Goal: Task Accomplishment & Management: Manage account settings

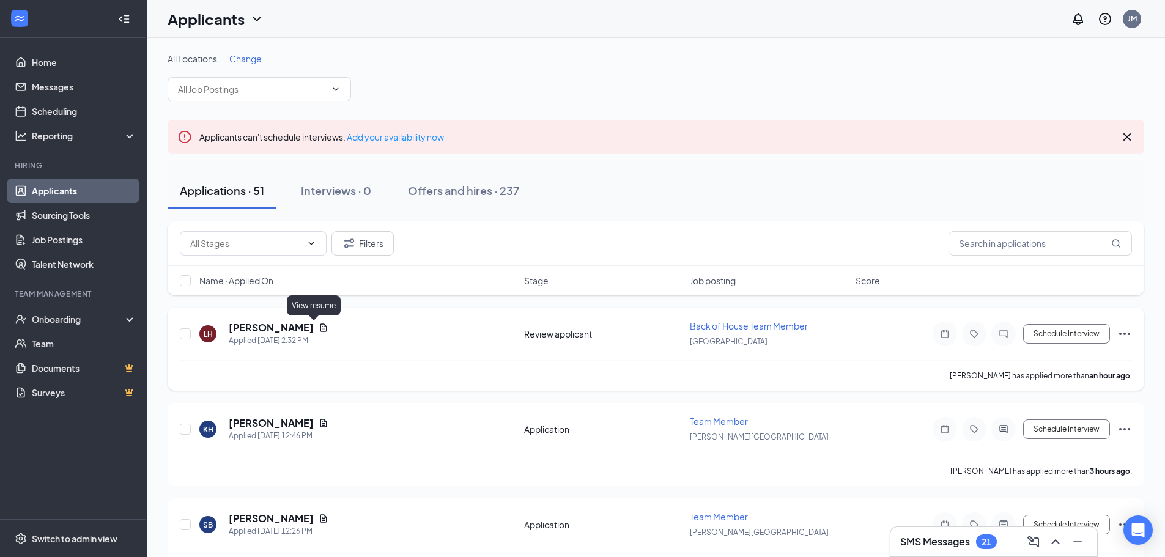
click at [320, 326] on icon "Document" at bounding box center [323, 327] width 7 height 8
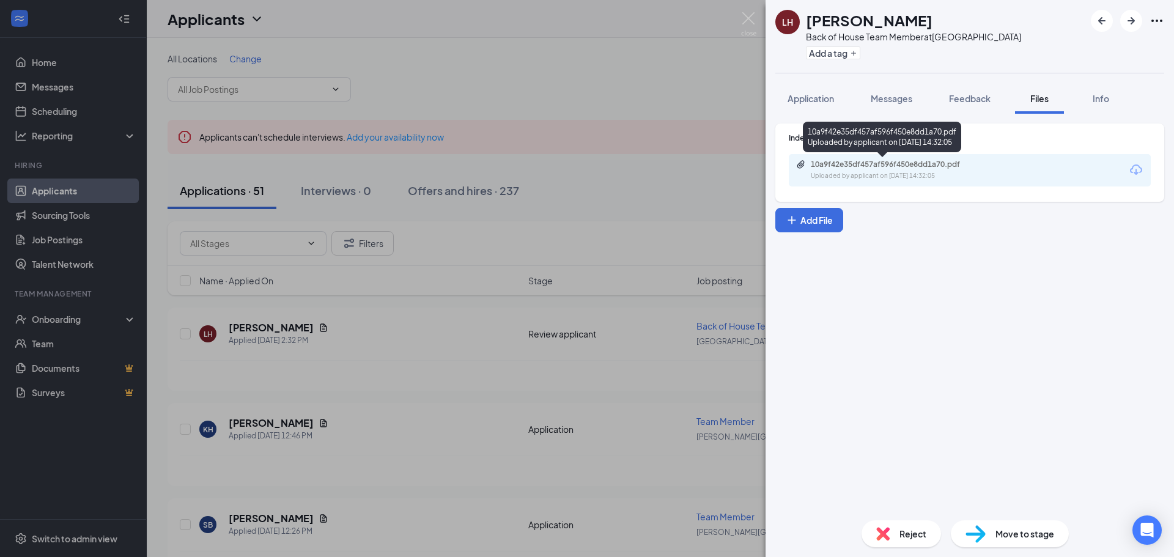
click at [893, 169] on div "10a9f42e35df457af596f450e8dd1a70.pdf" at bounding box center [896, 165] width 171 height 10
click at [913, 533] on span "Reject" at bounding box center [912, 533] width 27 height 13
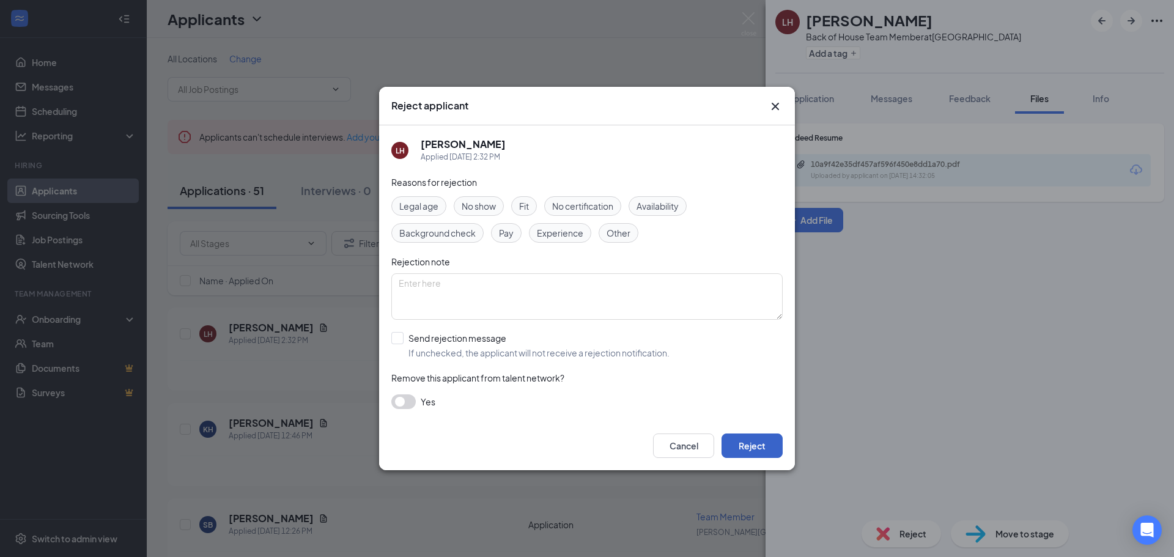
click at [738, 454] on button "Reject" at bounding box center [751, 445] width 61 height 24
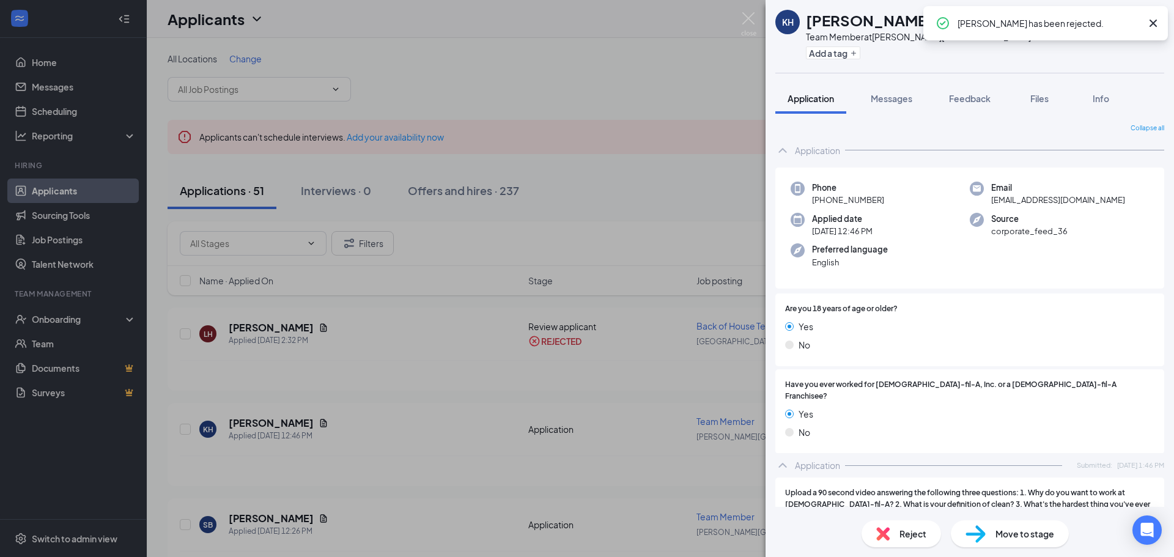
click at [404, 355] on div "[PERSON_NAME] Team Member at [PERSON_NAME][GEOGRAPHIC_DATA] [GEOGRAPHIC_DATA] A…" at bounding box center [587, 278] width 1174 height 557
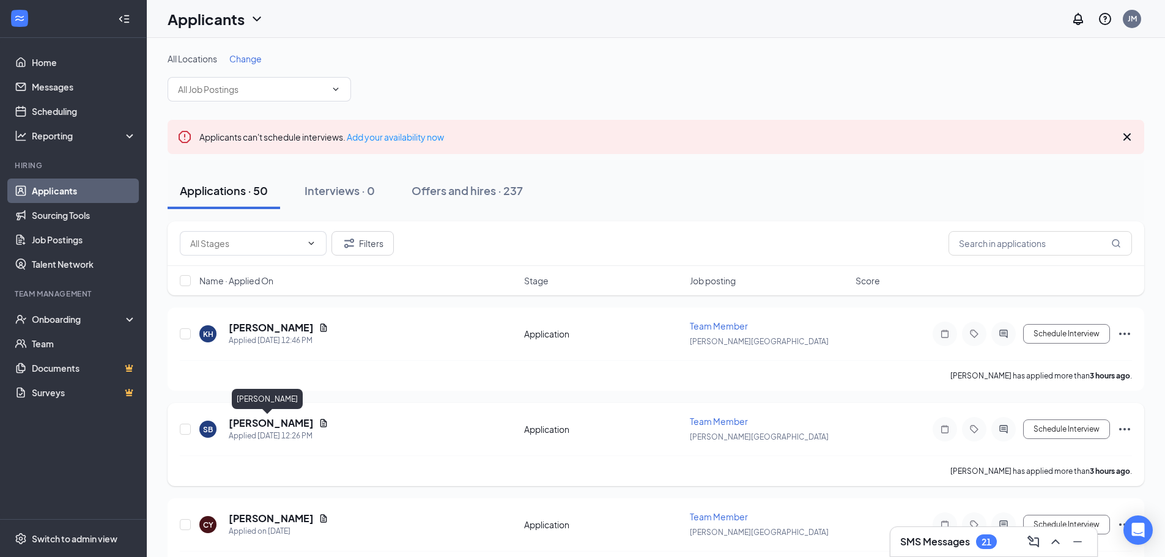
click at [255, 420] on h5 "[PERSON_NAME]" at bounding box center [271, 422] width 85 height 13
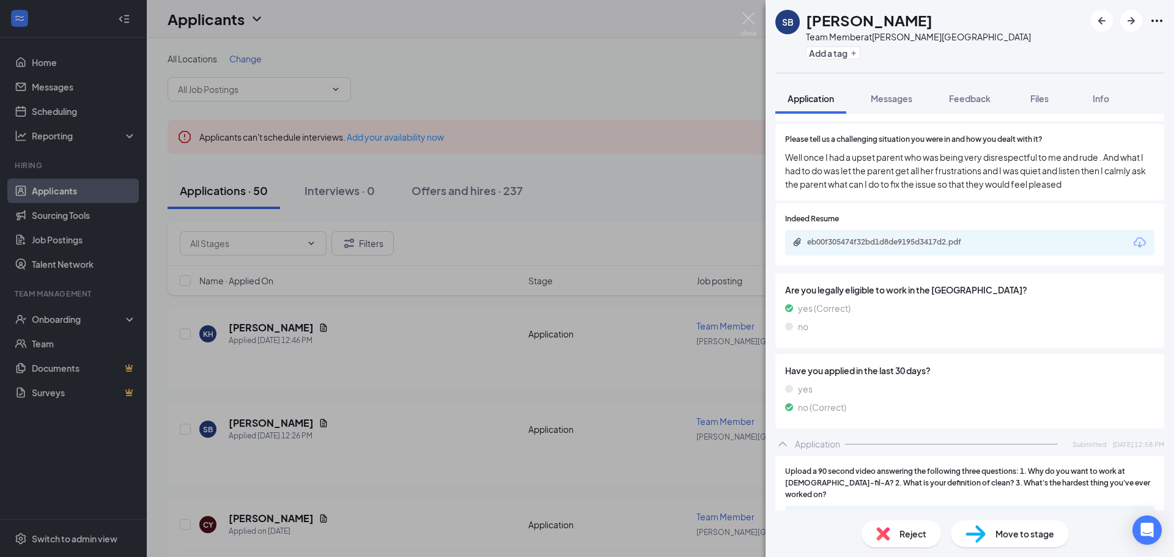
scroll to position [461, 0]
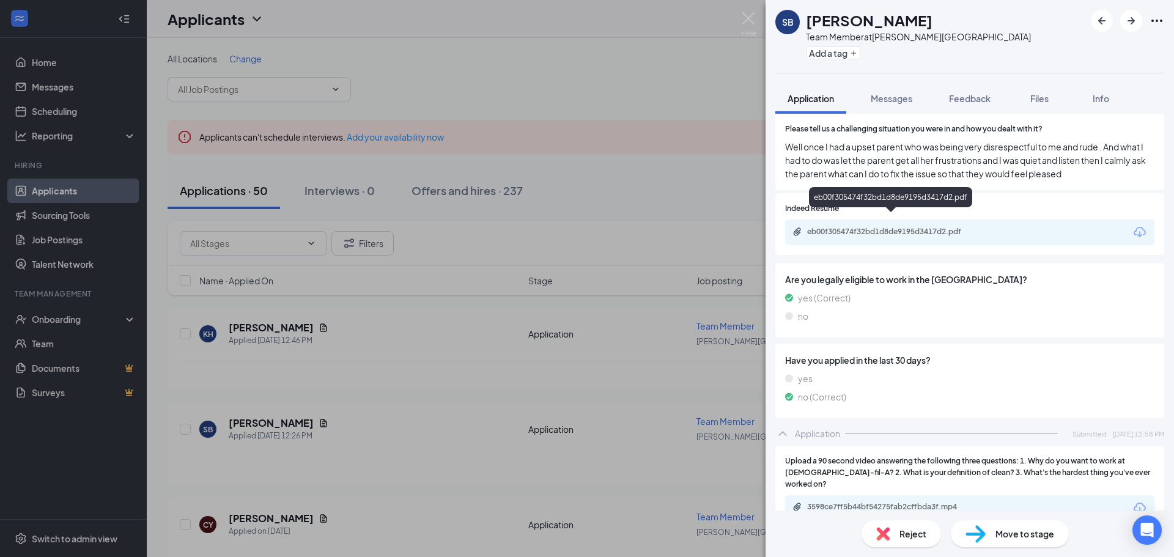
click at [899, 227] on div "eb00f305474f32bd1d8de9195d3417d2.pdf" at bounding box center [892, 232] width 171 height 10
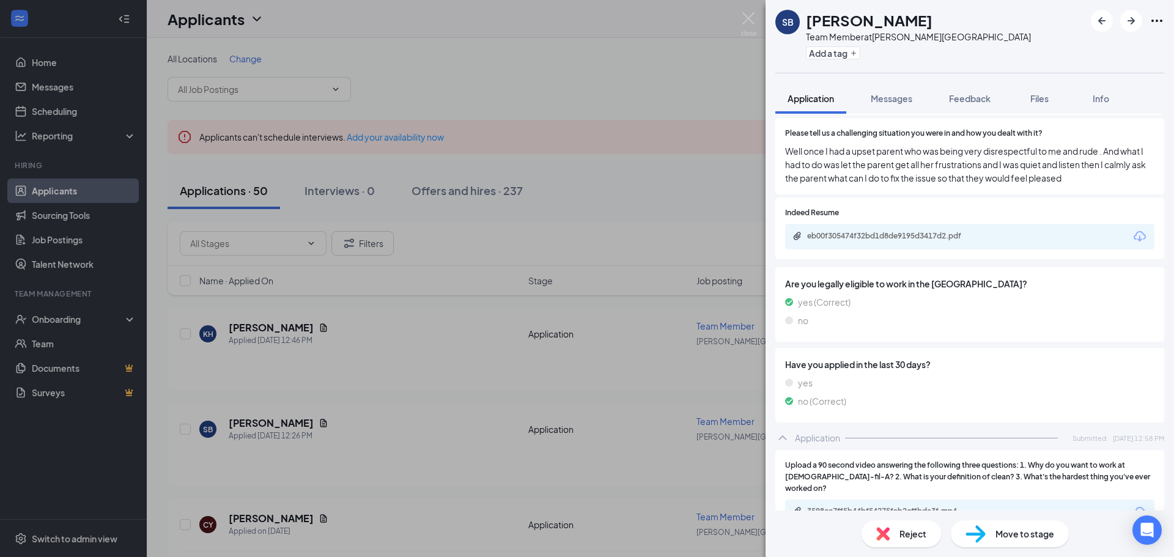
click at [906, 534] on span "Reject" at bounding box center [912, 533] width 27 height 13
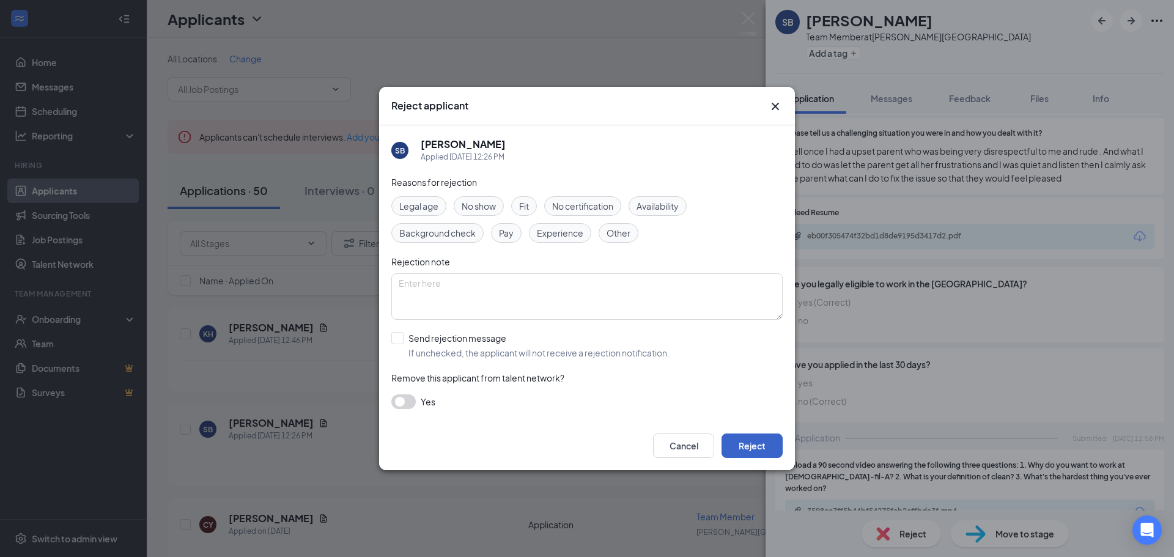
click at [748, 451] on button "Reject" at bounding box center [751, 445] width 61 height 24
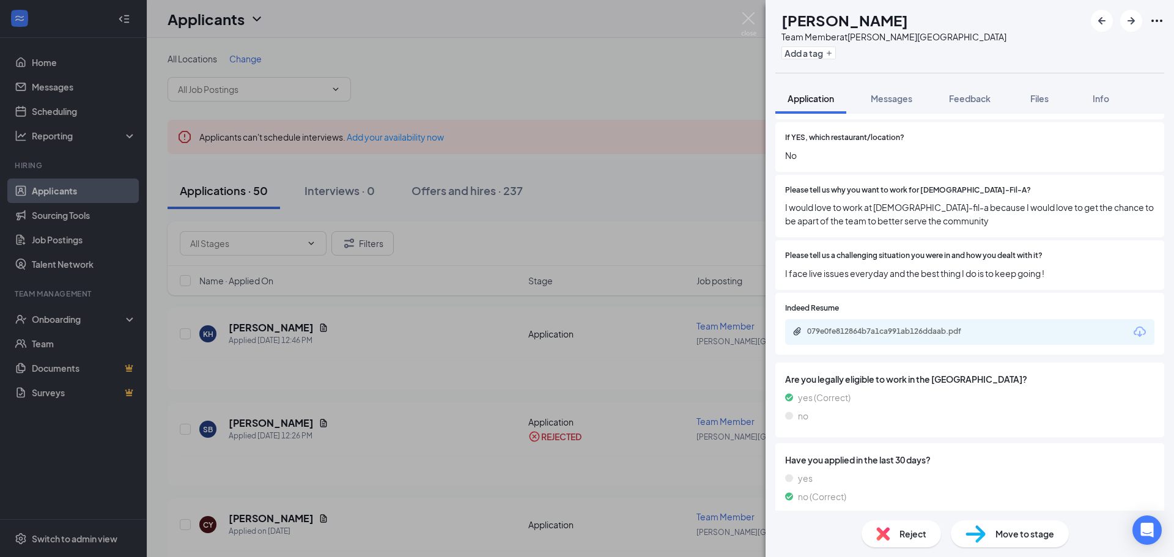
scroll to position [358, 0]
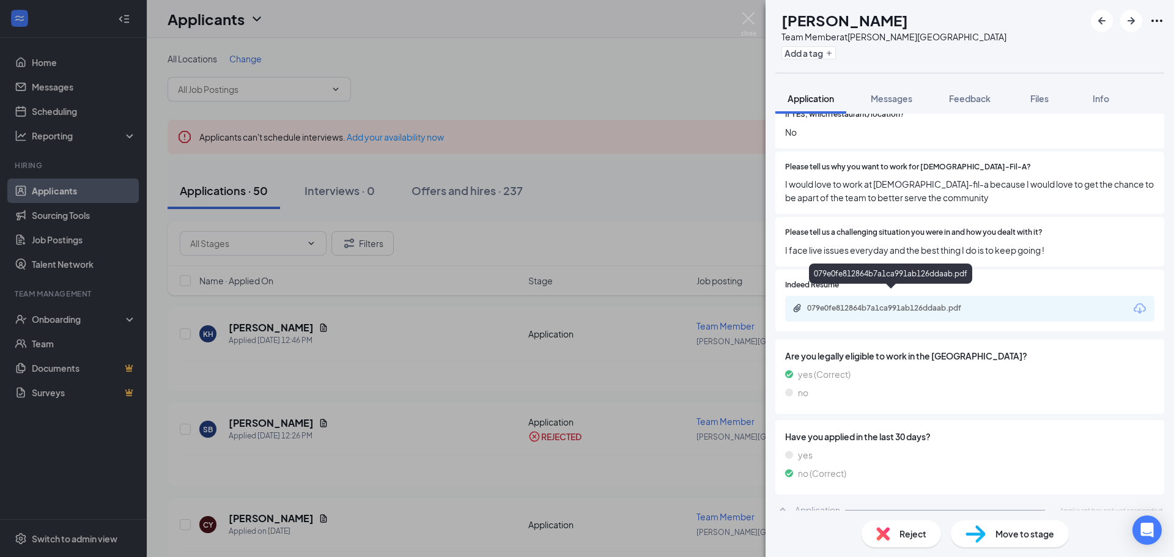
click at [898, 303] on div "079e0fe812864b7a1ca991ab126ddaab.pdf" at bounding box center [892, 308] width 171 height 10
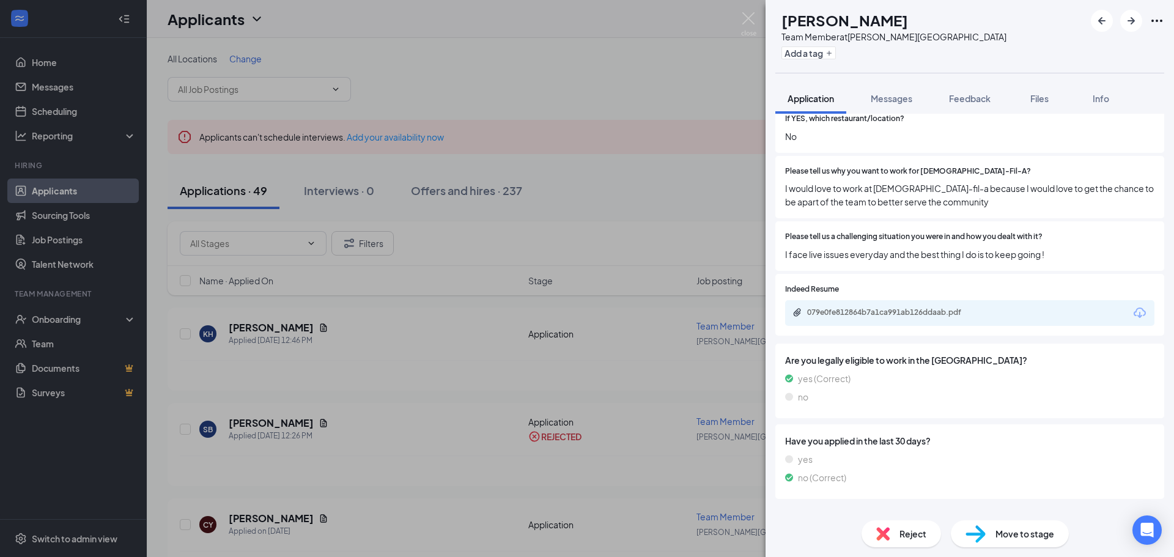
click at [899, 528] on span "Reject" at bounding box center [912, 533] width 27 height 13
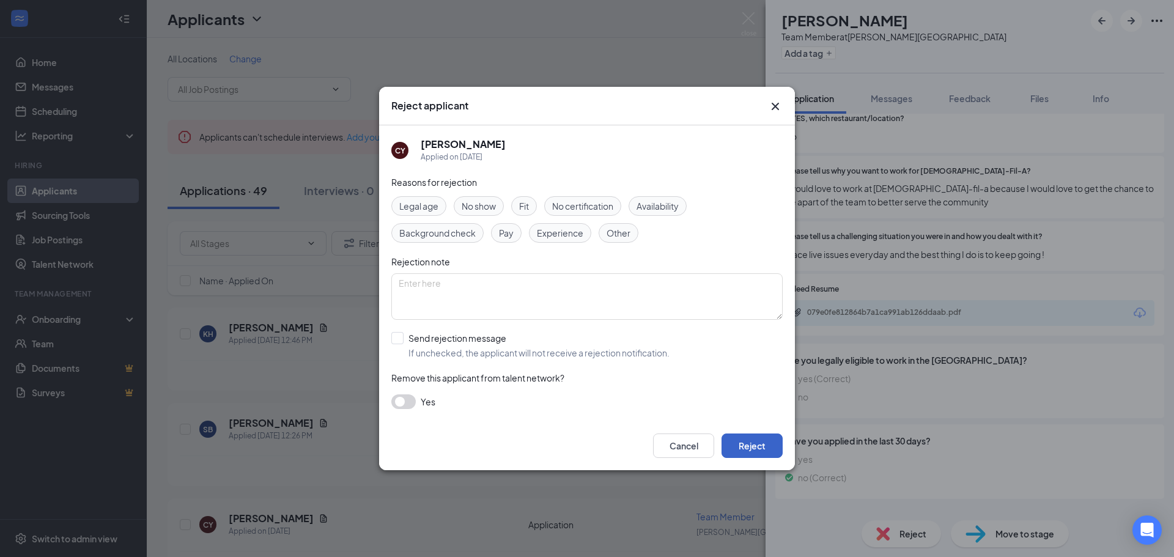
click at [738, 441] on button "Reject" at bounding box center [751, 445] width 61 height 24
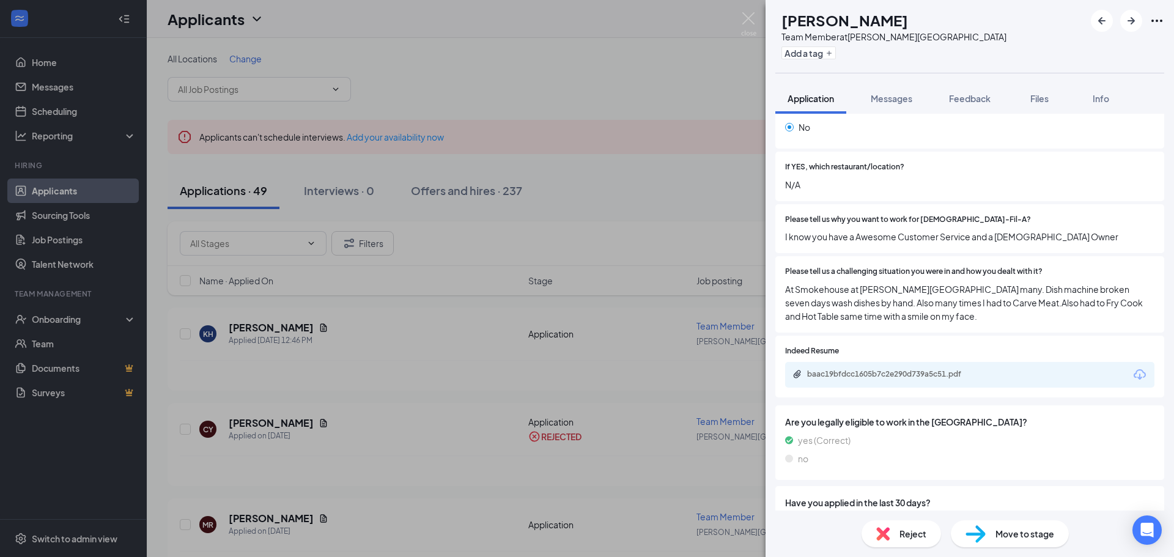
scroll to position [306, 0]
click at [870, 369] on div "baac19bfdcc1605b7c2e290d739a5c51.pdf" at bounding box center [892, 374] width 171 height 10
click at [915, 535] on span "Reject" at bounding box center [912, 533] width 27 height 13
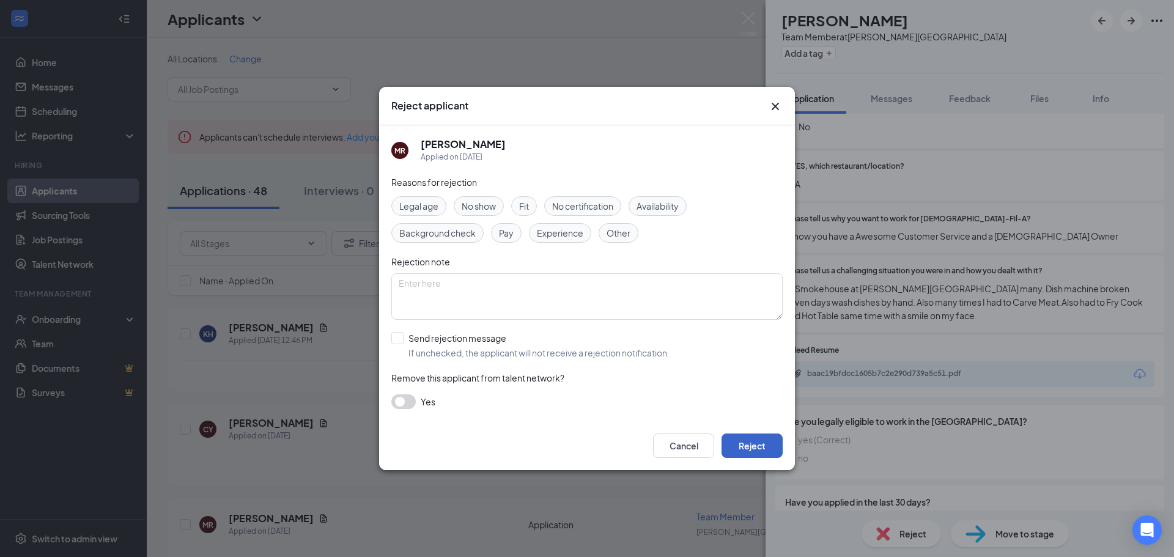
click at [758, 441] on button "Reject" at bounding box center [751, 445] width 61 height 24
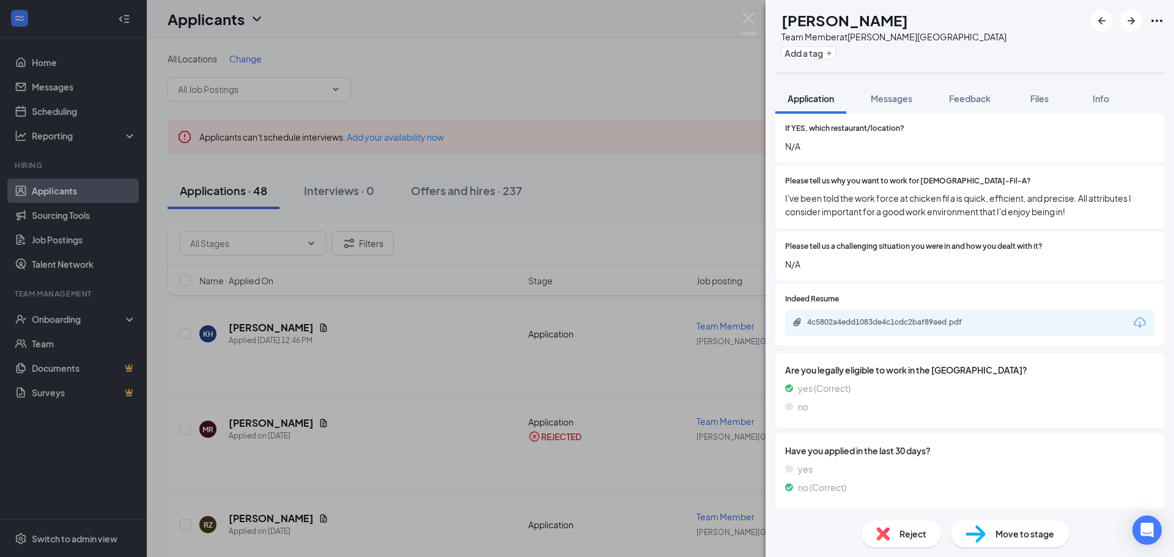
scroll to position [358, 0]
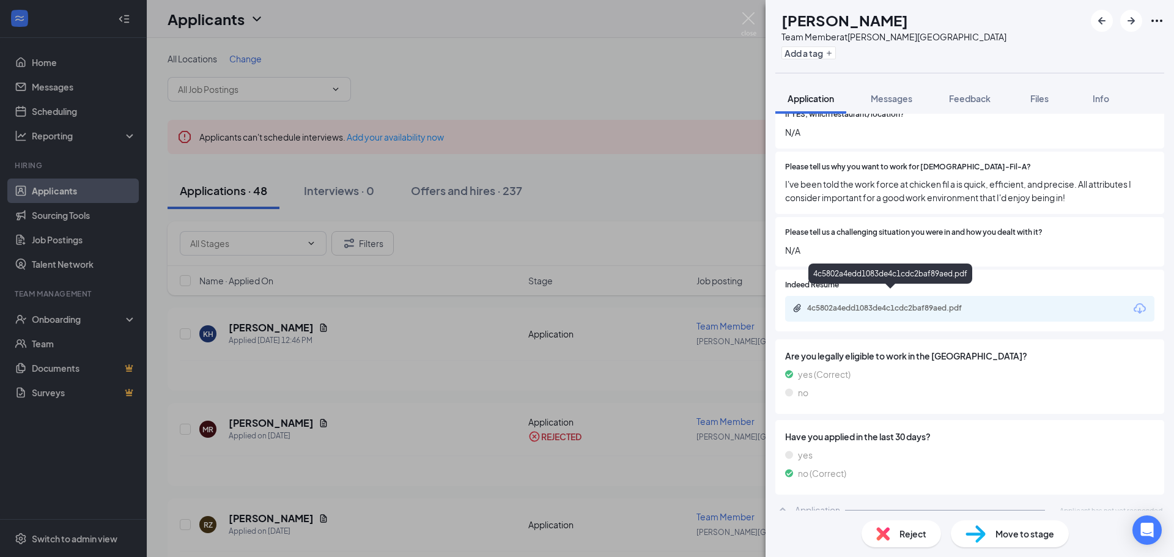
click at [907, 303] on div "4c5802a4edd1083de4c1cdc2baf89aed.pdf" at bounding box center [892, 308] width 171 height 10
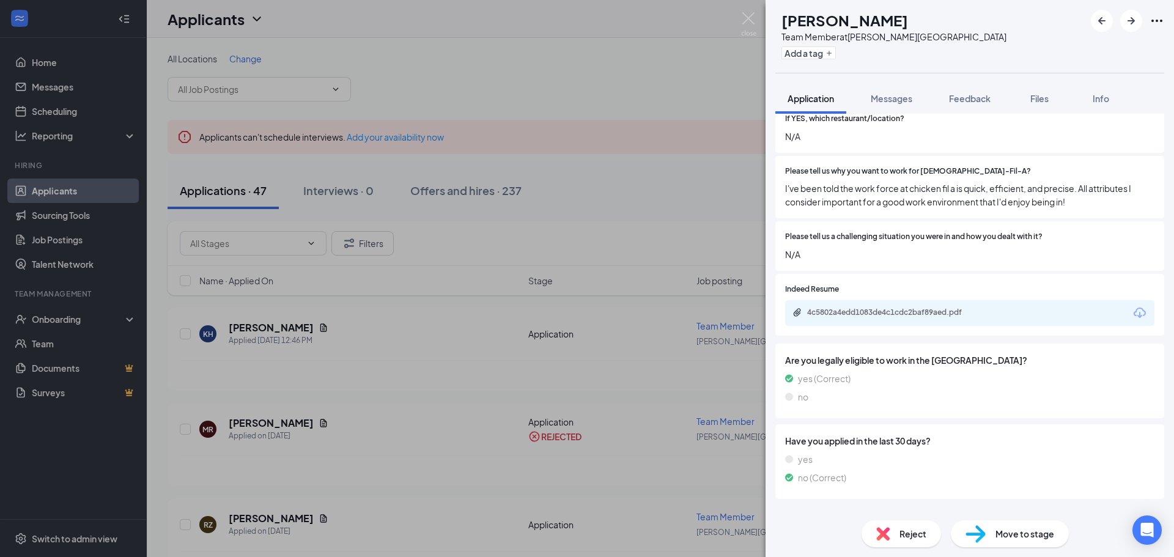
click at [890, 531] on div "Reject" at bounding box center [900, 533] width 79 height 27
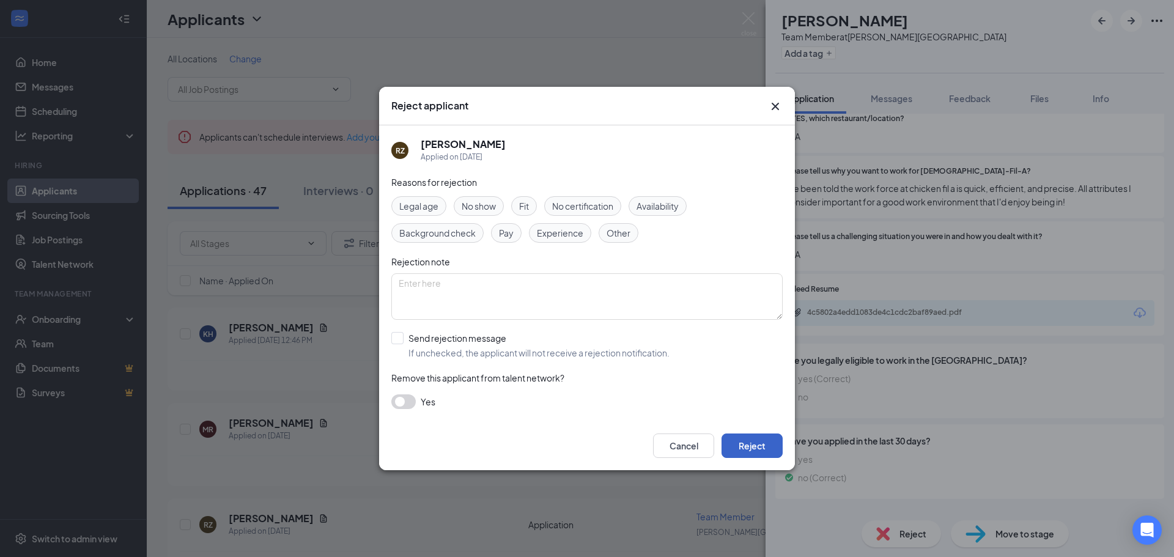
click at [746, 435] on button "Reject" at bounding box center [751, 445] width 61 height 24
click at [747, 440] on button "button" at bounding box center [751, 445] width 61 height 24
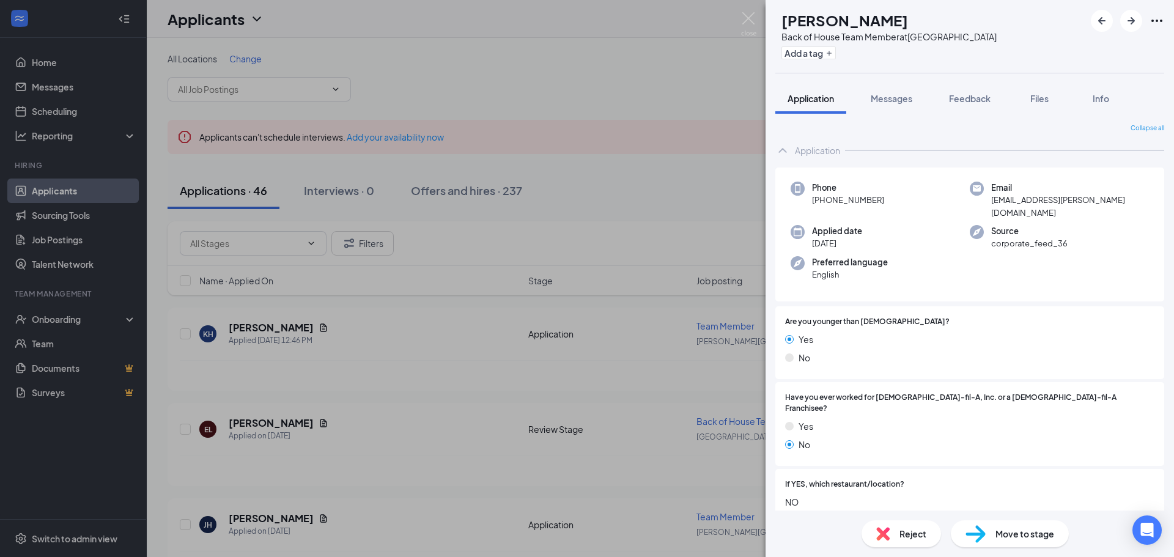
click at [909, 548] on div "Reject Move to stage" at bounding box center [969, 534] width 408 height 46
click at [910, 538] on span "Reject" at bounding box center [912, 533] width 27 height 13
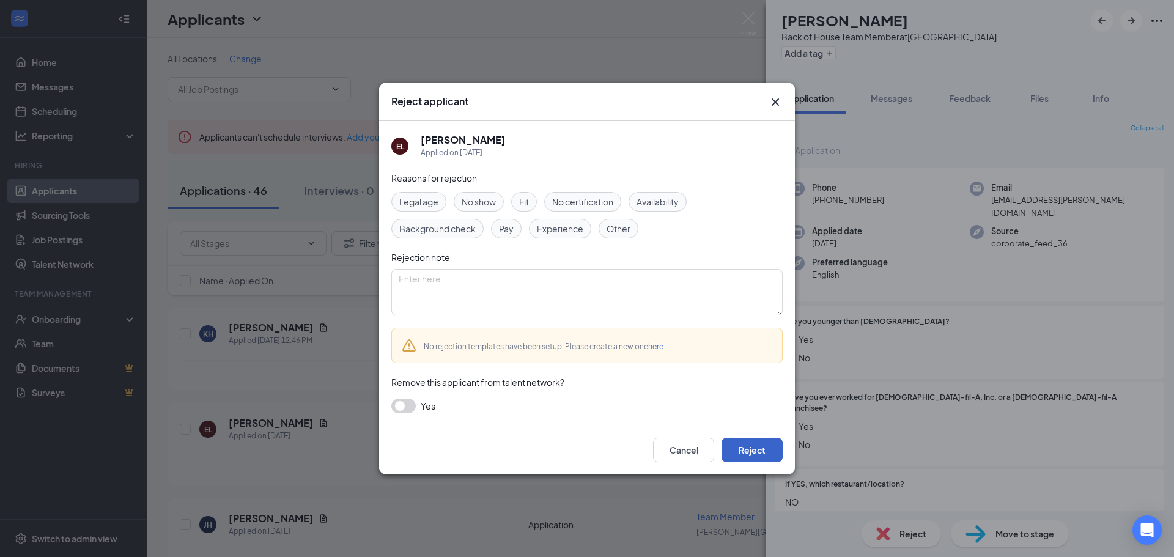
click at [770, 449] on button "Reject" at bounding box center [751, 450] width 61 height 24
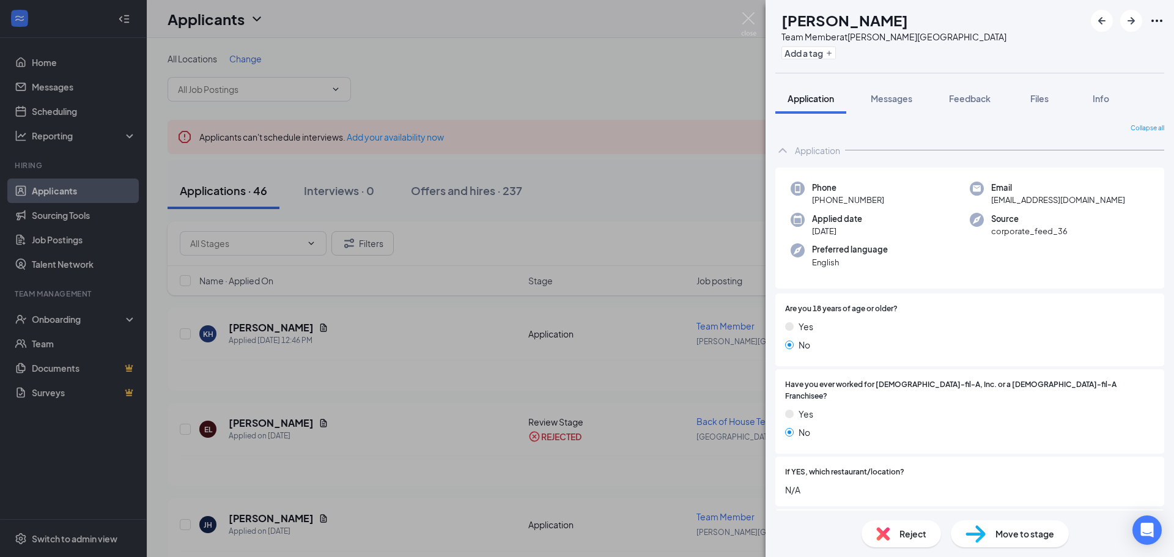
click at [887, 540] on img at bounding box center [882, 533] width 13 height 13
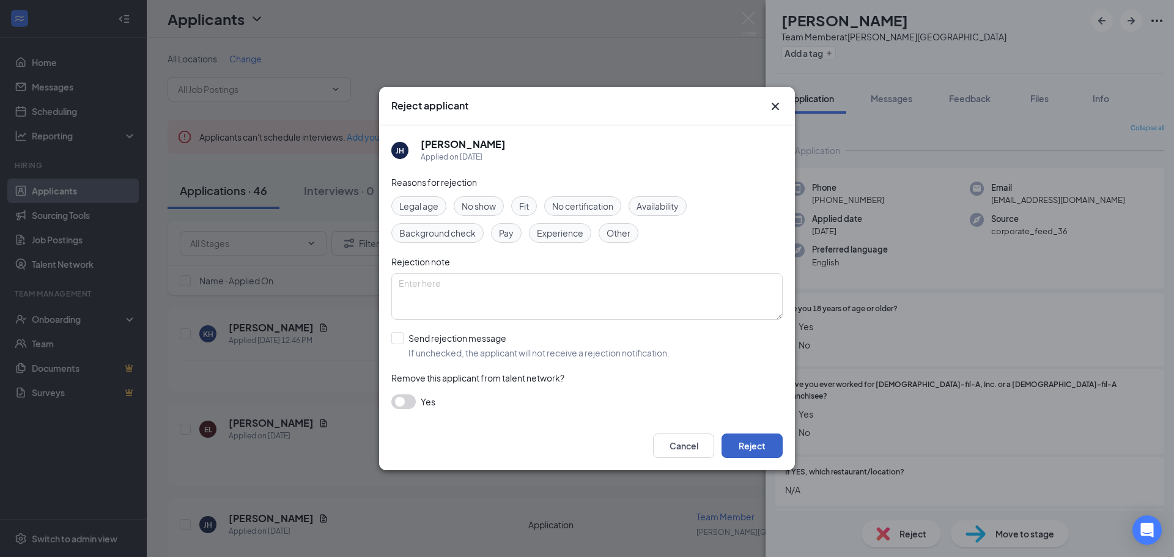
click at [765, 446] on button "Reject" at bounding box center [751, 445] width 61 height 24
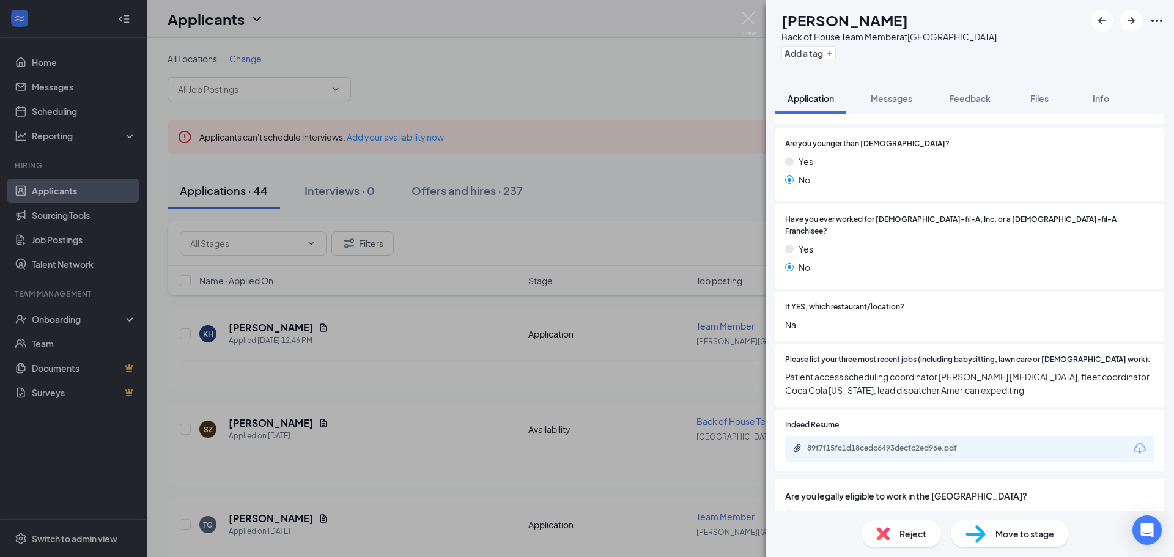
scroll to position [224, 0]
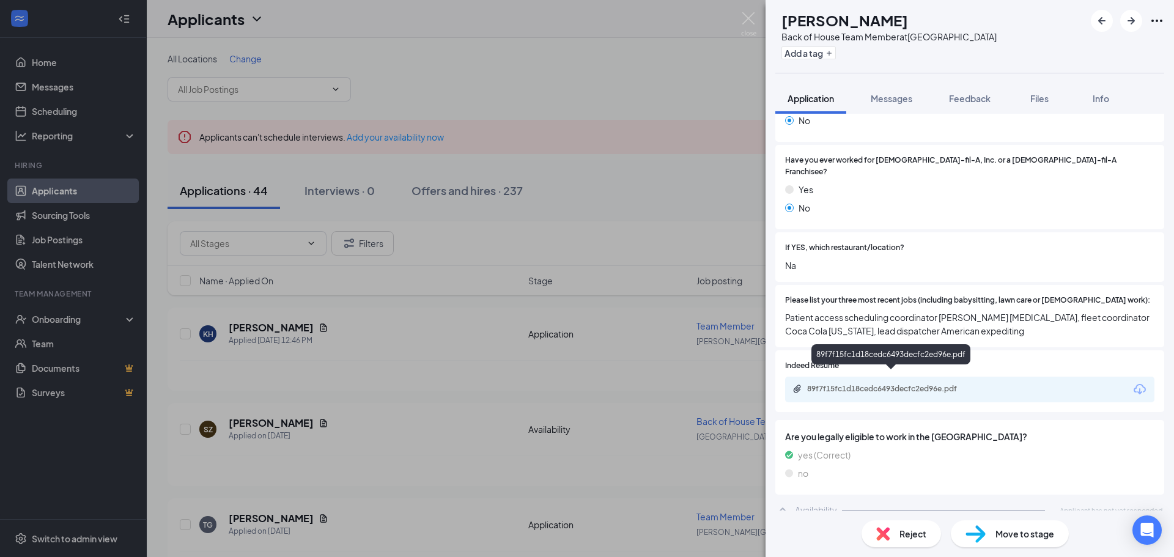
click at [901, 384] on div "89f7f15fc1d18cedc6493decfc2ed96e.pdf" at bounding box center [892, 389] width 171 height 10
click at [898, 536] on div "Reject" at bounding box center [900, 533] width 79 height 27
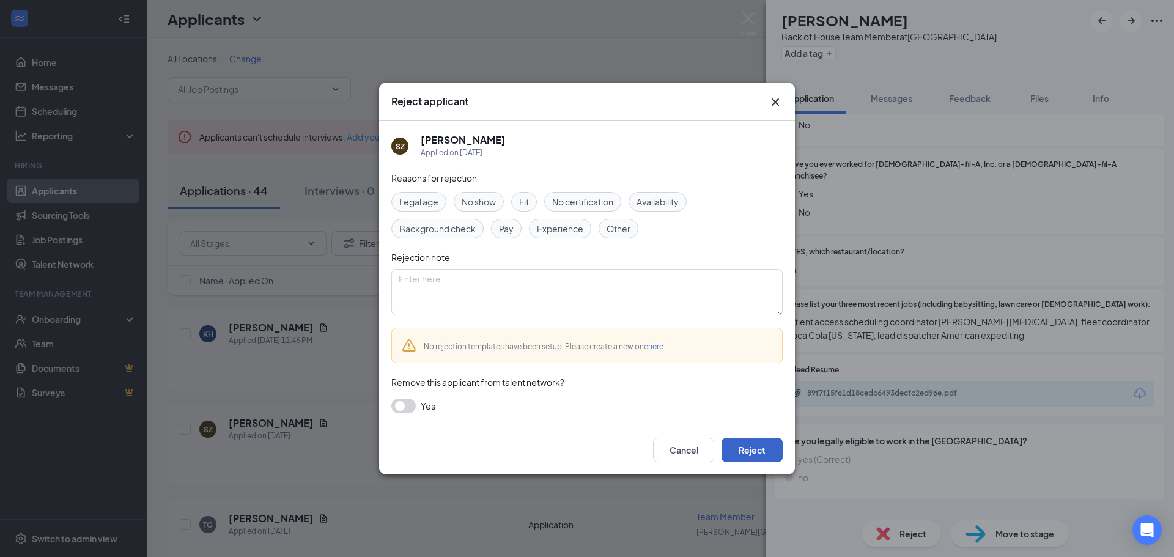
click at [754, 455] on button "Reject" at bounding box center [751, 450] width 61 height 24
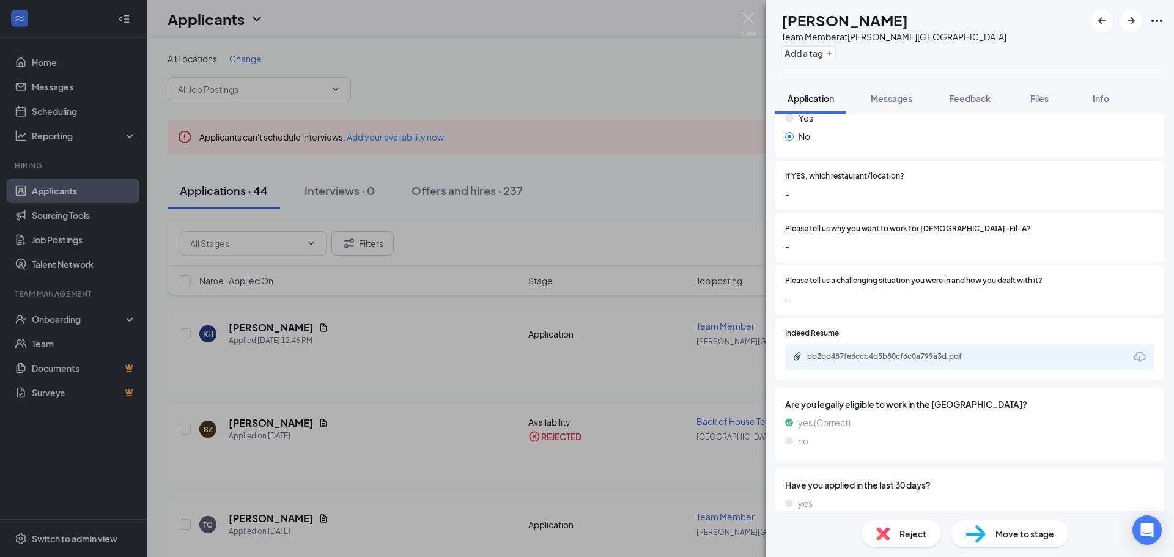
scroll to position [306, 0]
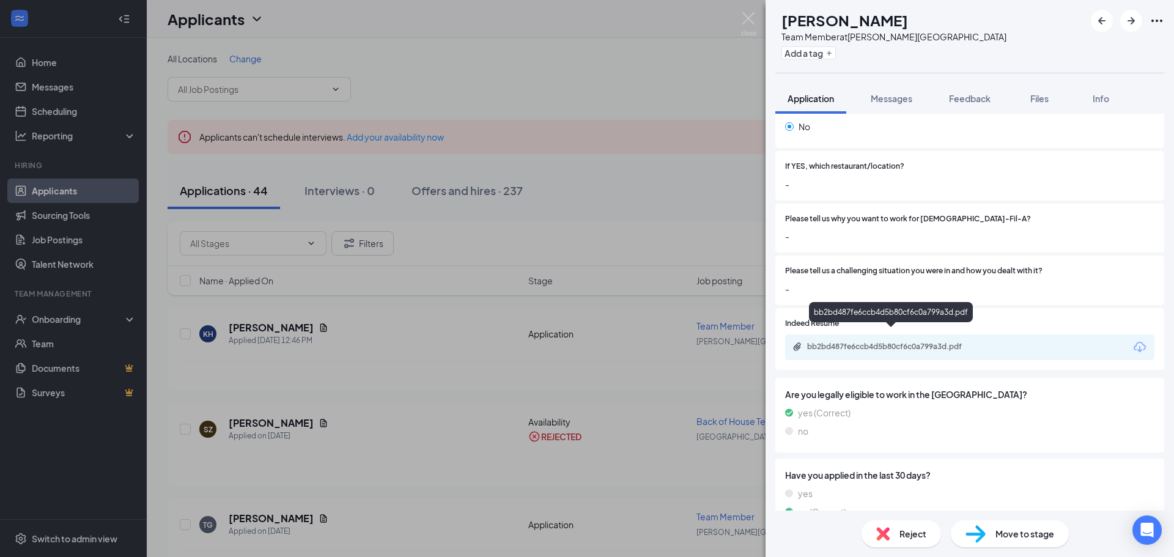
click at [874, 342] on div "bb2bd487fe6ccb4d5b80cf6c0a799a3d.pdf" at bounding box center [892, 347] width 171 height 10
click at [891, 532] on div "Reject" at bounding box center [900, 533] width 79 height 27
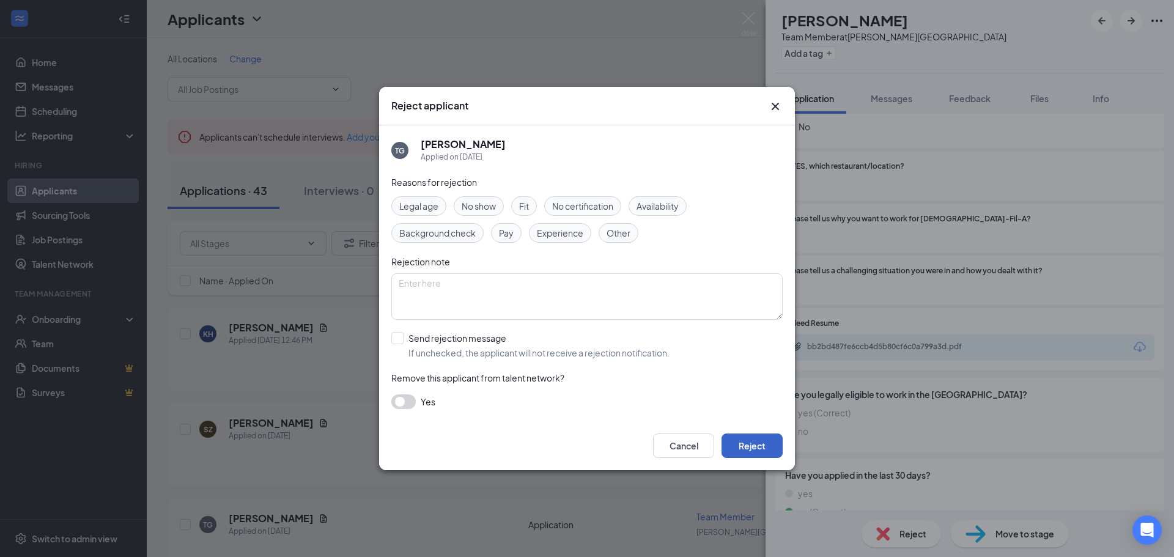
click at [744, 444] on button "Reject" at bounding box center [751, 445] width 61 height 24
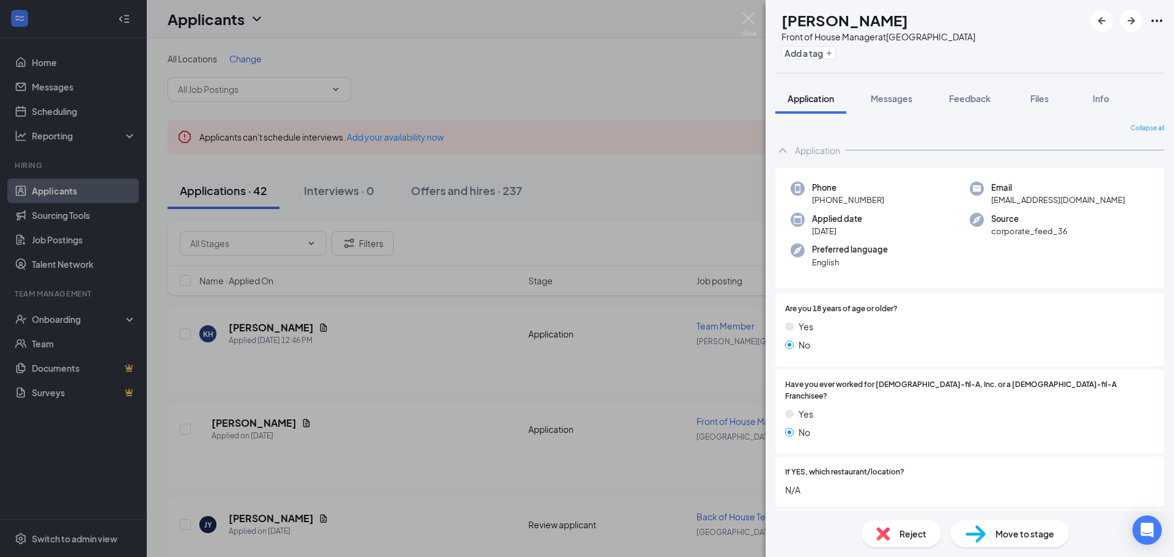
click at [896, 540] on div "Reject" at bounding box center [900, 533] width 79 height 27
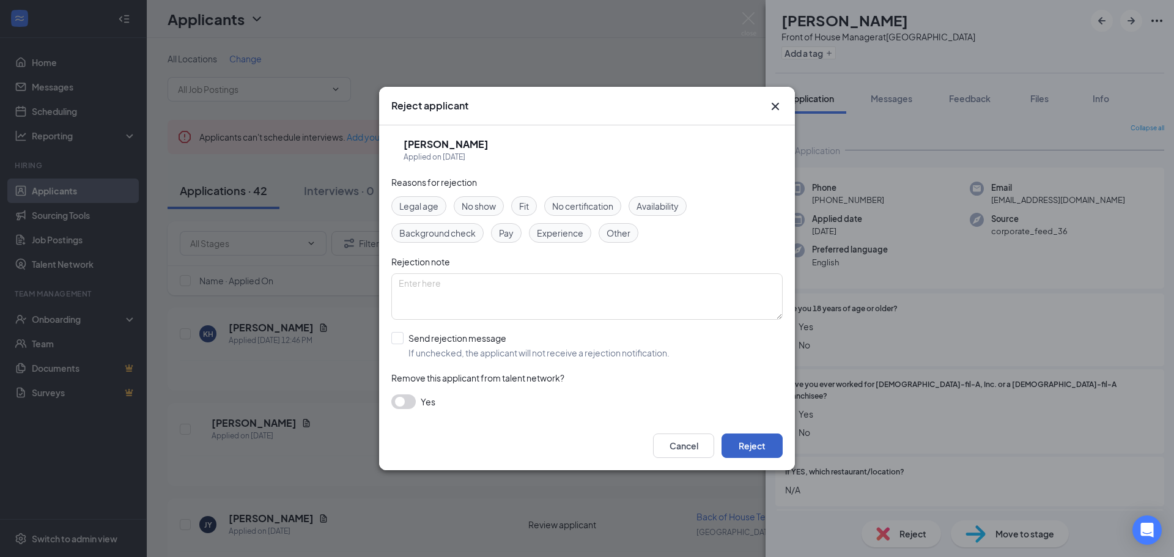
click at [747, 444] on button "Reject" at bounding box center [751, 445] width 61 height 24
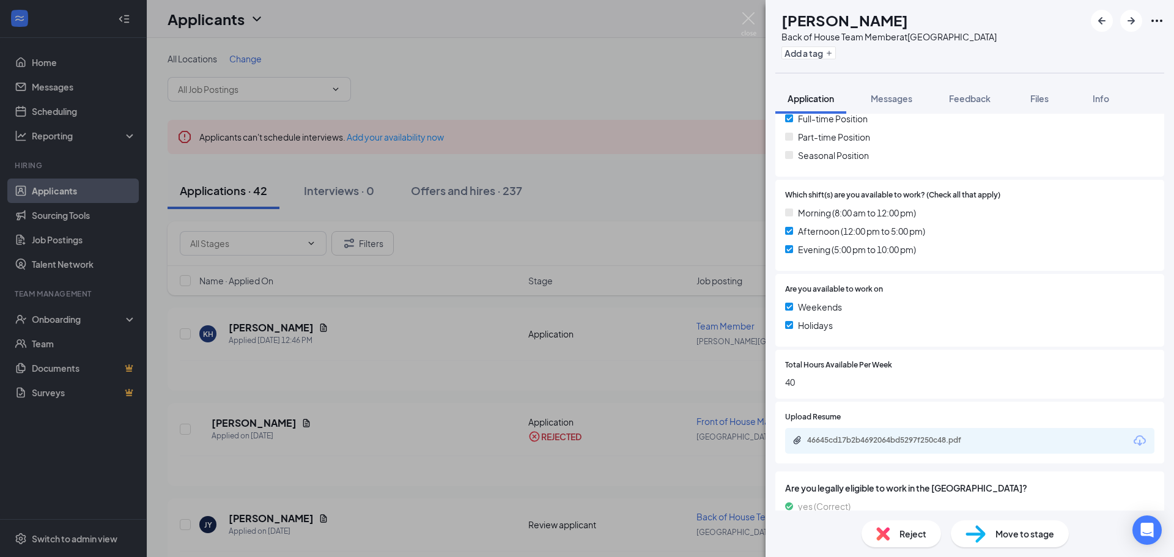
scroll to position [306, 0]
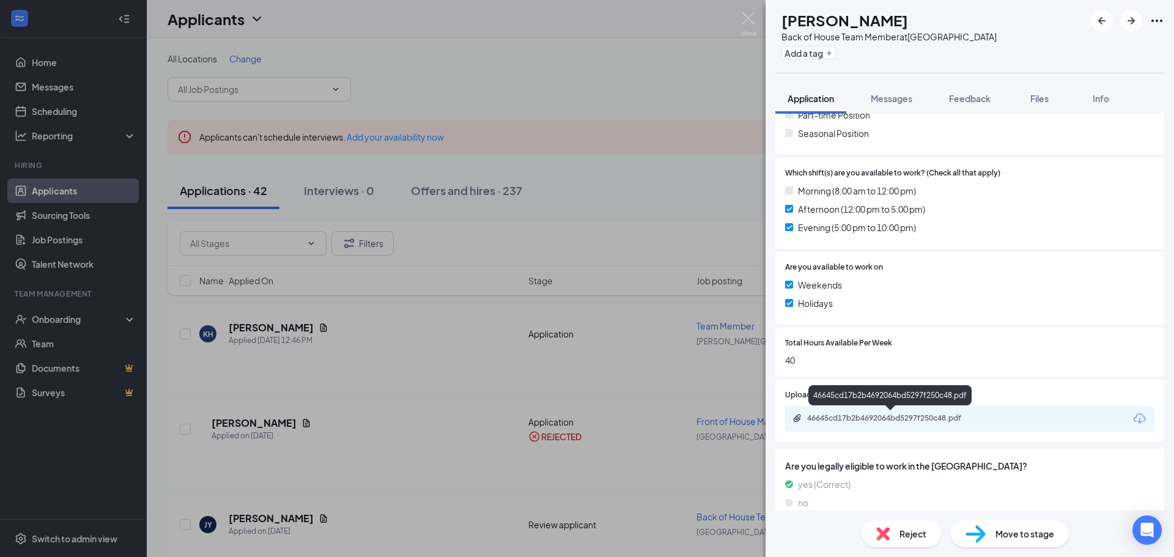
click at [877, 414] on div "46645cd17b2b4692064bd5297f250c48.pdf" at bounding box center [892, 418] width 171 height 10
click at [893, 542] on div "Reject" at bounding box center [900, 533] width 79 height 27
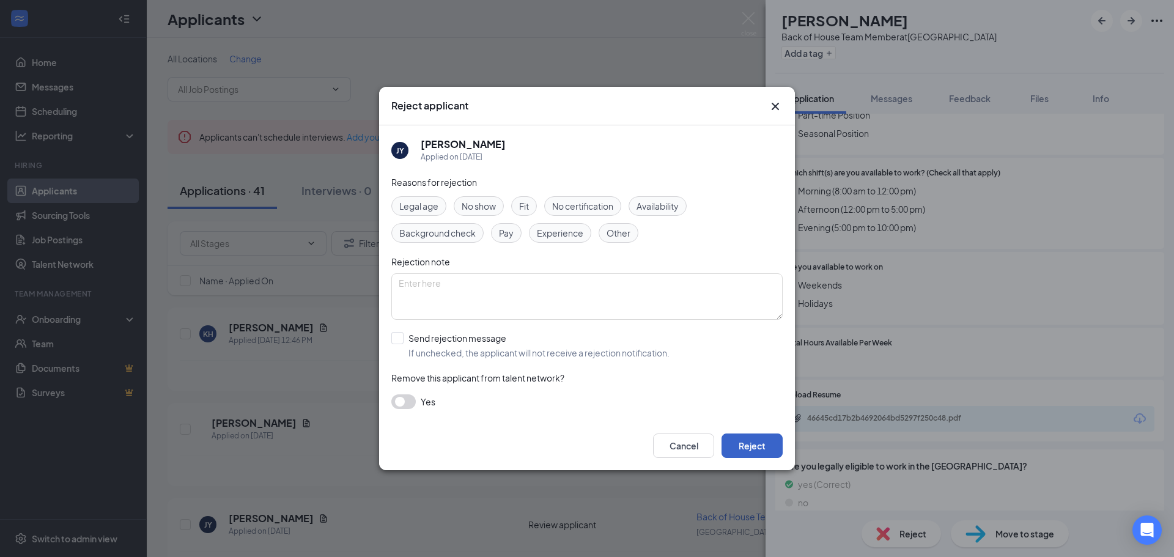
click at [769, 448] on button "Reject" at bounding box center [751, 445] width 61 height 24
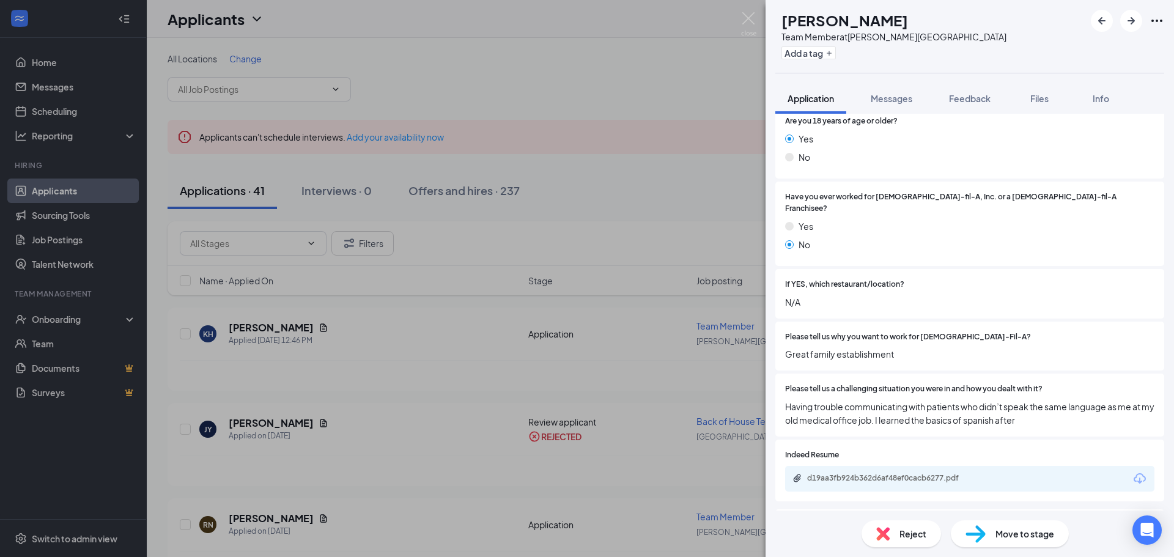
scroll to position [245, 0]
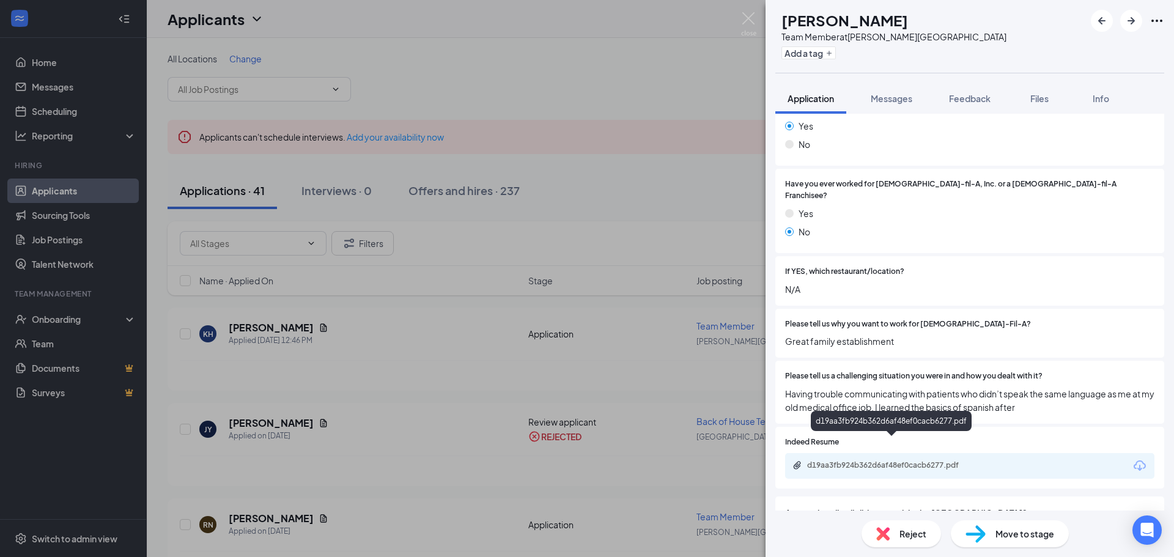
click at [858, 460] on div "d19aa3fb924b362d6af48ef0cacb6277.pdf" at bounding box center [892, 465] width 171 height 10
click at [896, 532] on div "Reject" at bounding box center [900, 533] width 79 height 27
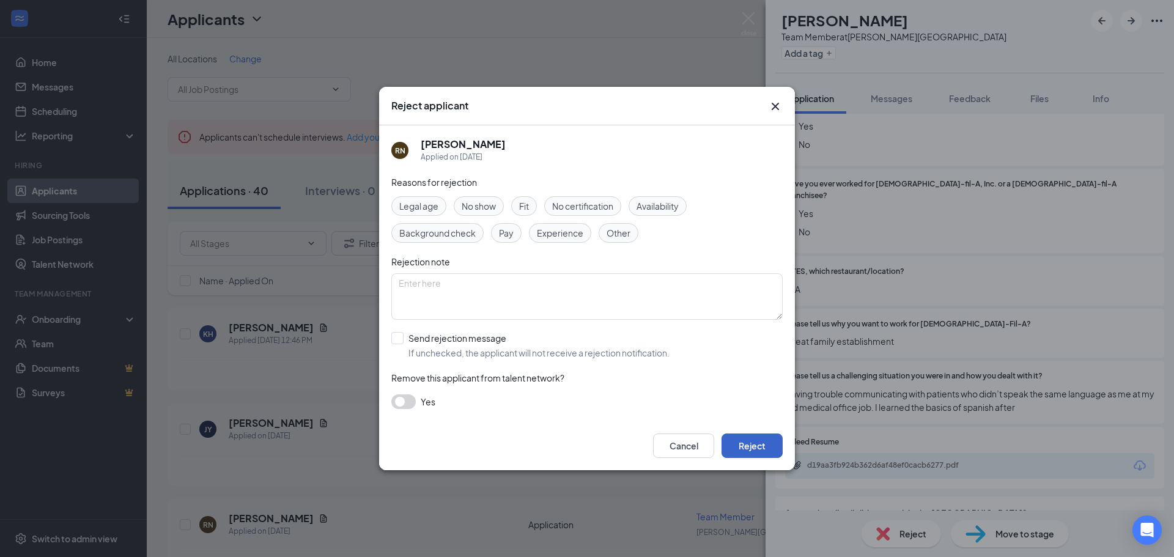
click at [764, 447] on button "Reject" at bounding box center [751, 445] width 61 height 24
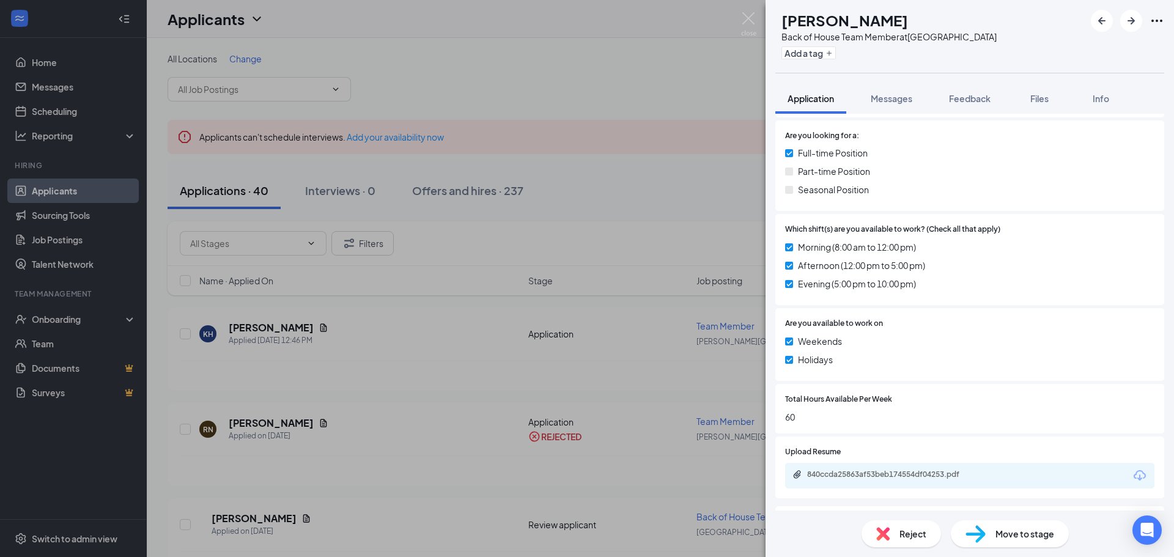
scroll to position [356, 0]
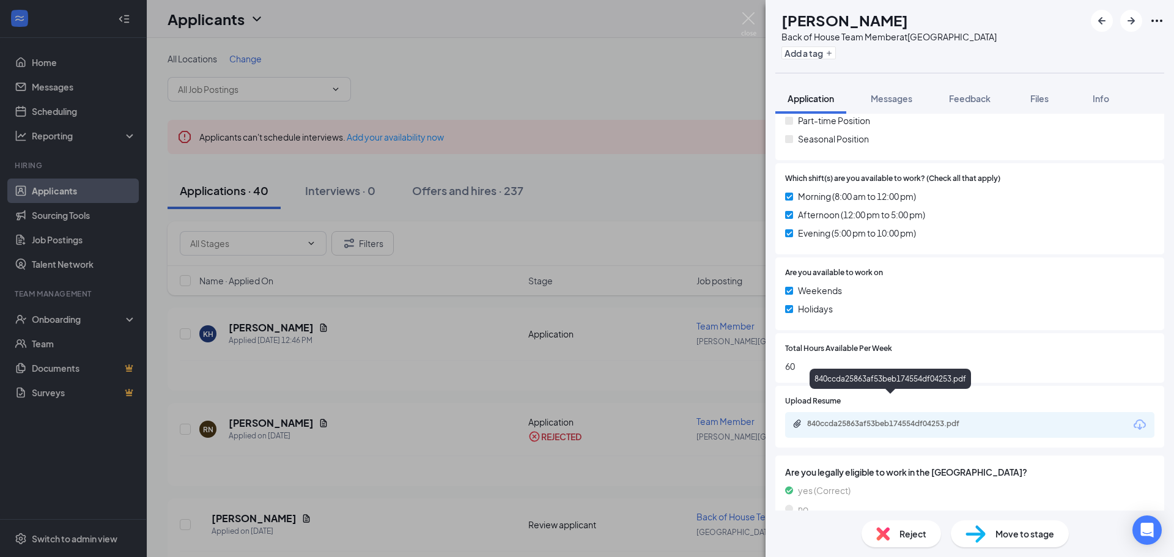
click at [863, 419] on div "840ccda25863af53beb174554df04253.pdf" at bounding box center [892, 424] width 171 height 10
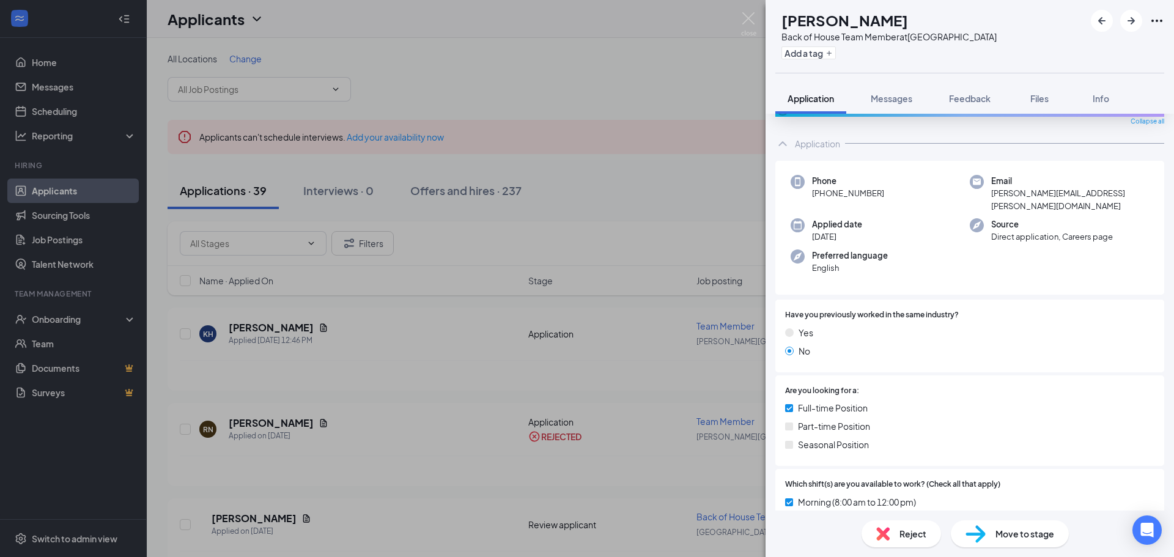
scroll to position [0, 0]
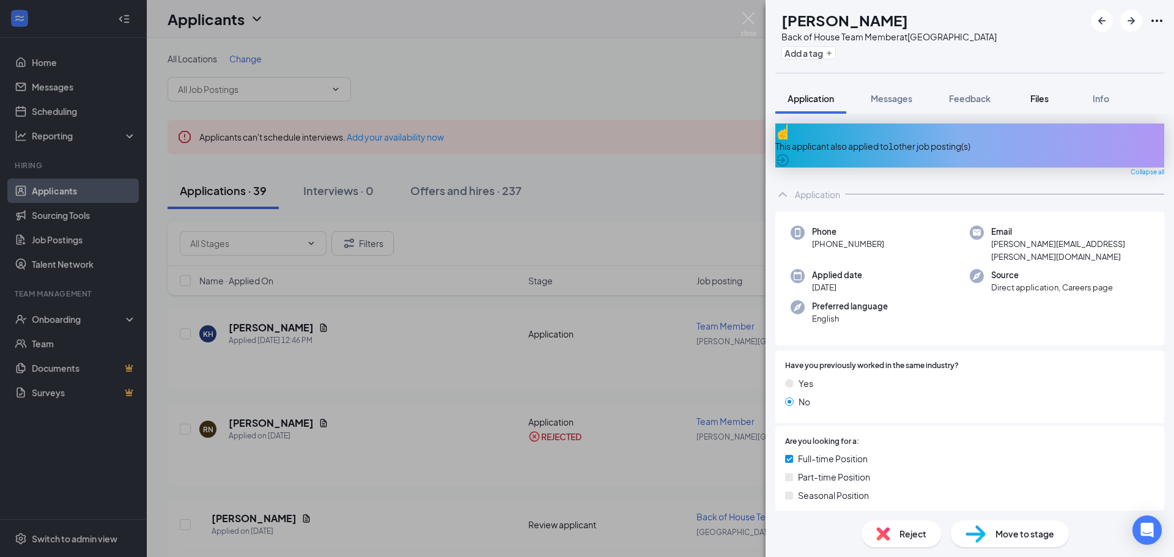
click at [1047, 99] on span "Files" at bounding box center [1039, 98] width 18 height 11
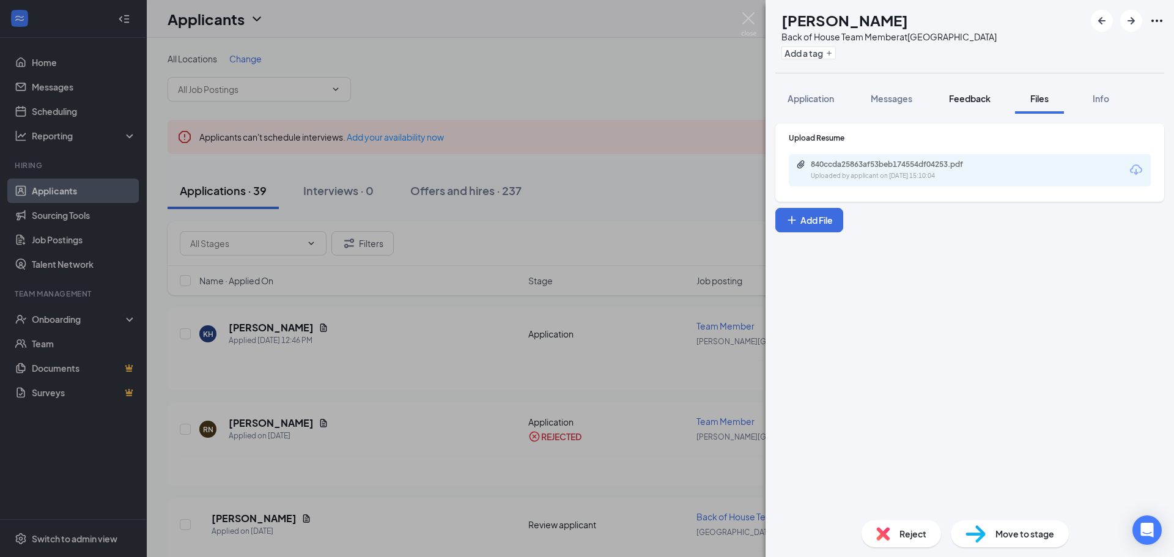
click at [965, 106] on button "Feedback" at bounding box center [970, 98] width 66 height 31
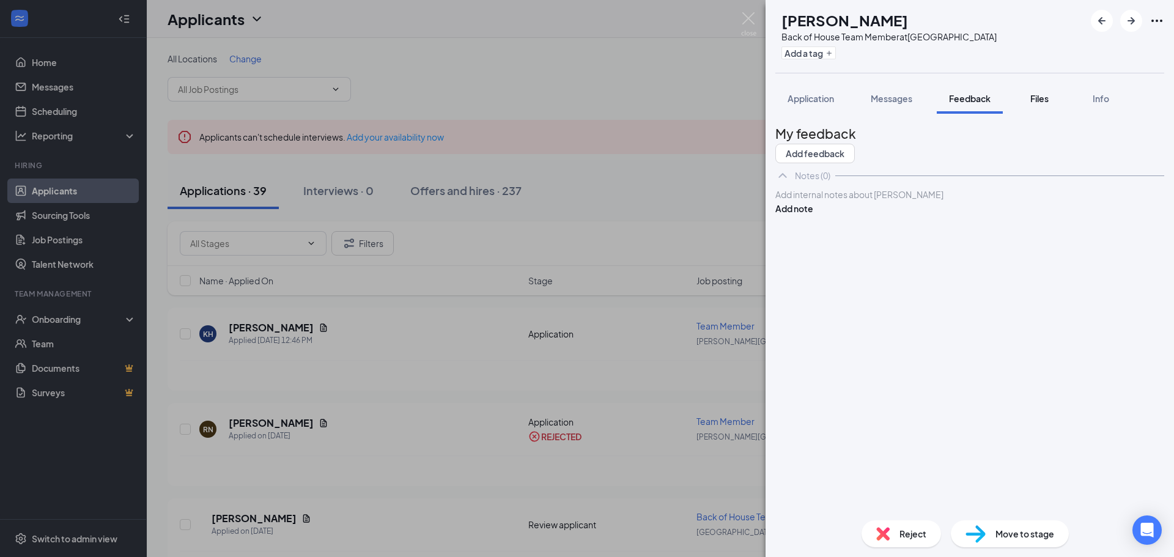
click at [1044, 98] on span "Files" at bounding box center [1039, 98] width 18 height 11
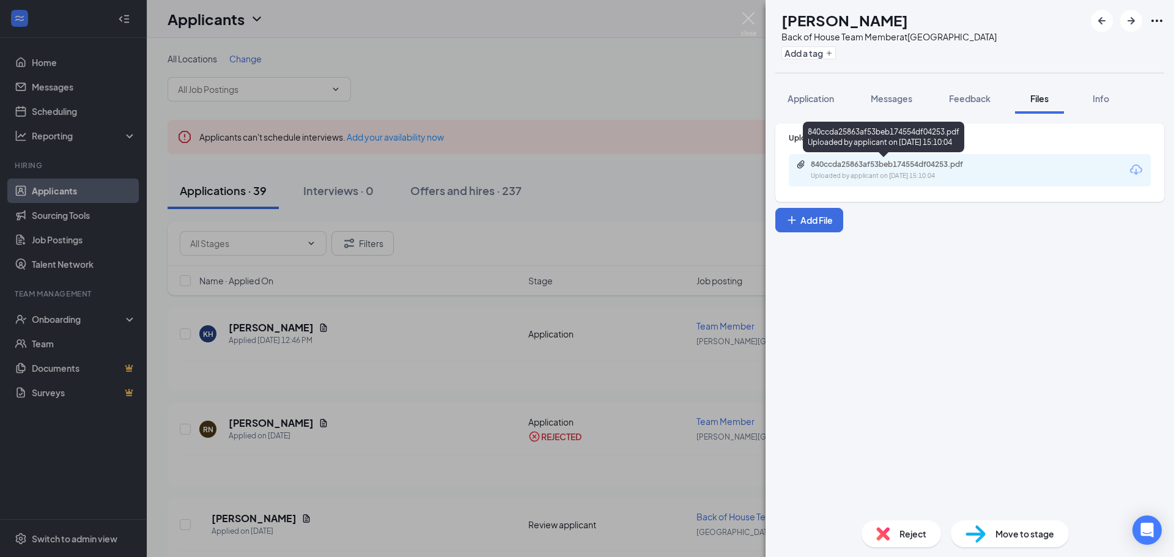
click at [921, 165] on div "840ccda25863af53beb174554df04253.pdf" at bounding box center [896, 165] width 171 height 10
click at [970, 98] on span "Feedback" at bounding box center [970, 98] width 42 height 11
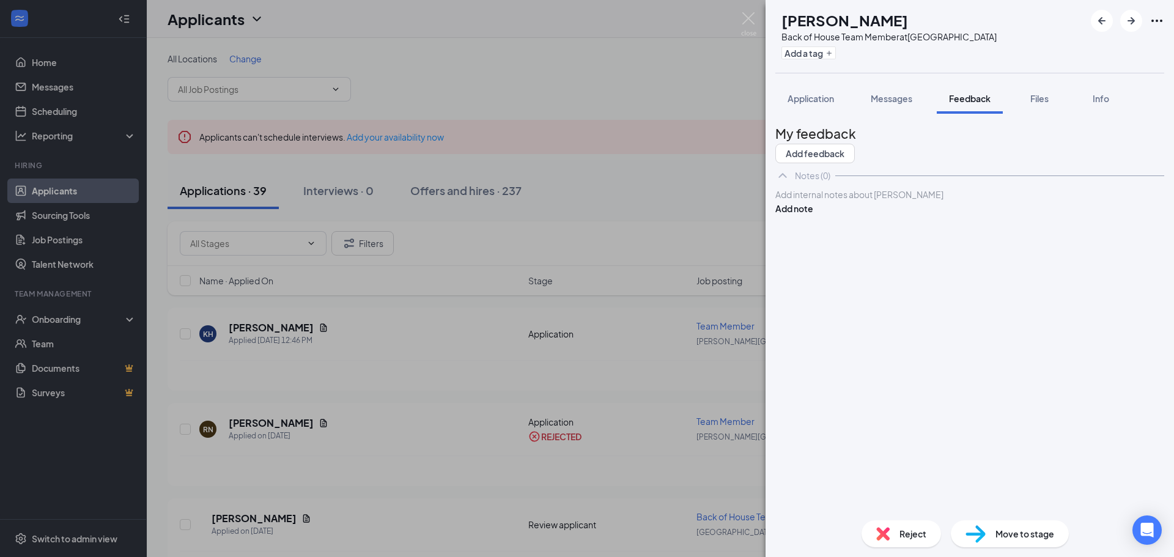
click at [808, 201] on div at bounding box center [970, 194] width 388 height 13
click at [813, 215] on button "Add note" at bounding box center [794, 208] width 38 height 13
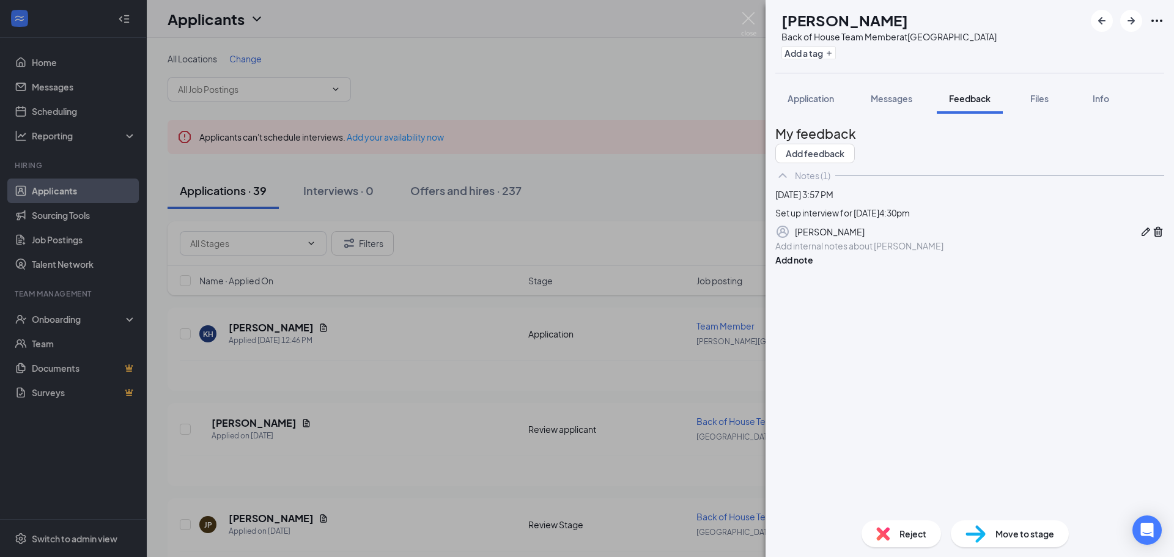
click at [910, 533] on span "Reject" at bounding box center [912, 533] width 27 height 13
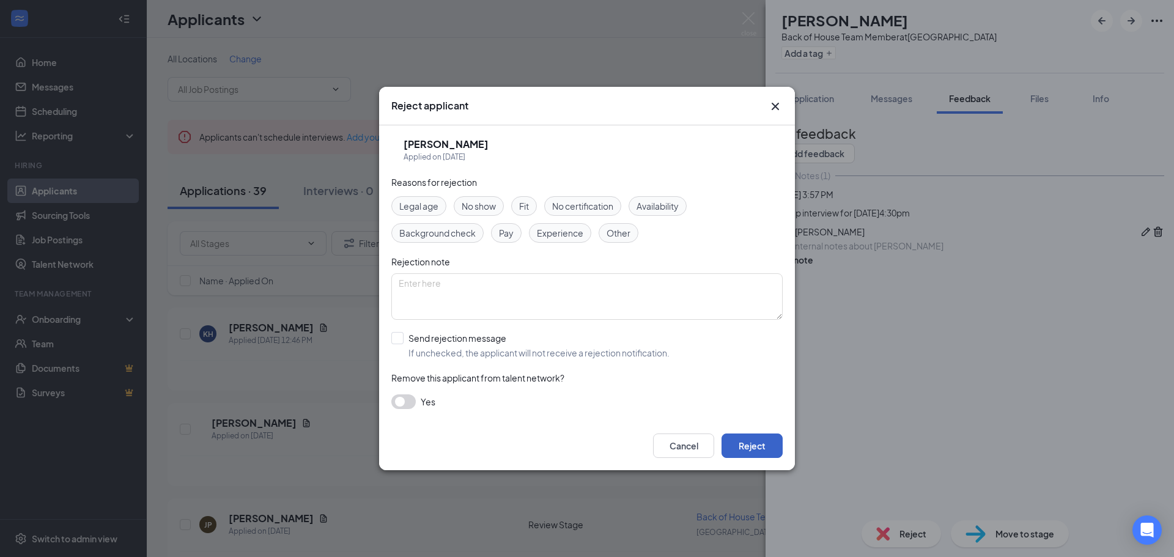
click at [766, 443] on button "Reject" at bounding box center [751, 445] width 61 height 24
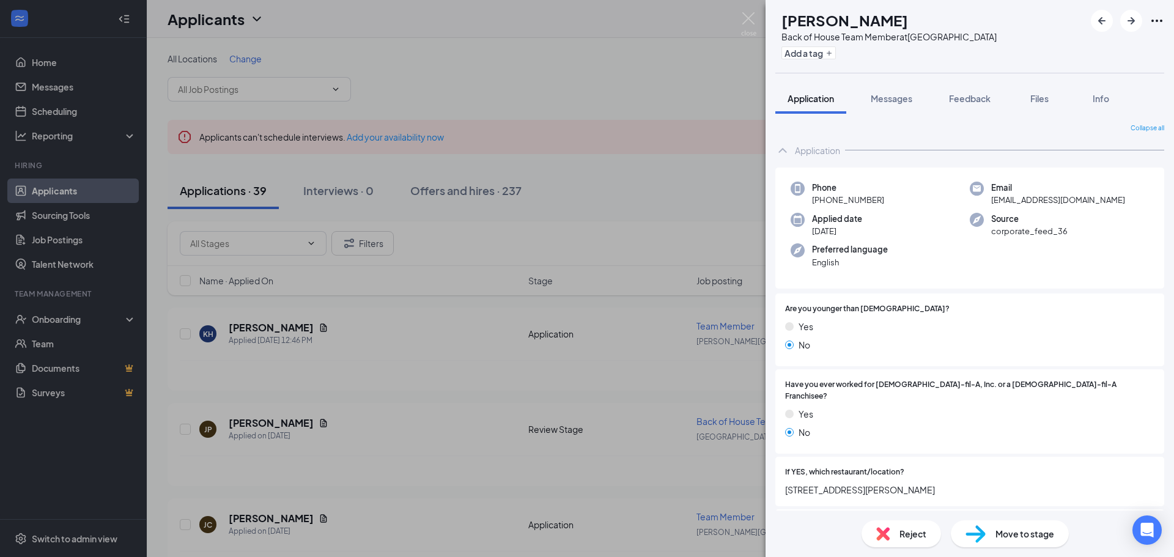
click at [278, 331] on div "JP [PERSON_NAME] Back of House Team Member at [GEOGRAPHIC_DATA] Add a tag Appli…" at bounding box center [587, 278] width 1174 height 557
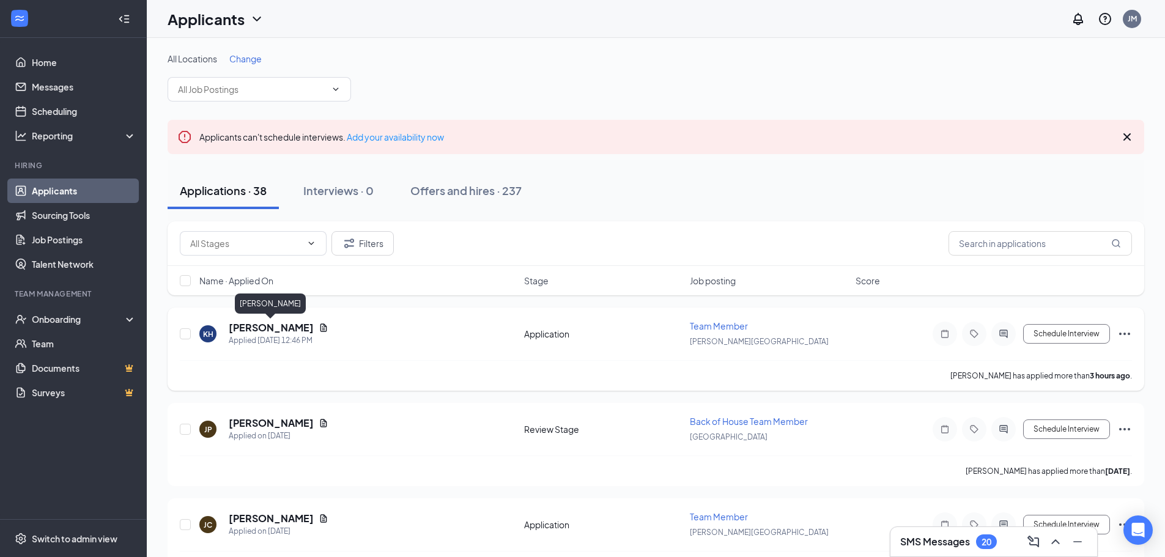
click at [300, 326] on h5 "[PERSON_NAME]" at bounding box center [271, 327] width 85 height 13
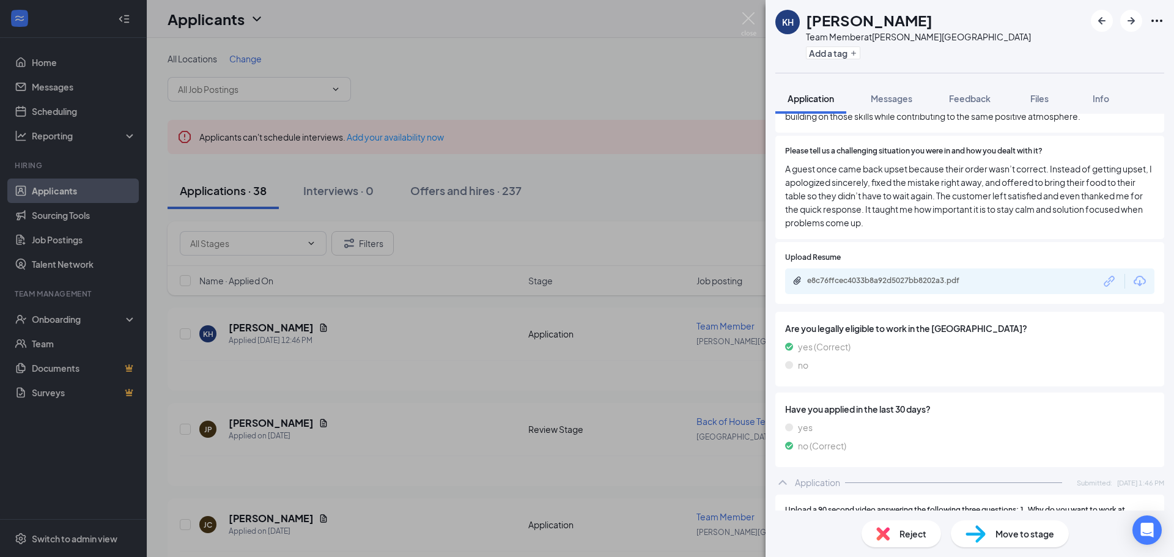
scroll to position [515, 0]
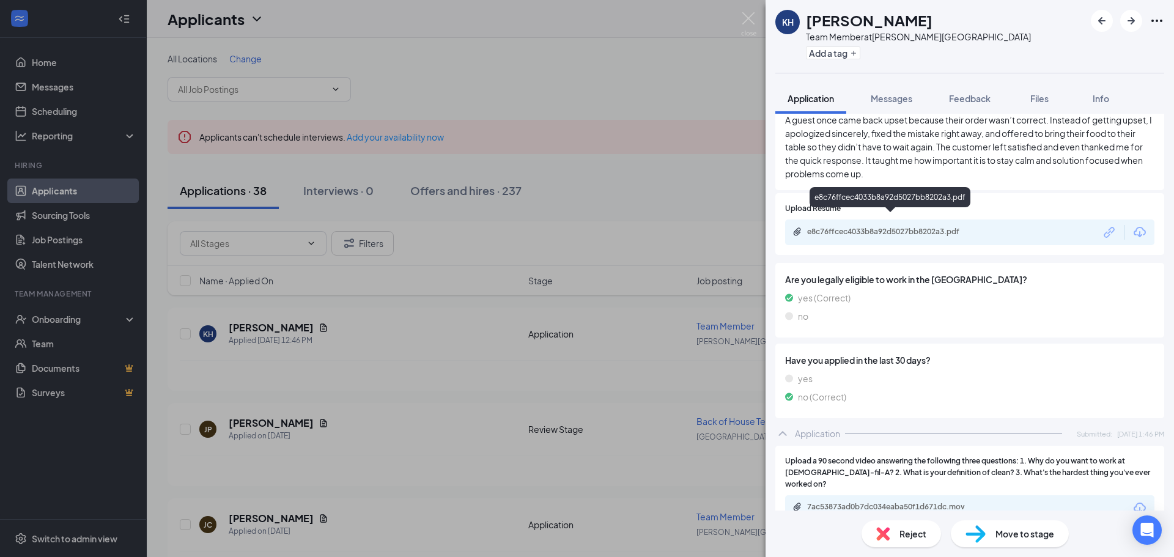
click at [891, 227] on div "e8c76ffcec4033b8a92d5027bb8202a3.pdf" at bounding box center [892, 232] width 171 height 10
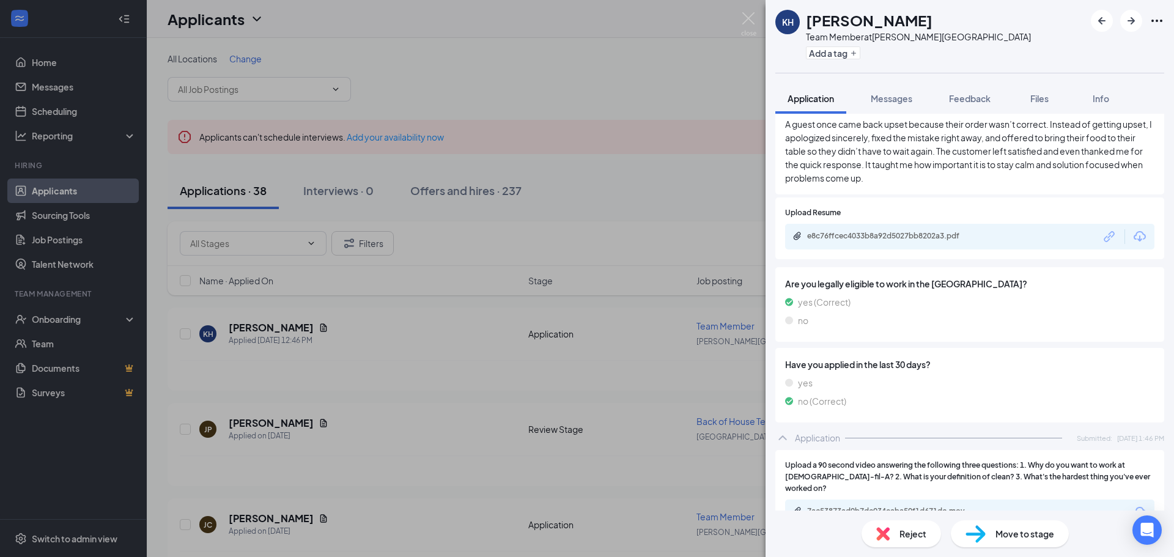
click at [916, 536] on span "Reject" at bounding box center [912, 533] width 27 height 13
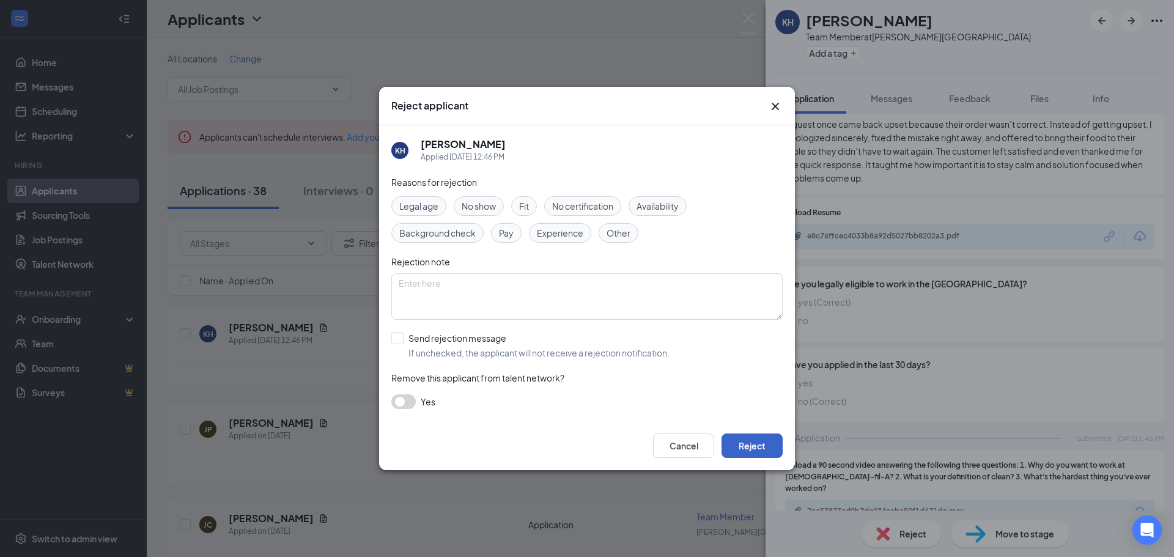
click at [752, 450] on button "Reject" at bounding box center [751, 445] width 61 height 24
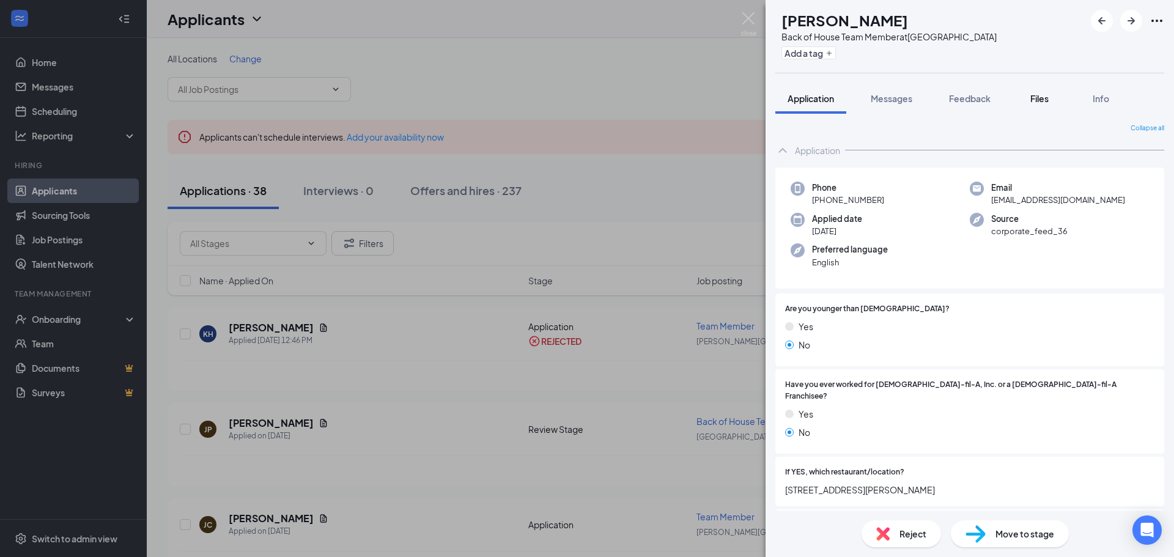
click at [1044, 98] on span "Files" at bounding box center [1039, 98] width 18 height 11
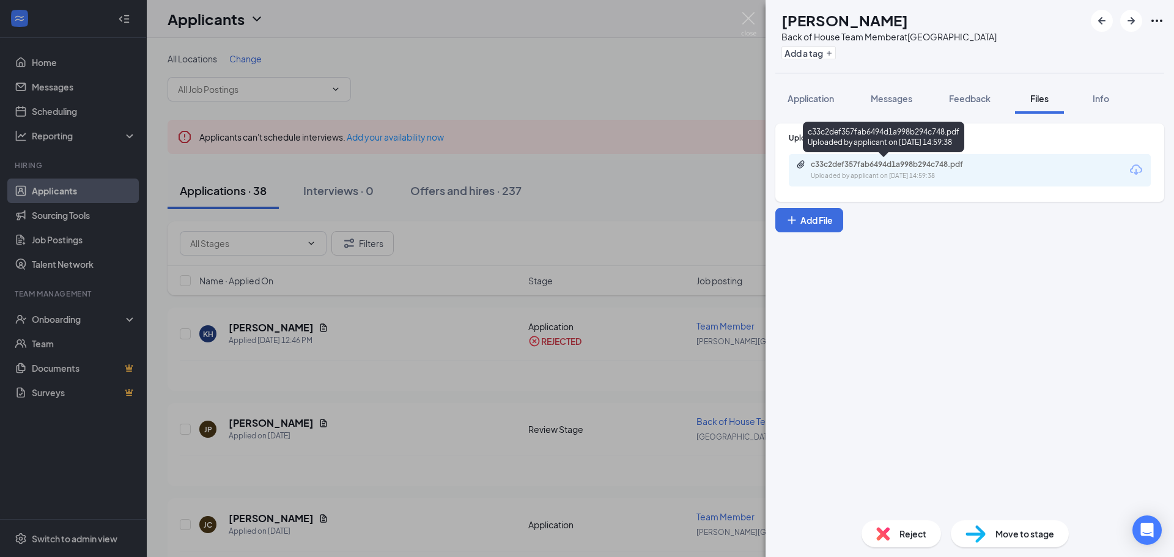
click at [852, 171] on div "Uploaded by applicant on [DATE] 14:59:38" at bounding box center [902, 176] width 183 height 10
click at [902, 526] on div "Reject" at bounding box center [900, 533] width 79 height 27
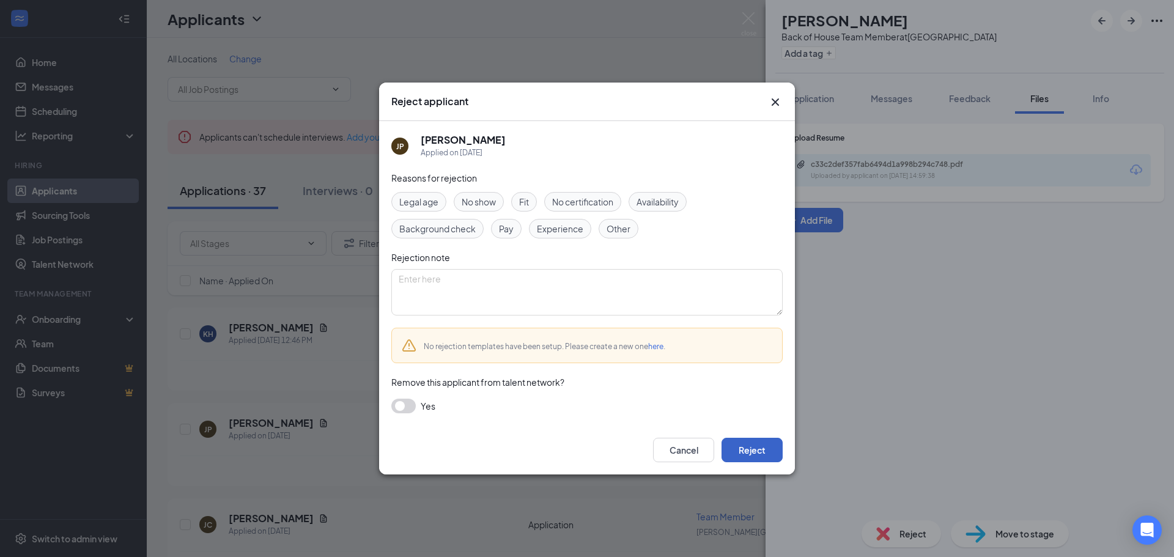
click at [766, 443] on button "Reject" at bounding box center [751, 450] width 61 height 24
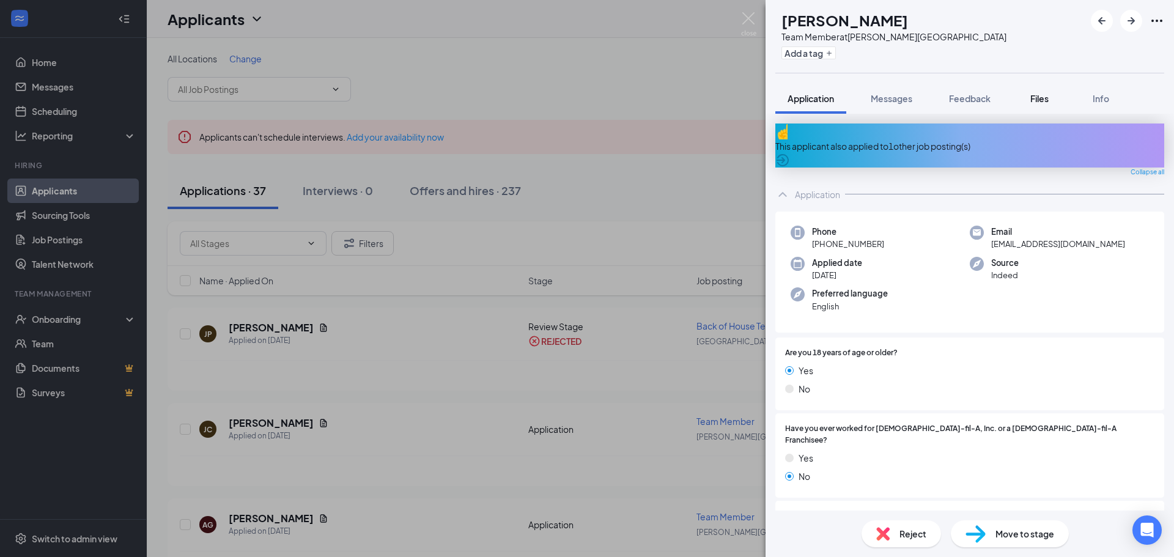
click at [1052, 98] on div "Files" at bounding box center [1039, 98] width 24 height 12
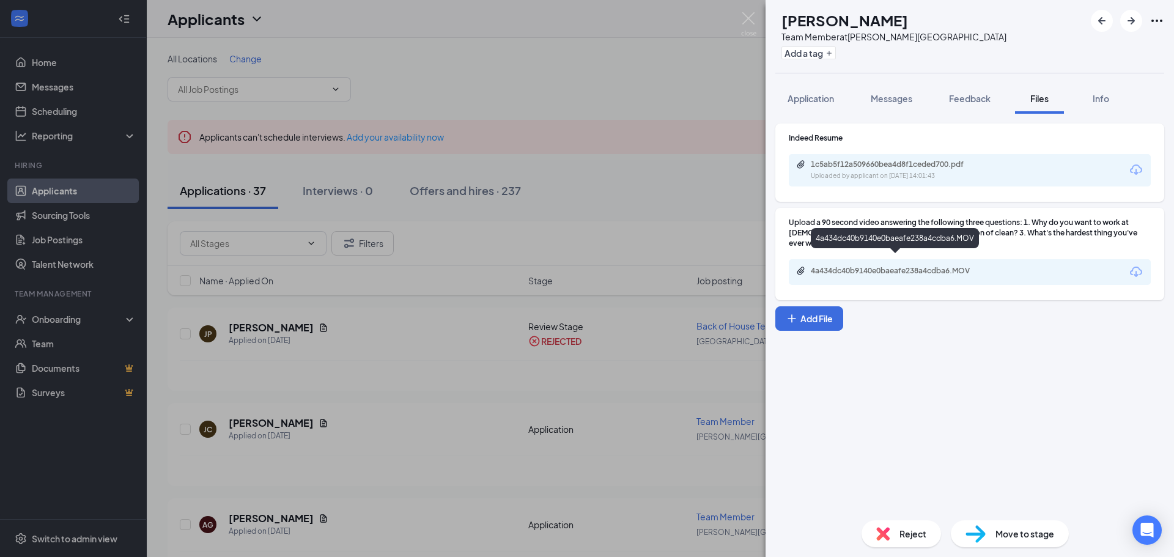
click at [881, 266] on div "4a434dc40b9140e0baeafe238a4cdba6.MOV" at bounding box center [896, 271] width 171 height 10
drag, startPoint x: 805, startPoint y: 99, endPoint x: 805, endPoint y: 108, distance: 8.6
click at [805, 99] on span "Application" at bounding box center [810, 98] width 46 height 11
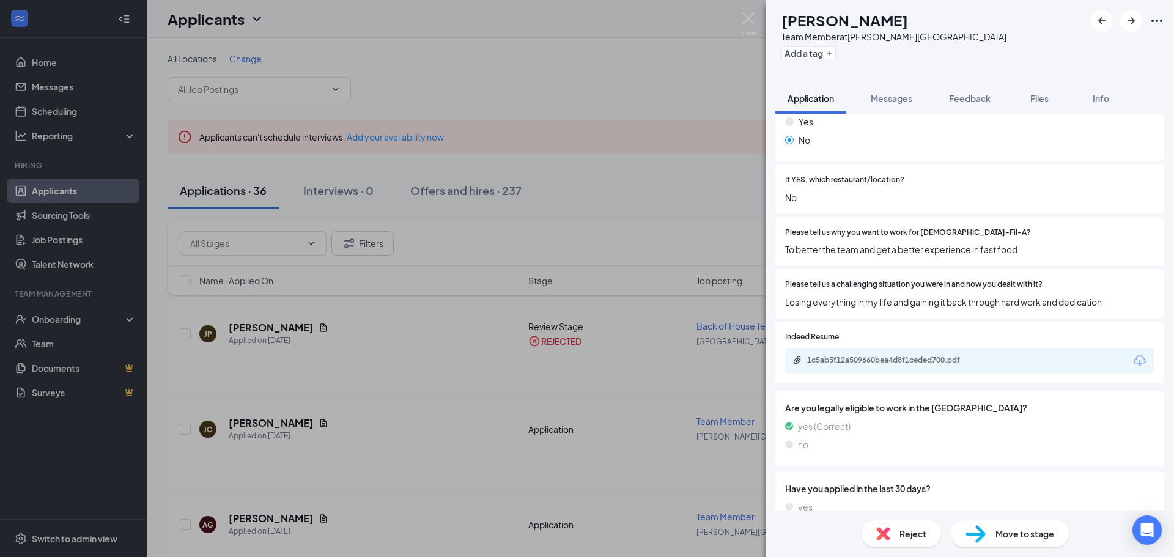
scroll to position [367, 0]
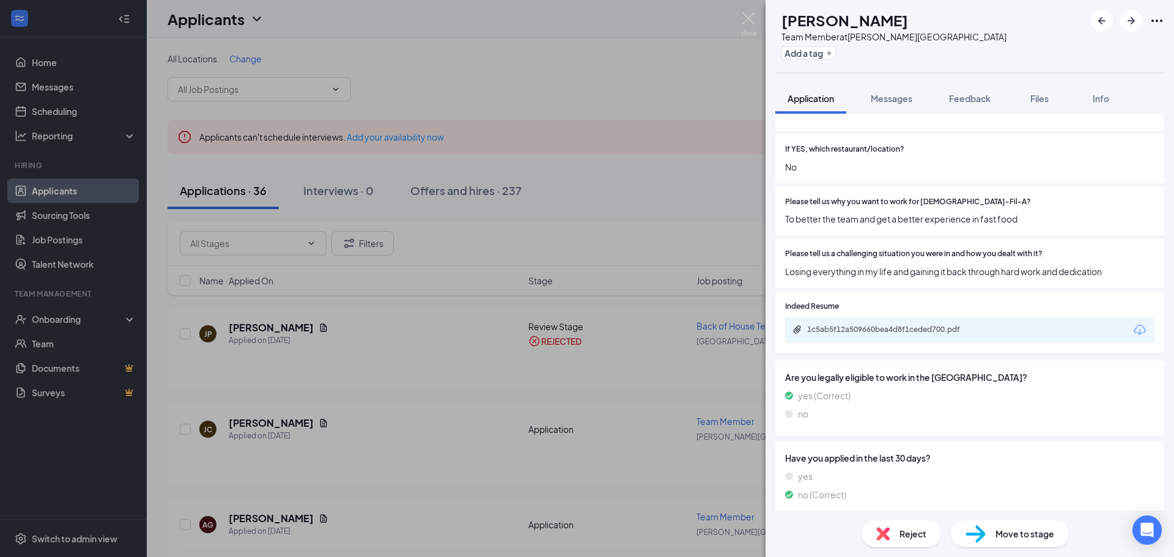
click at [909, 542] on div "Reject" at bounding box center [900, 533] width 79 height 27
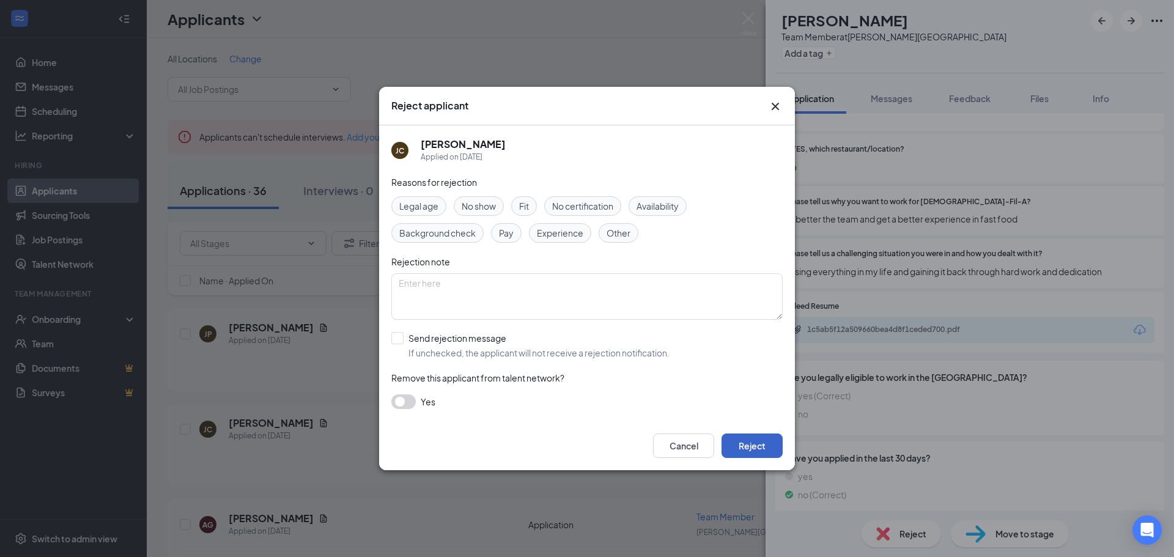
click at [740, 448] on button "Reject" at bounding box center [751, 445] width 61 height 24
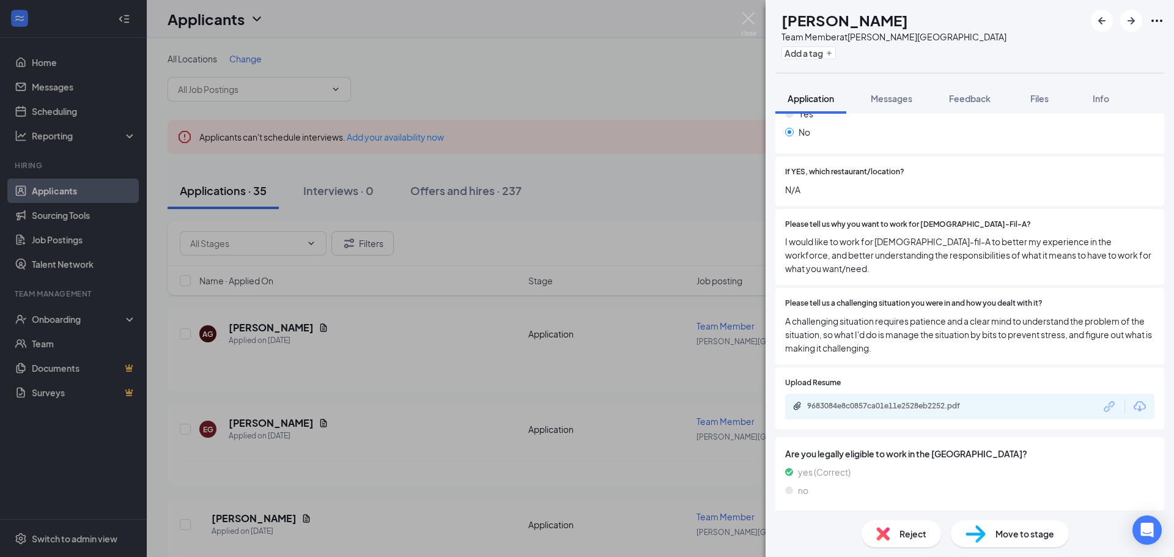
scroll to position [306, 0]
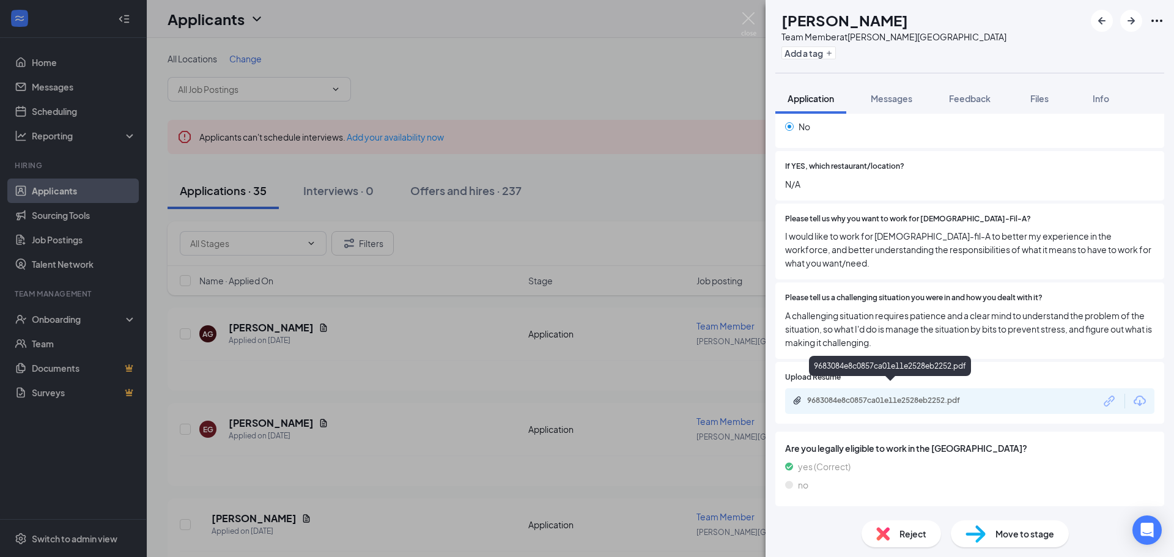
click at [902, 396] on div "9683084e8c0857ca01e11e2528eb2252.pdf" at bounding box center [892, 401] width 171 height 10
click at [888, 537] on img at bounding box center [882, 533] width 13 height 13
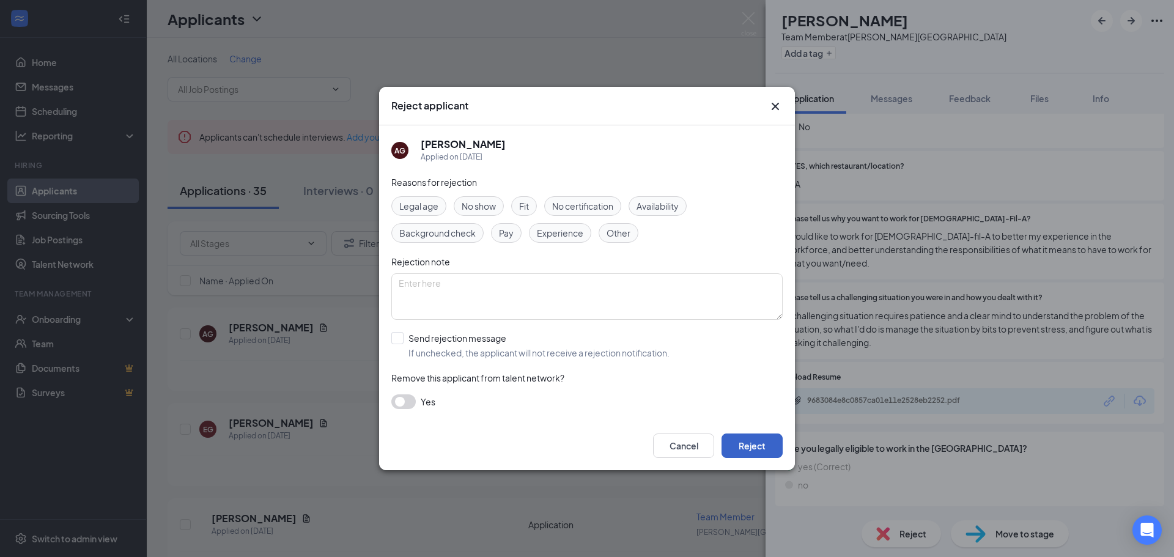
click at [759, 444] on button "Reject" at bounding box center [751, 445] width 61 height 24
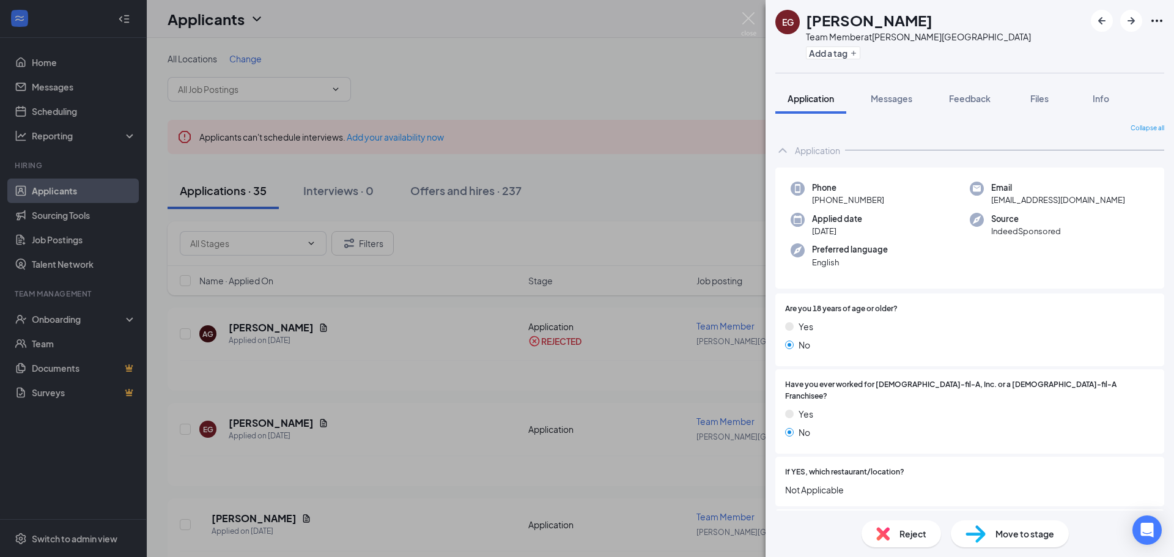
click at [909, 533] on span "Reject" at bounding box center [912, 533] width 27 height 13
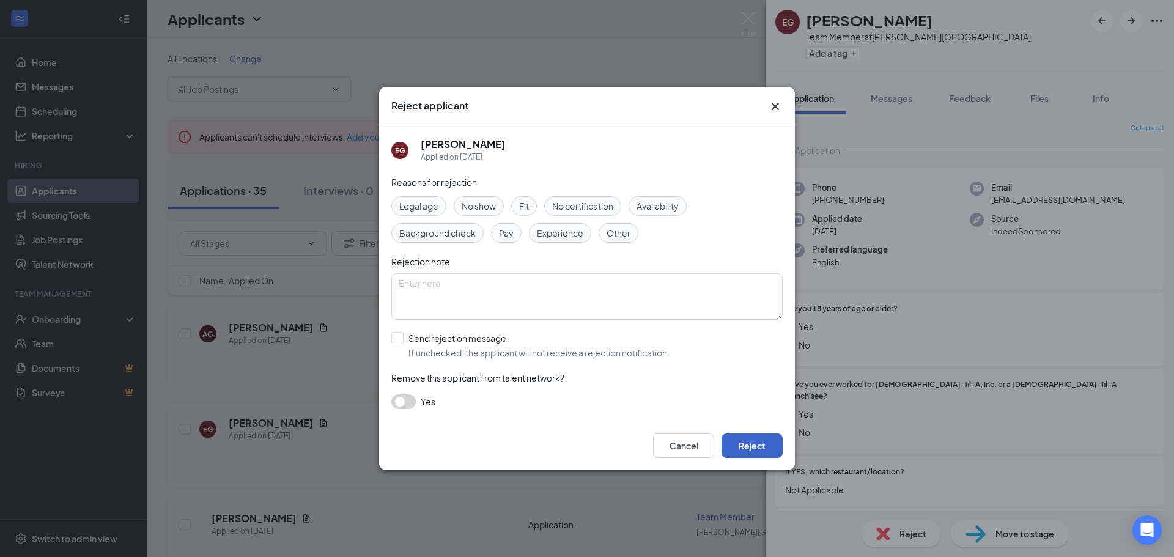
click at [758, 444] on button "Reject" at bounding box center [751, 445] width 61 height 24
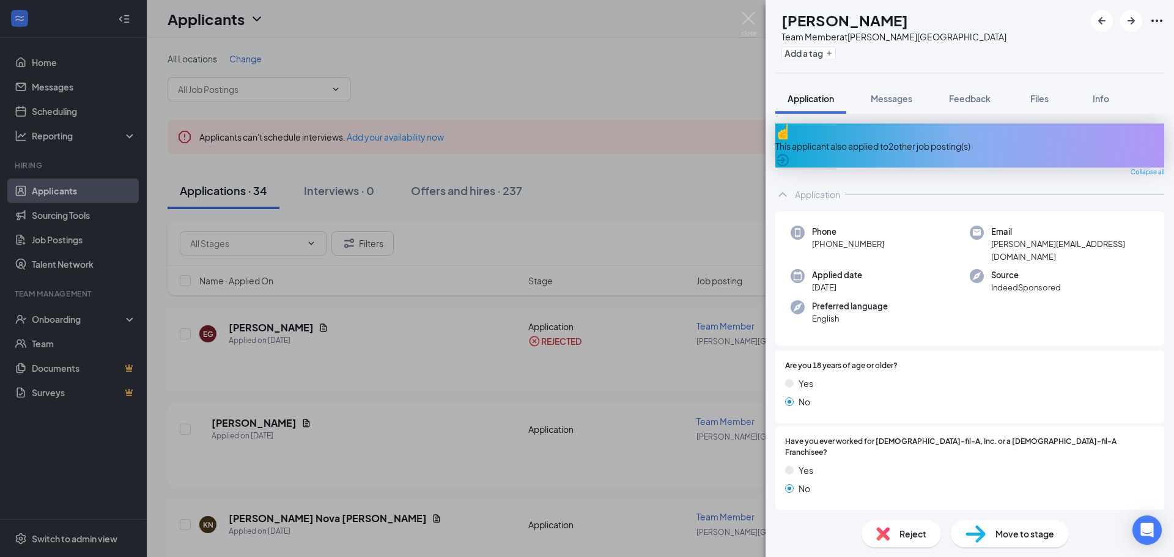
click at [904, 535] on span "Reject" at bounding box center [912, 533] width 27 height 13
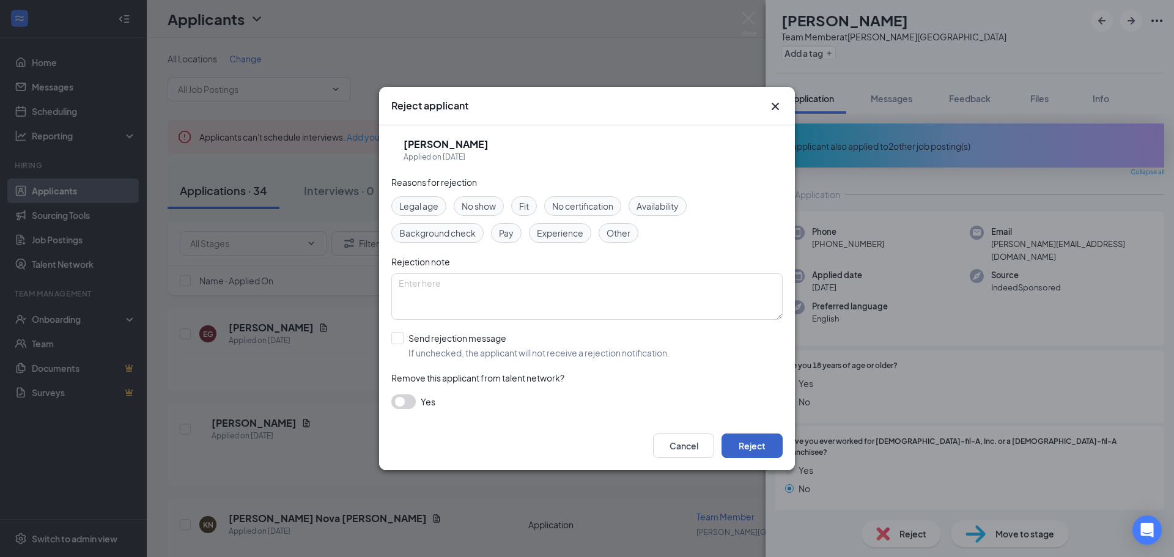
click at [761, 444] on button "Reject" at bounding box center [751, 445] width 61 height 24
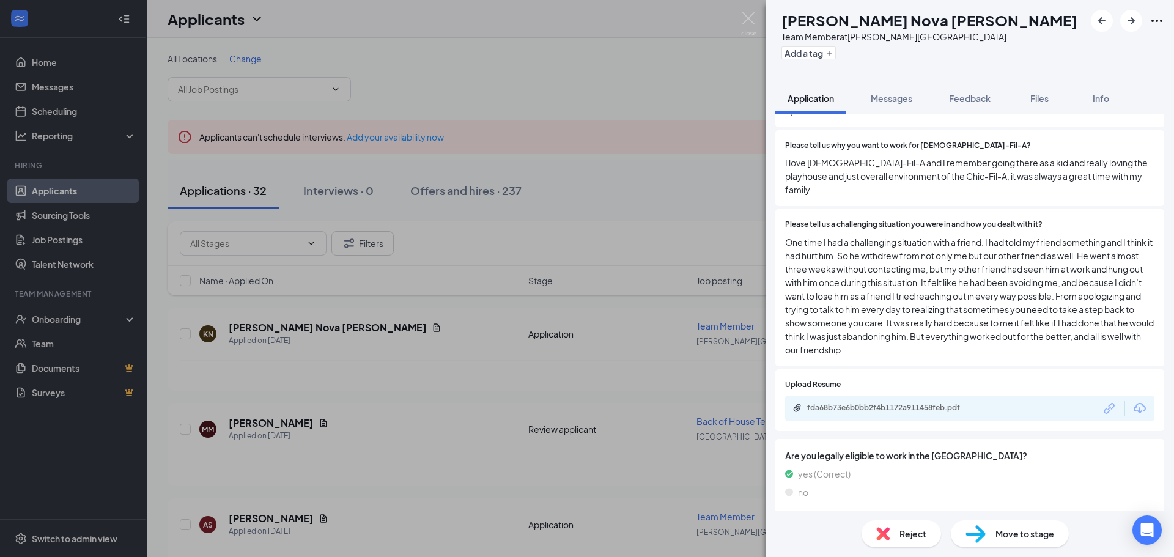
scroll to position [428, 0]
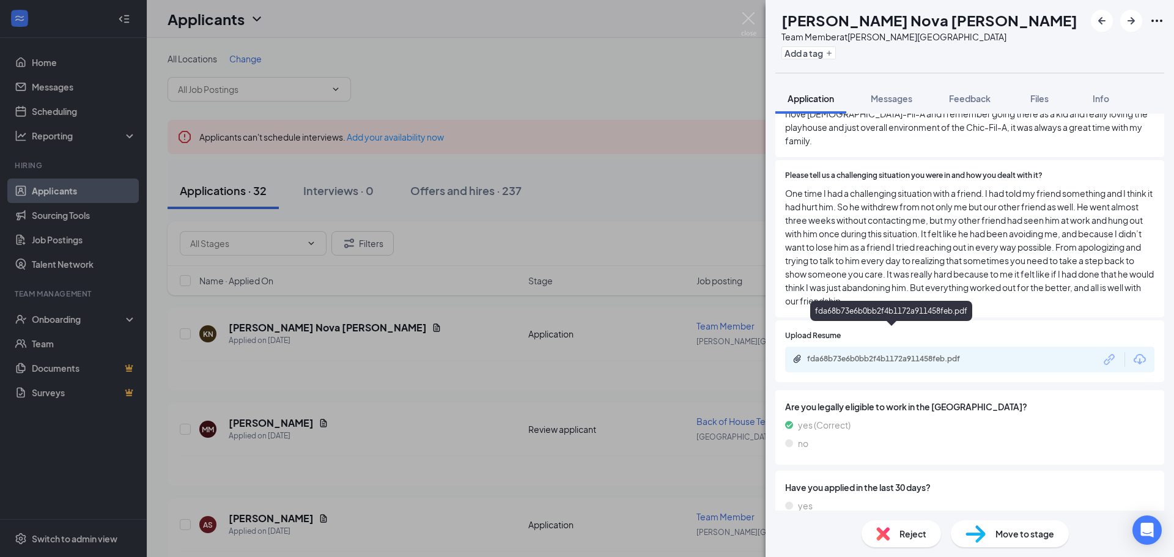
click at [863, 354] on div "fda68b73e6b0bb2f4b1172a911458feb.pdf" at bounding box center [892, 359] width 171 height 10
click at [907, 531] on span "Reject" at bounding box center [912, 533] width 27 height 13
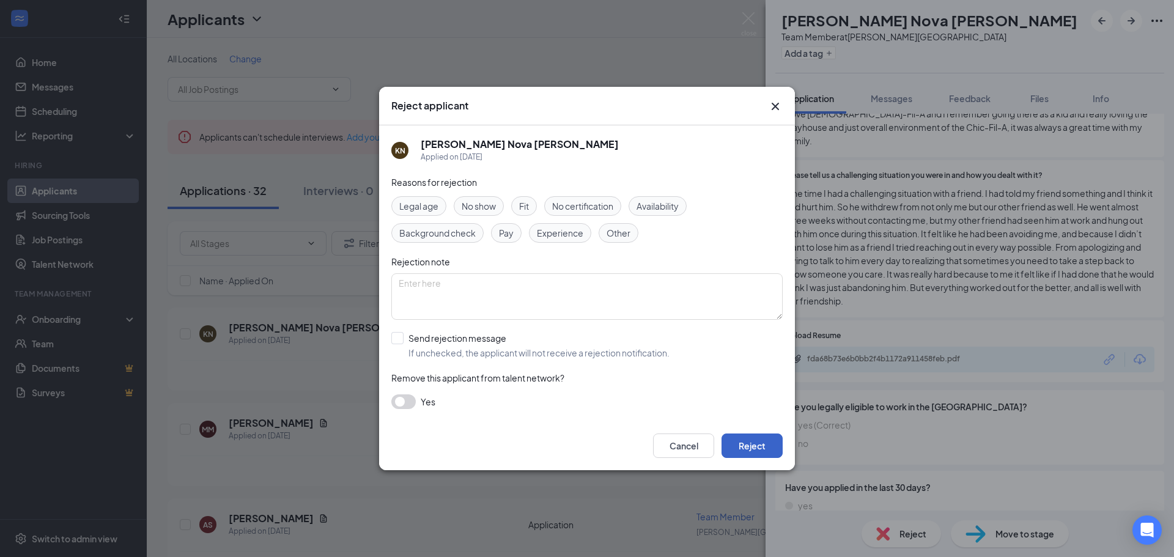
click at [754, 443] on button "Reject" at bounding box center [751, 445] width 61 height 24
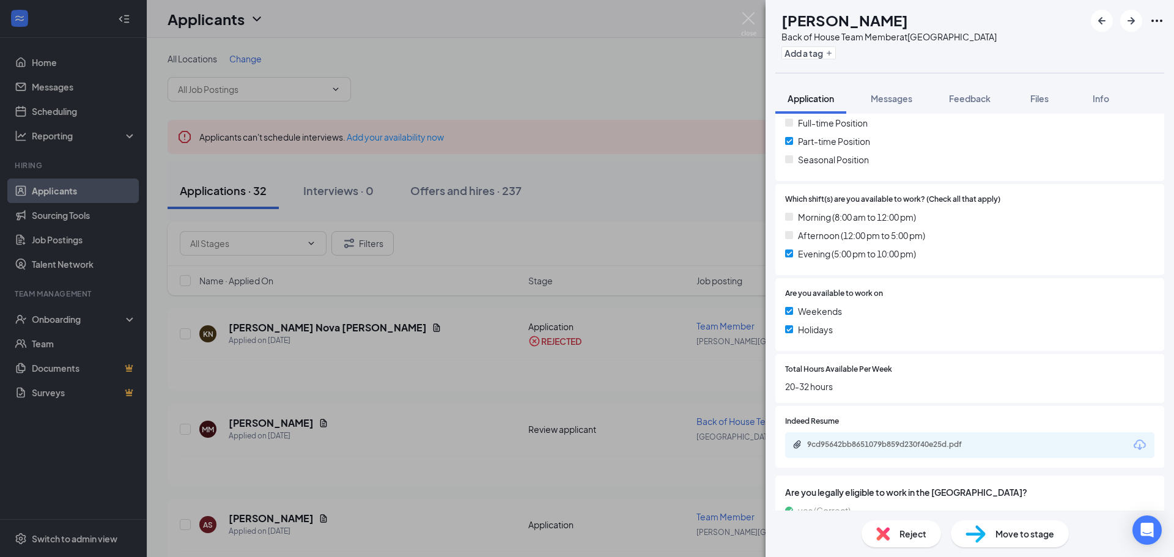
scroll to position [295, 0]
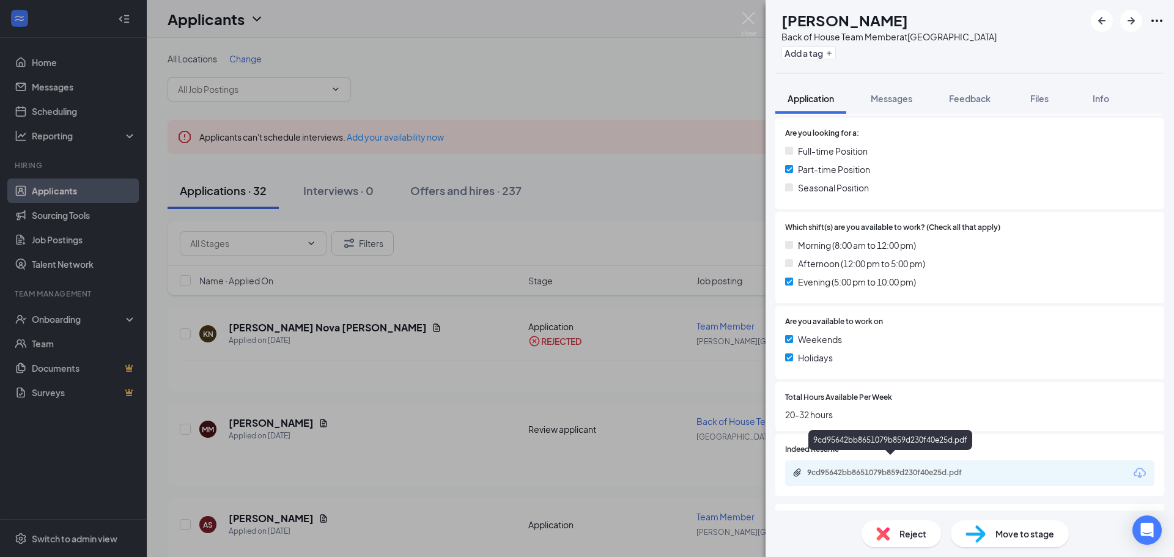
click at [881, 468] on div "9cd95642bb8651079b859d230f40e25d.pdf" at bounding box center [892, 473] width 171 height 10
click at [891, 535] on div "Reject" at bounding box center [900, 533] width 79 height 27
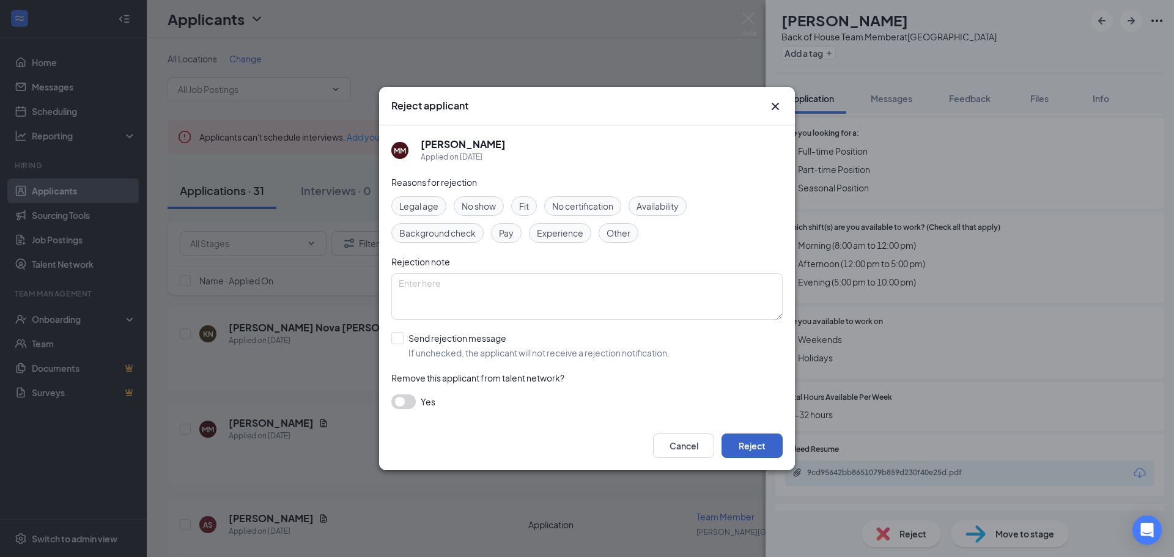
click at [765, 441] on button "Reject" at bounding box center [751, 445] width 61 height 24
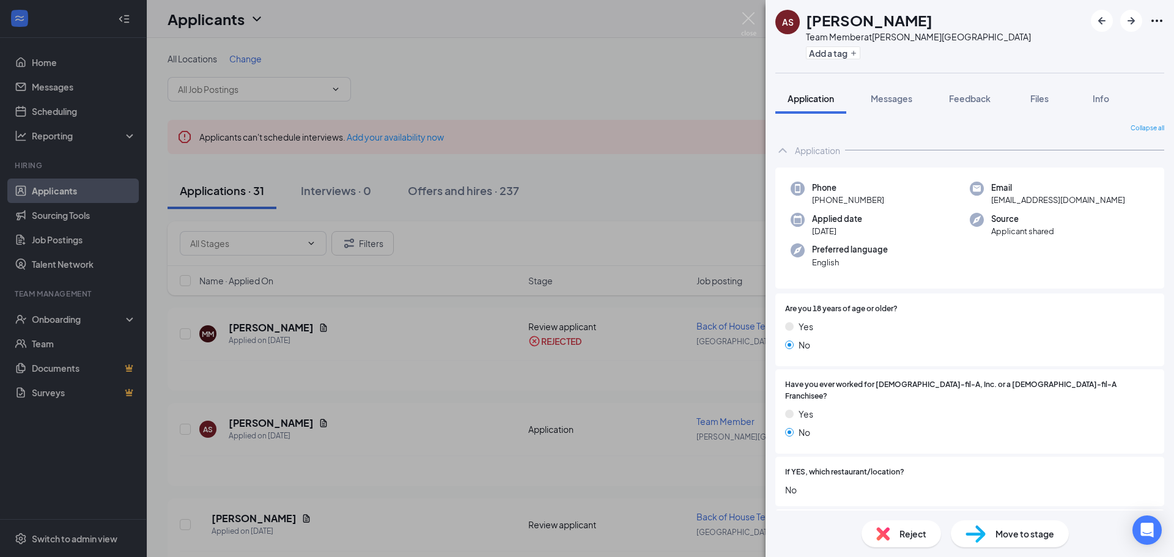
click at [896, 538] on div "Reject" at bounding box center [900, 533] width 79 height 27
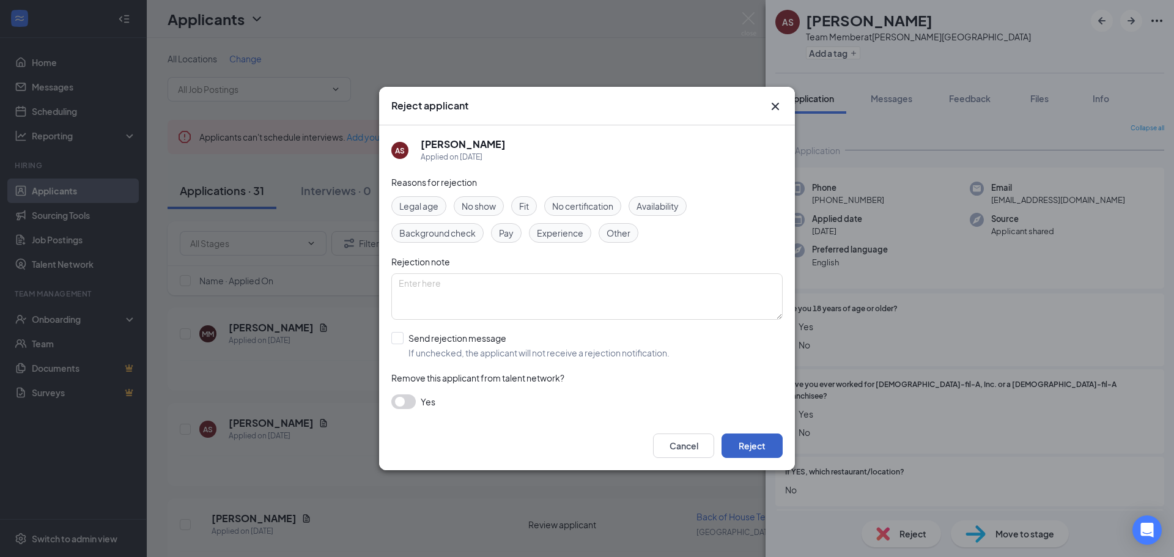
click at [766, 453] on button "Reject" at bounding box center [751, 445] width 61 height 24
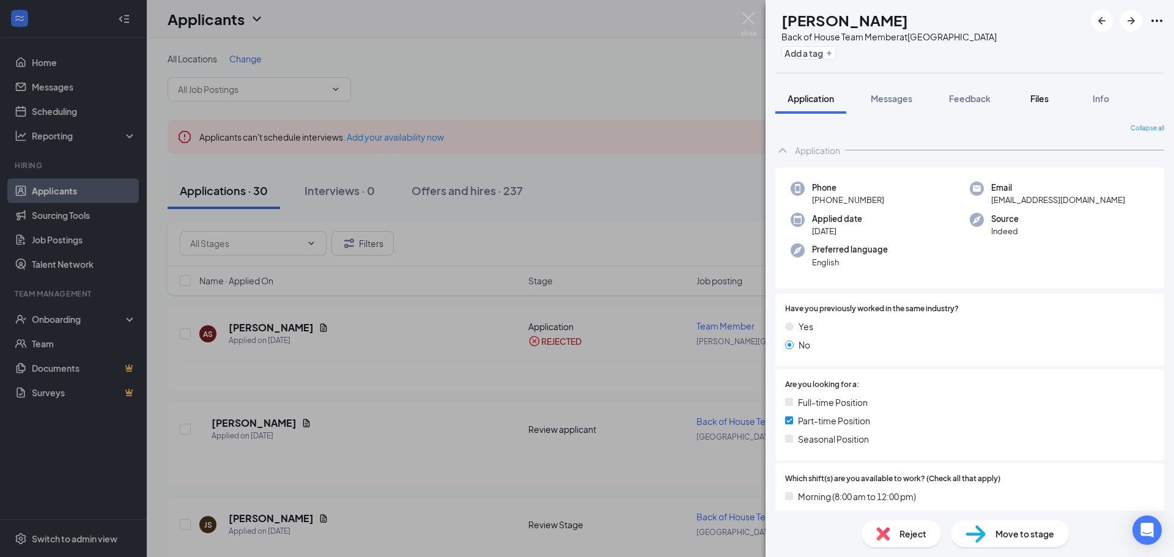
click at [1046, 92] on div "Files" at bounding box center [1039, 98] width 24 height 12
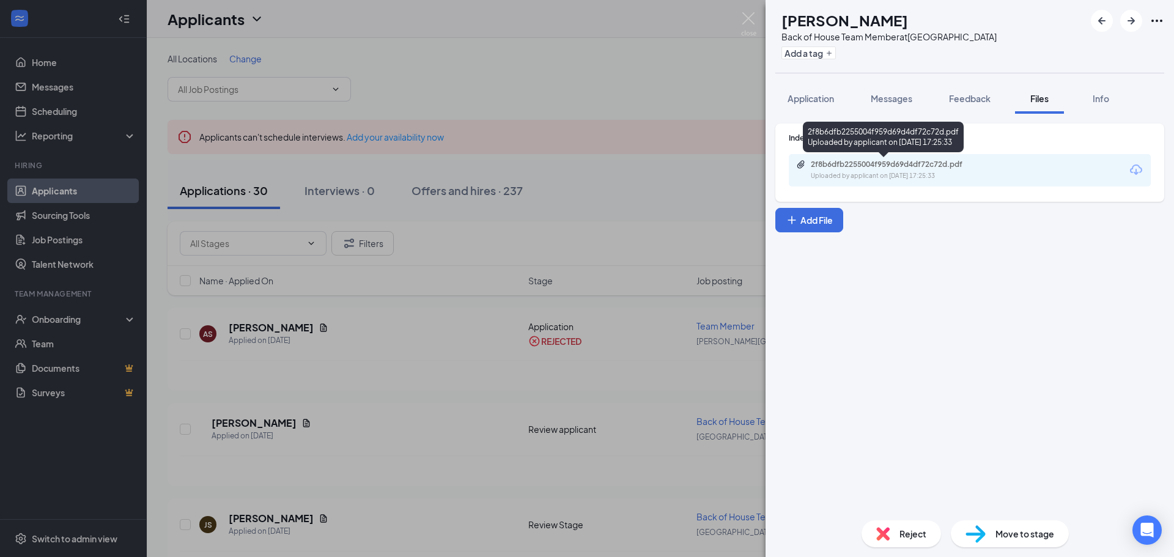
click at [877, 170] on div "2f8b6dfb2255004f959d69d4df72c72d.pdf Uploaded by applicant on [DATE] 17:25:33" at bounding box center [895, 170] width 198 height 21
click at [912, 534] on span "Reject" at bounding box center [912, 533] width 27 height 13
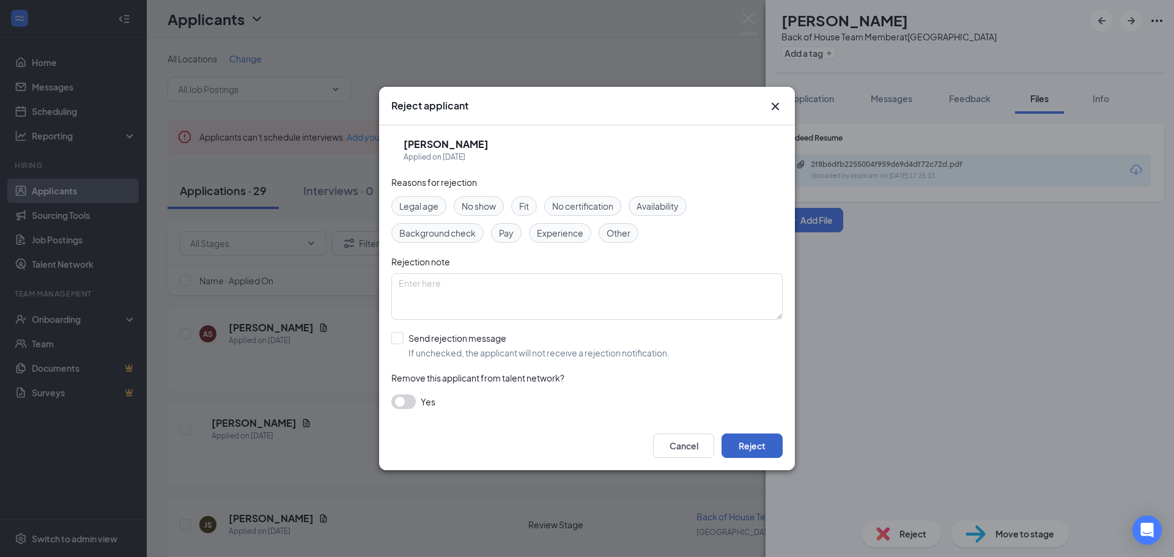
click at [734, 438] on button "Reject" at bounding box center [751, 445] width 61 height 24
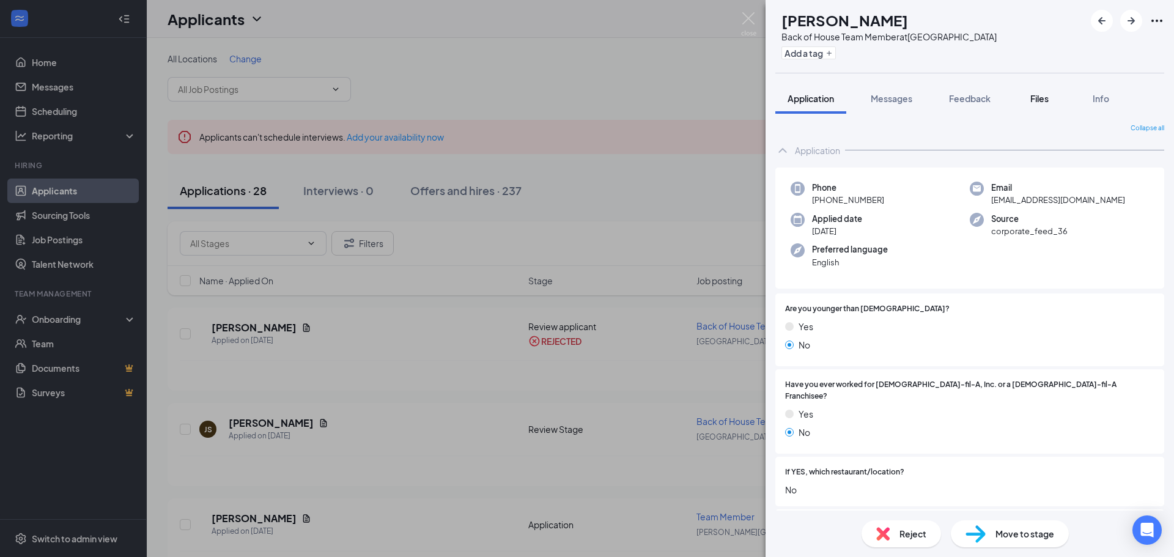
click at [1045, 105] on button "Files" at bounding box center [1039, 98] width 49 height 31
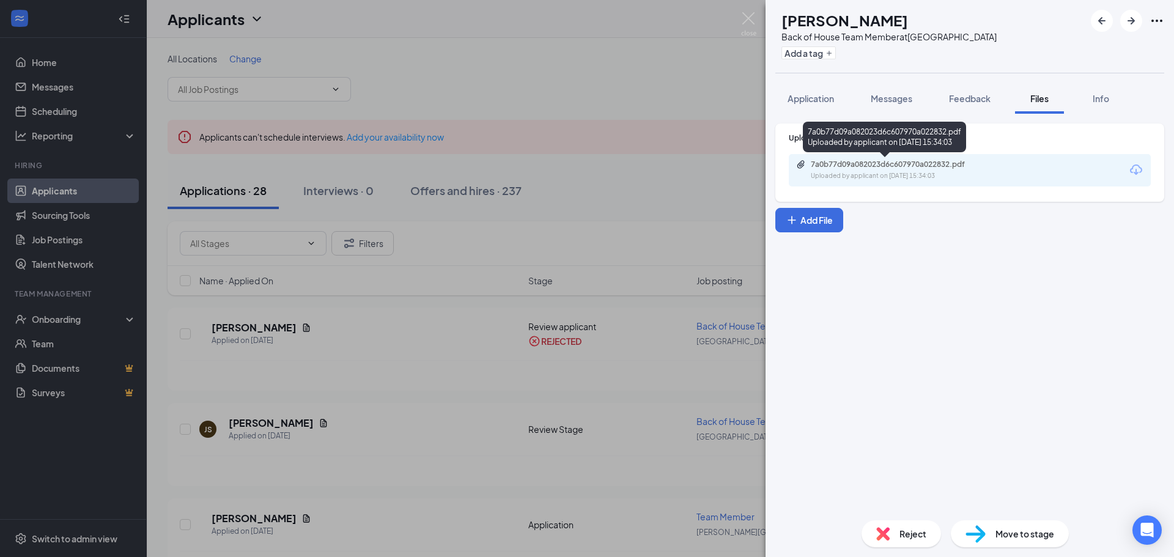
click at [899, 173] on div "Uploaded by applicant on [DATE] 15:34:03" at bounding box center [902, 176] width 183 height 10
click at [917, 537] on span "Reject" at bounding box center [912, 533] width 27 height 13
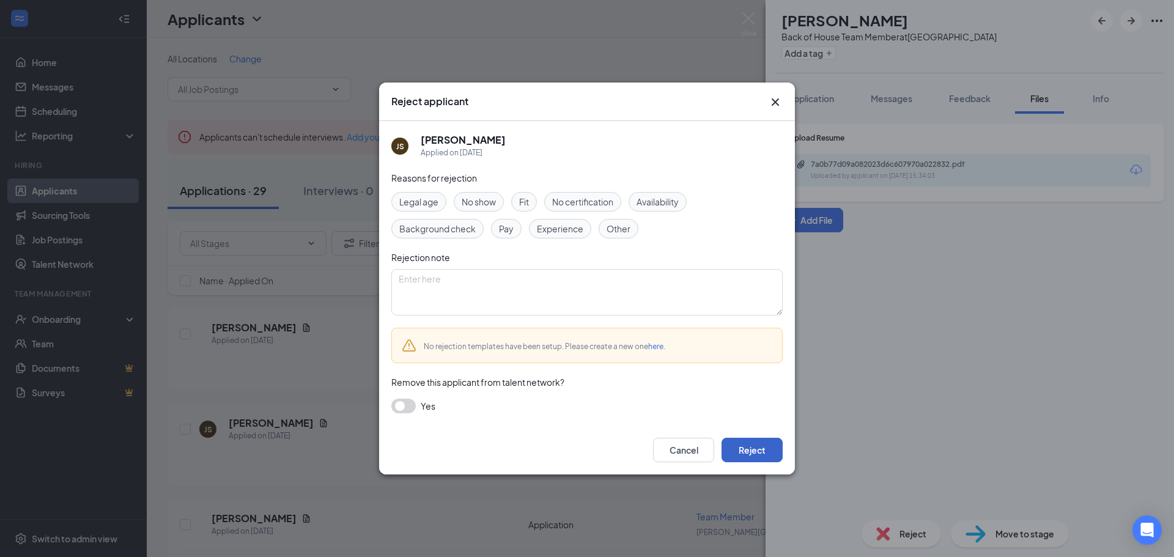
click at [762, 448] on button "Reject" at bounding box center [751, 450] width 61 height 24
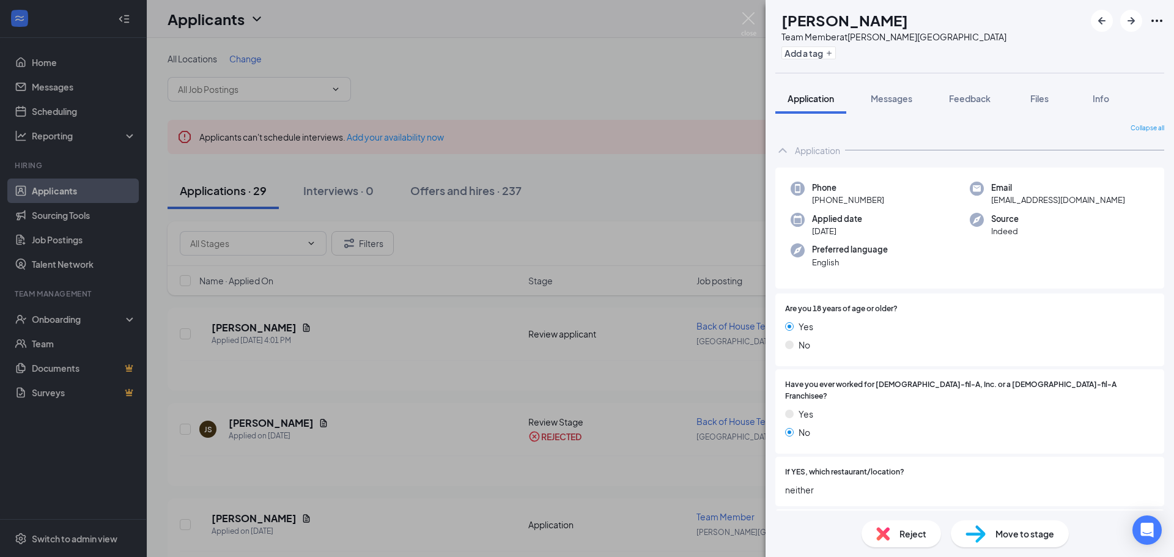
click at [292, 333] on div "EV [PERSON_NAME] Team Member at [PERSON_NAME][GEOGRAPHIC_DATA] [GEOGRAPHIC_DATA…" at bounding box center [587, 278] width 1174 height 557
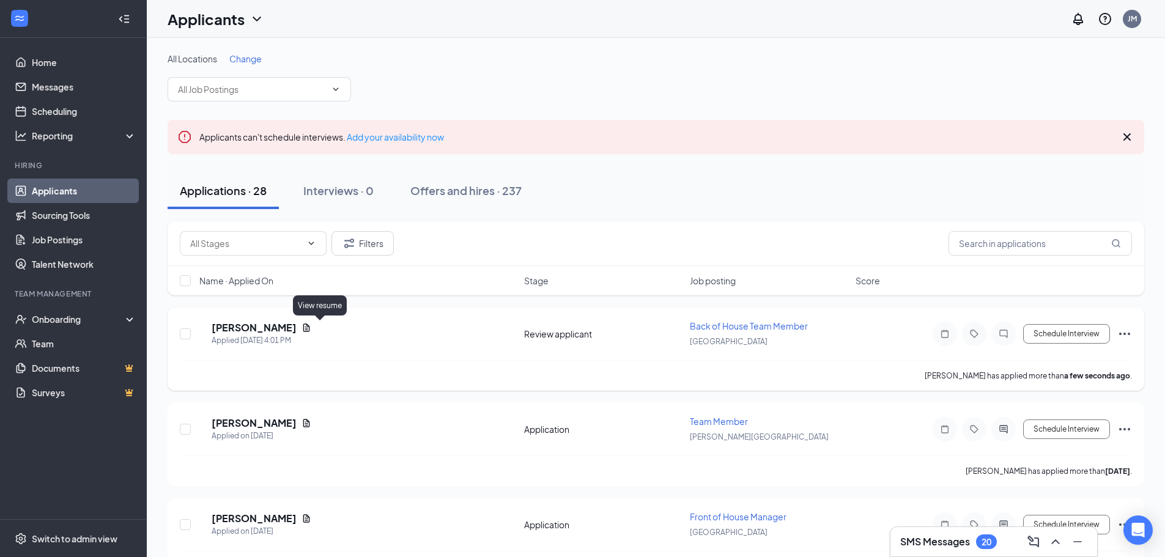
click at [276, 325] on h5 "[PERSON_NAME]" at bounding box center [254, 327] width 85 height 13
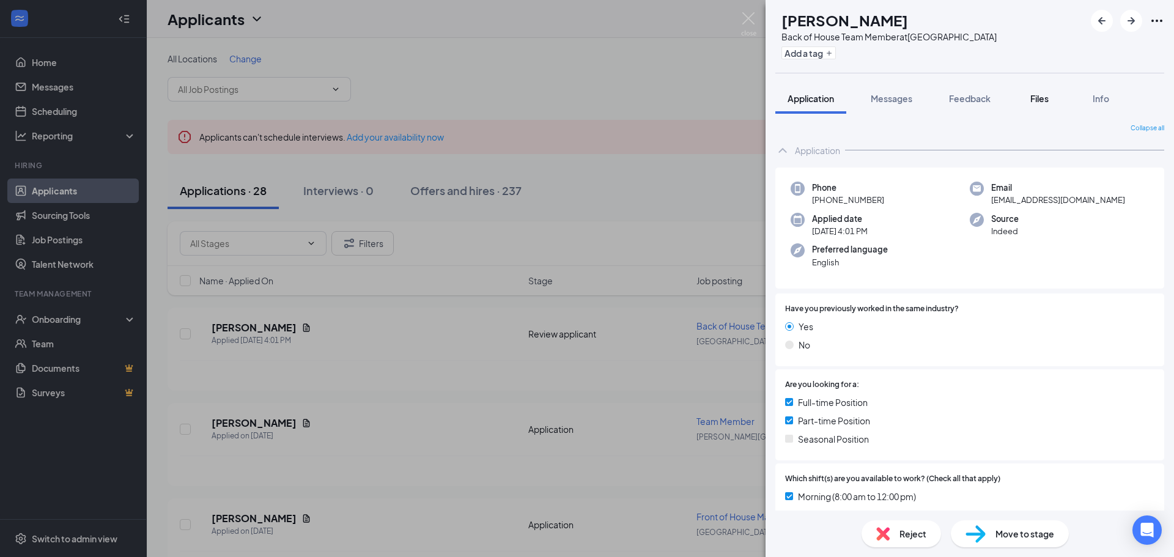
click at [1049, 98] on span "Files" at bounding box center [1039, 98] width 18 height 11
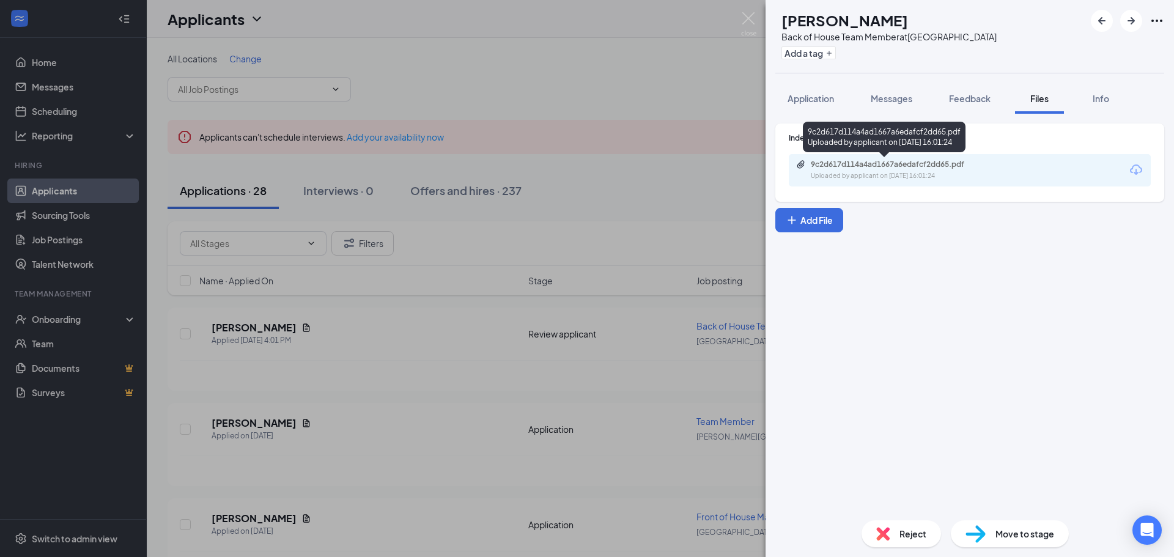
click at [887, 172] on div "Uploaded by applicant on [DATE] 16:01:24" at bounding box center [902, 176] width 183 height 10
click at [830, 97] on span "Application" at bounding box center [810, 98] width 46 height 11
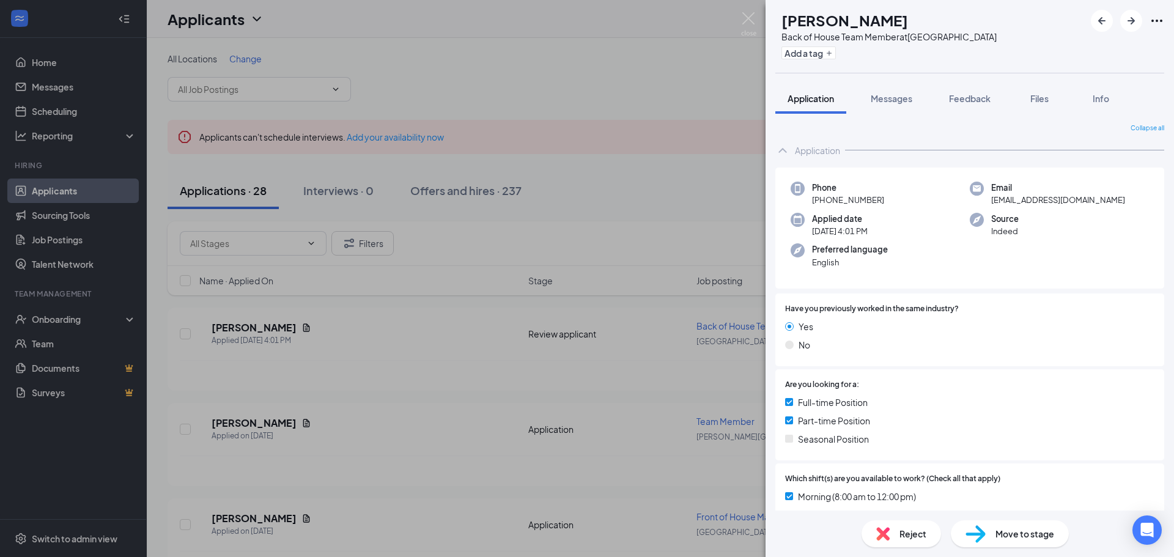
click at [926, 536] on span "Reject" at bounding box center [912, 533] width 27 height 13
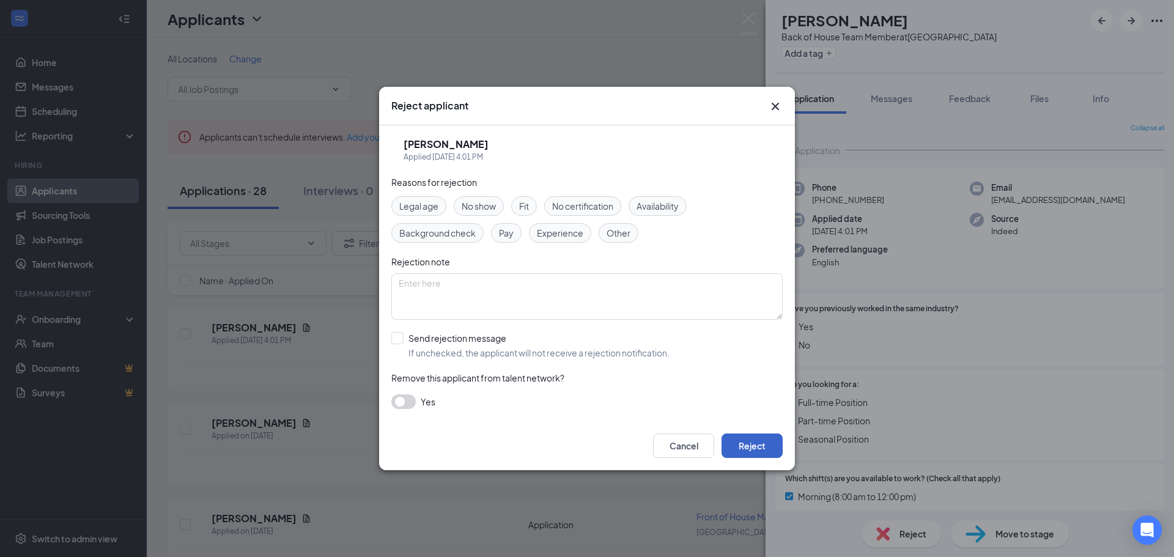
click at [770, 455] on button "Reject" at bounding box center [751, 445] width 61 height 24
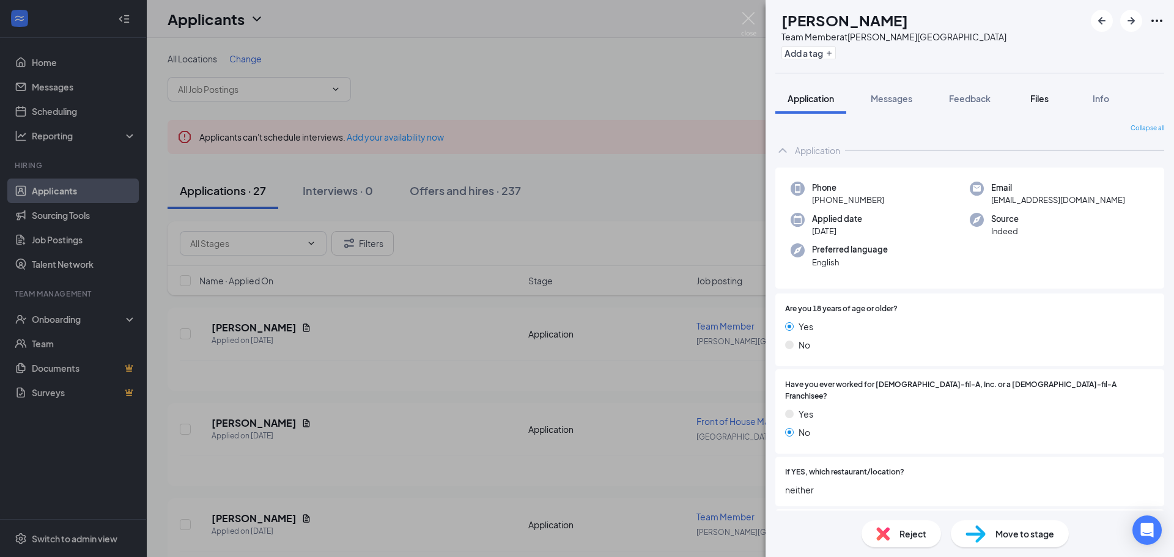
click at [1051, 103] on div "Files" at bounding box center [1039, 98] width 24 height 12
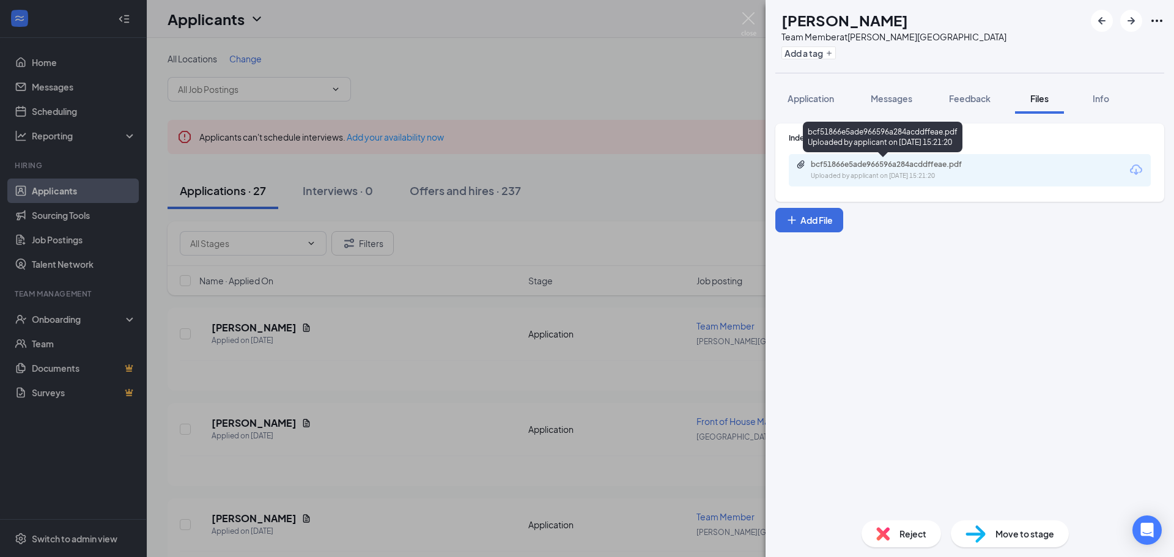
click at [899, 167] on div "bcf51866e5ade966596a284acddffeae.pdf" at bounding box center [896, 165] width 171 height 10
click at [910, 540] on span "Reject" at bounding box center [912, 533] width 27 height 13
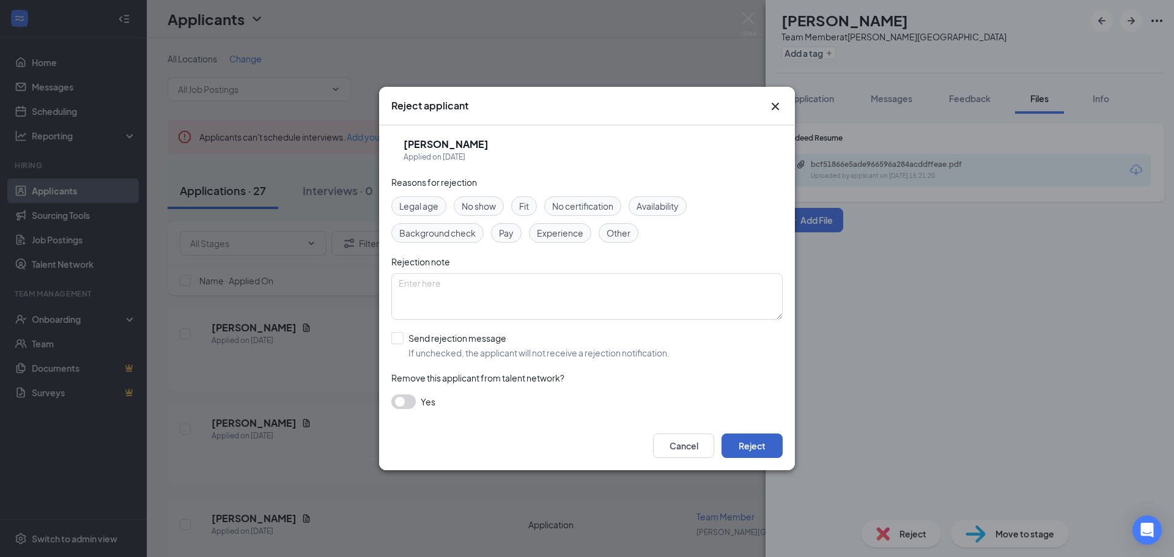
click at [749, 445] on button "Reject" at bounding box center [751, 445] width 61 height 24
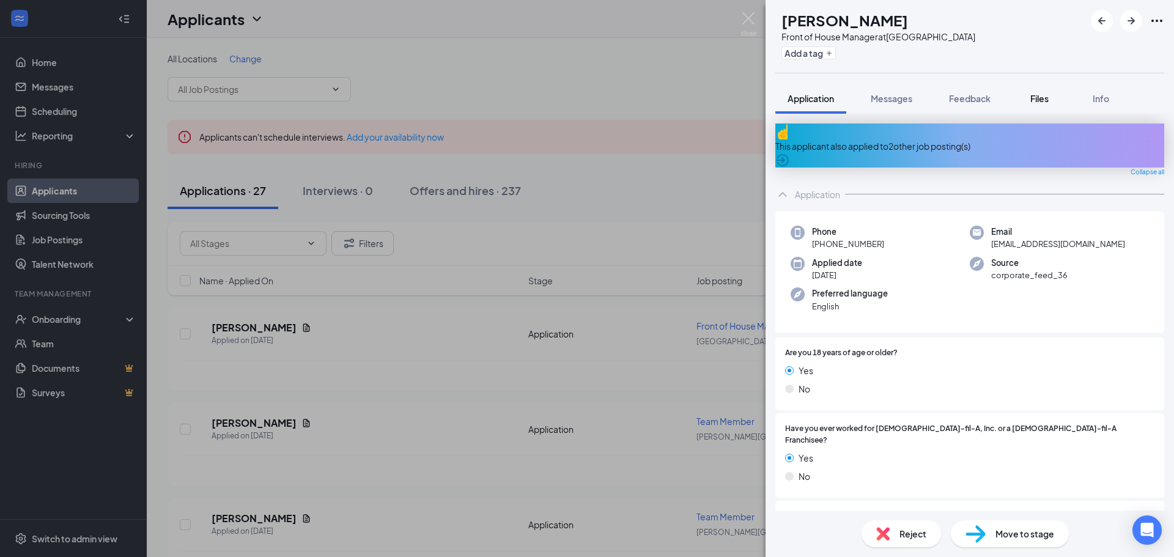
click at [1044, 102] on span "Files" at bounding box center [1039, 98] width 18 height 11
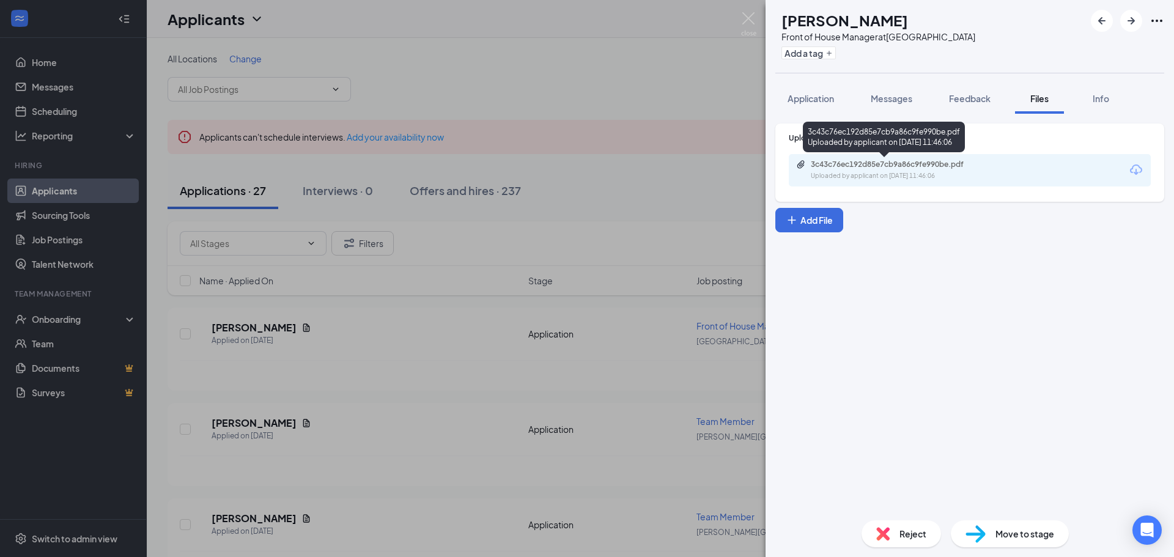
click at [917, 175] on div "Uploaded by applicant on [DATE] 11:46:06" at bounding box center [902, 176] width 183 height 10
click at [905, 531] on span "Reject" at bounding box center [912, 533] width 27 height 13
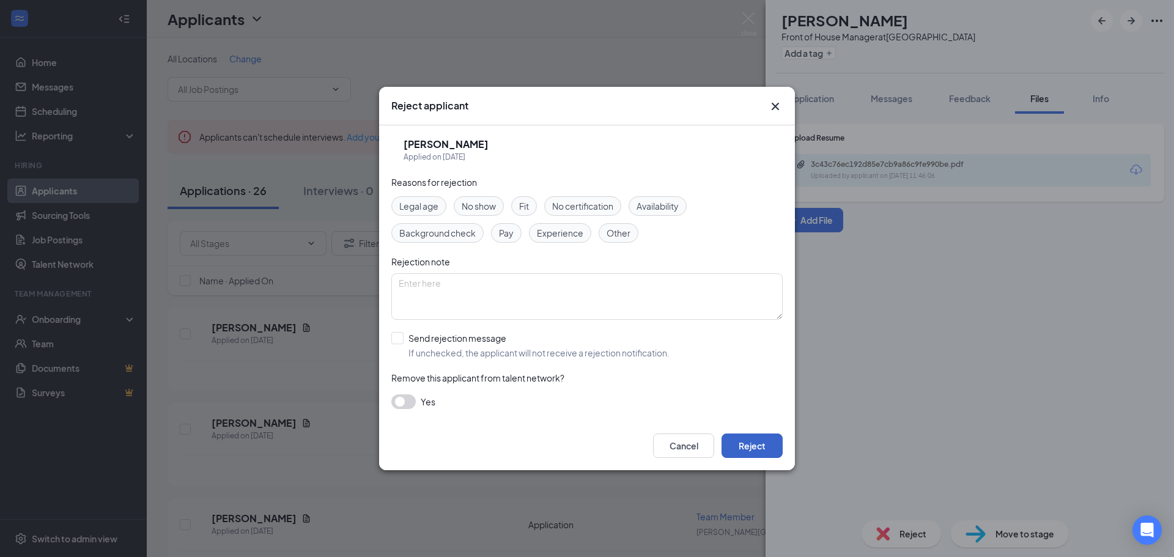
click at [745, 438] on button "Reject" at bounding box center [751, 445] width 61 height 24
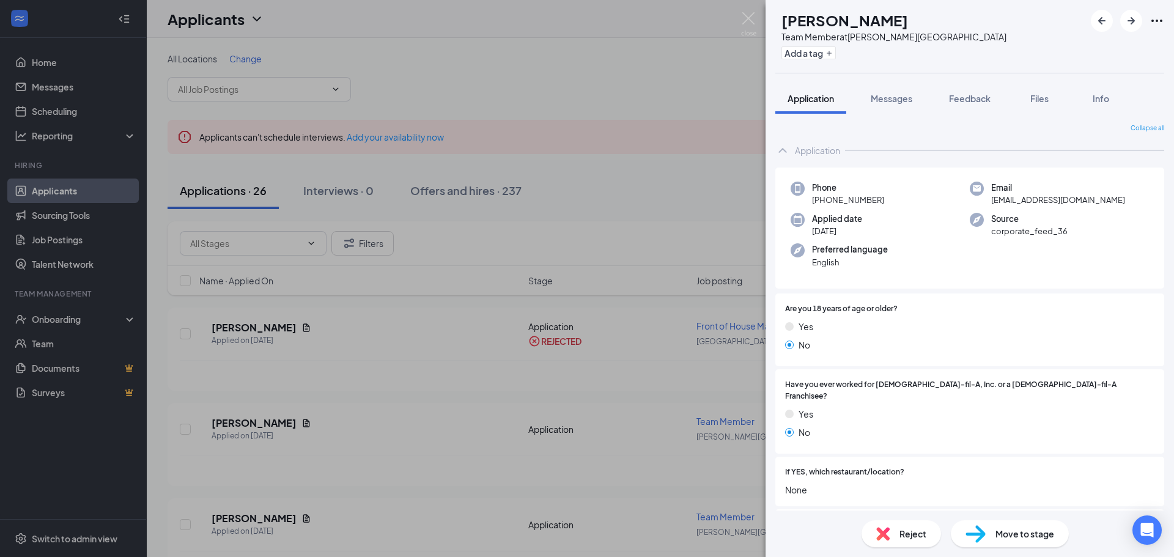
click at [884, 535] on img at bounding box center [882, 533] width 13 height 13
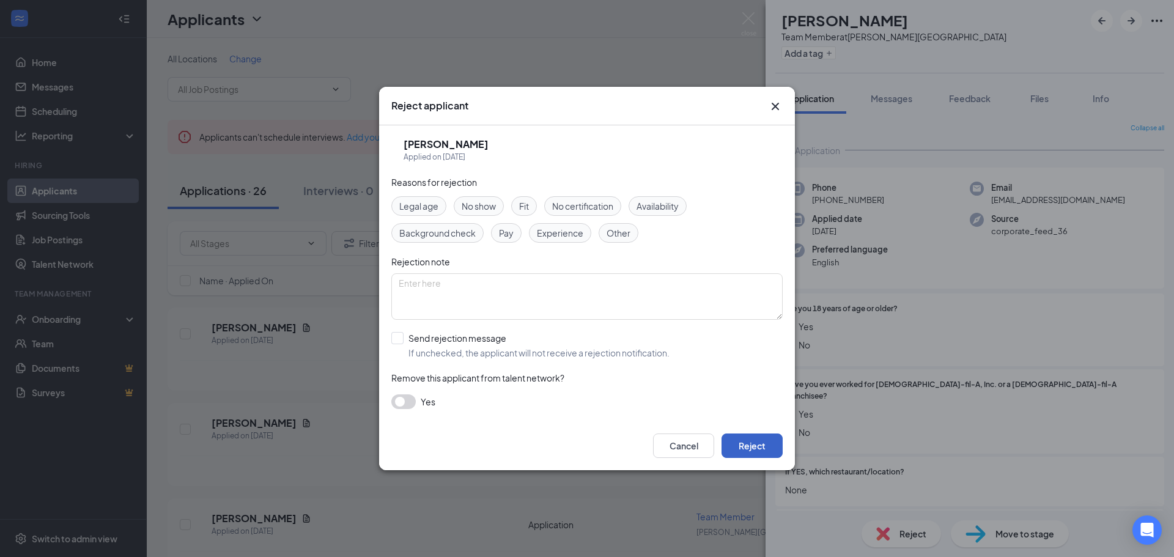
click at [763, 445] on button "Reject" at bounding box center [751, 445] width 61 height 24
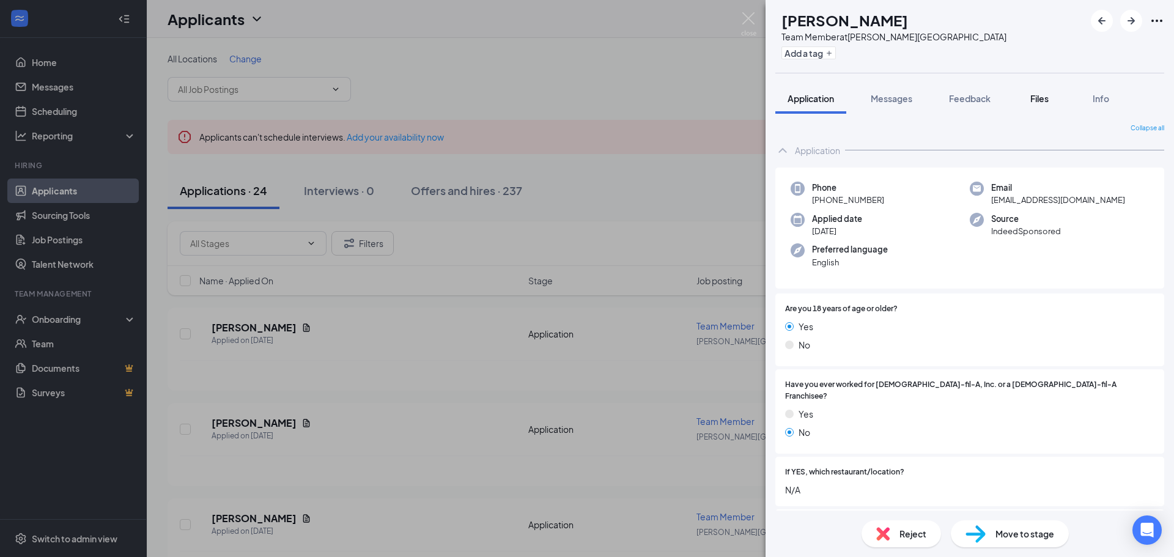
click at [1041, 99] on span "Files" at bounding box center [1039, 98] width 18 height 11
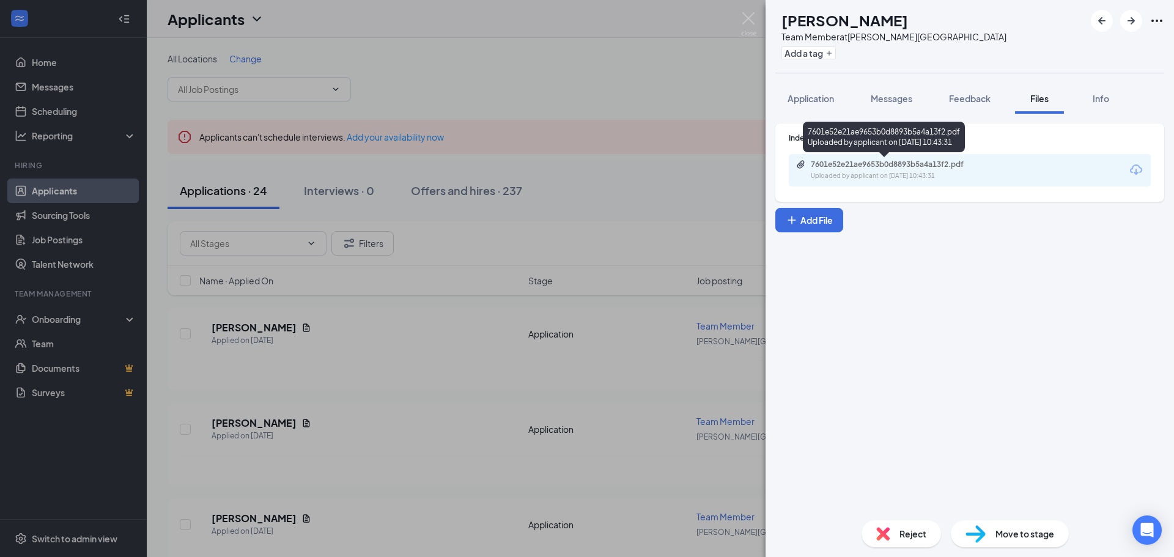
click at [893, 169] on div "7601e52e21ae9653b0d8893b5a4a13f2.pdf Uploaded by applicant on [DATE] 10:43:31" at bounding box center [895, 170] width 198 height 21
click at [904, 521] on div "Reject" at bounding box center [900, 533] width 79 height 27
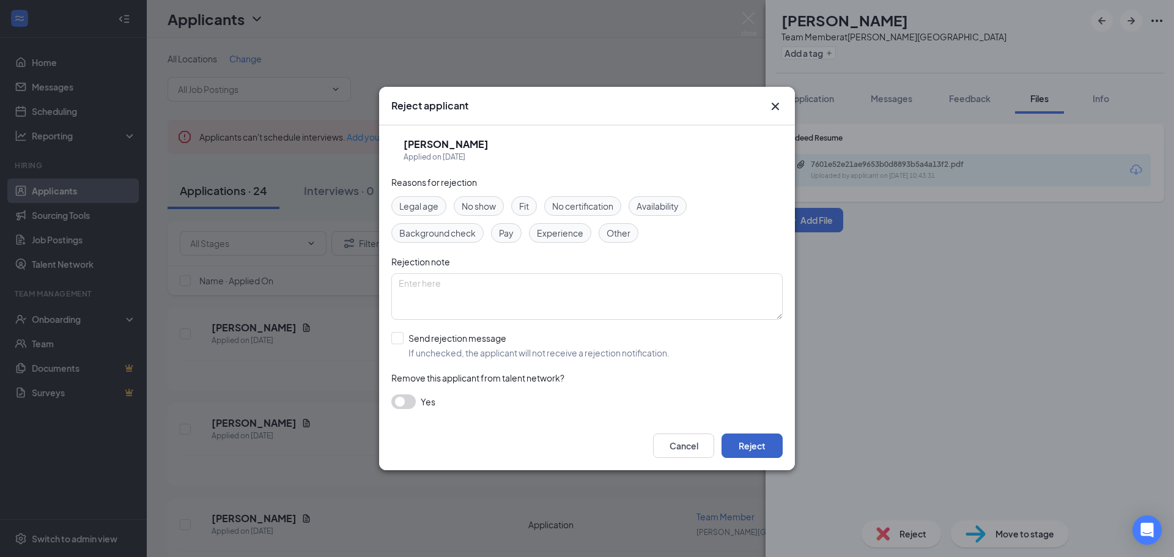
click at [753, 449] on button "Reject" at bounding box center [751, 445] width 61 height 24
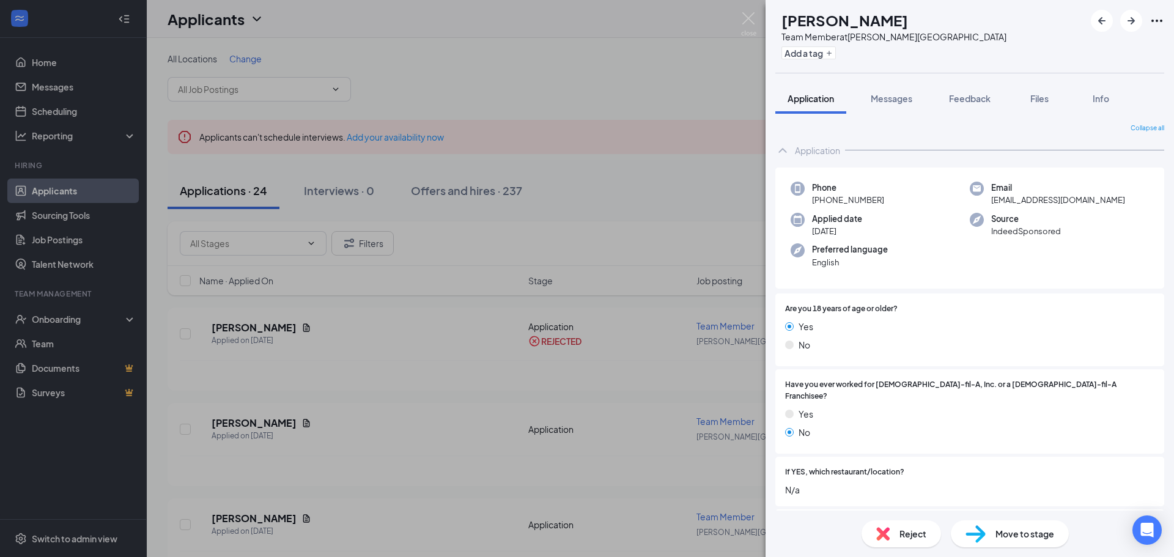
drag, startPoint x: 899, startPoint y: 424, endPoint x: 901, endPoint y: 430, distance: 7.0
click at [901, 431] on div "Yes No" at bounding box center [969, 425] width 369 height 37
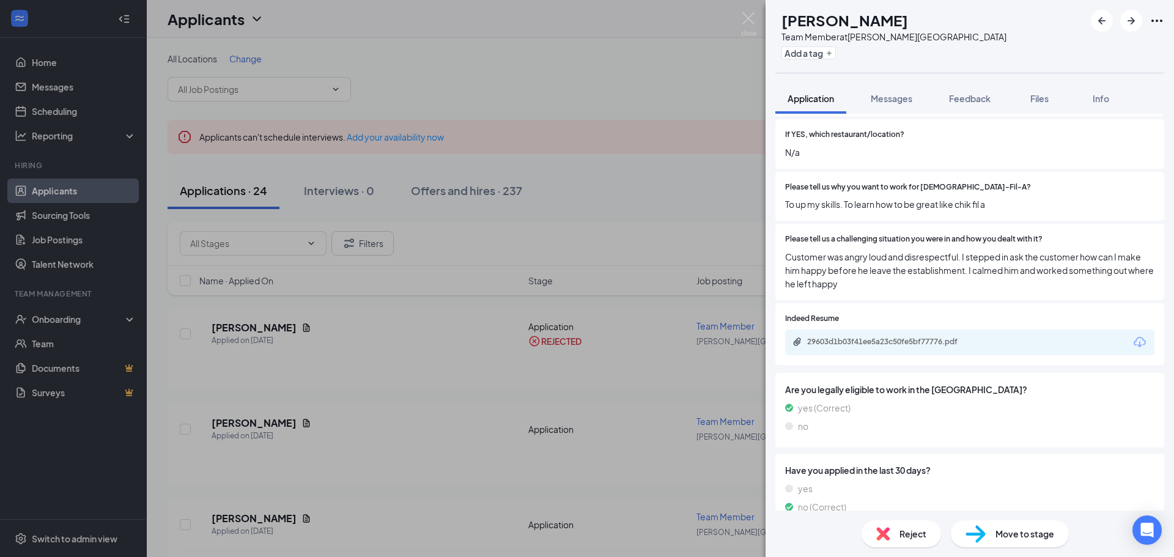
scroll to position [367, 0]
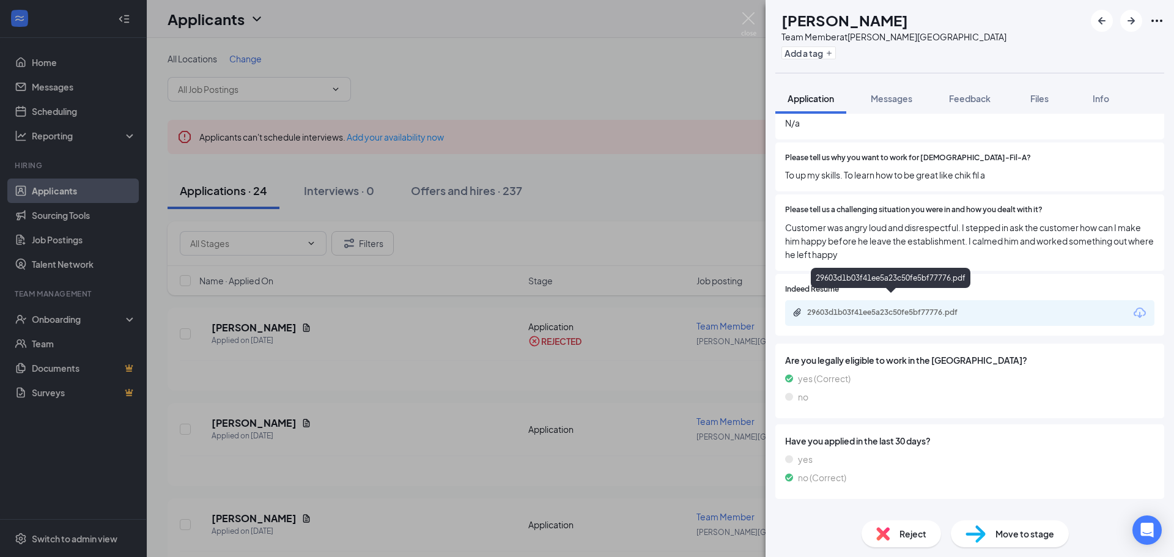
click at [885, 300] on div "29603d1b03f41ee5a23c50fe5bf77776.pdf" at bounding box center [969, 313] width 369 height 26
click at [885, 308] on div "29603d1b03f41ee5a23c50fe5bf77776.pdf" at bounding box center [892, 313] width 171 height 10
click at [978, 103] on span "Feedback" at bounding box center [970, 98] width 42 height 11
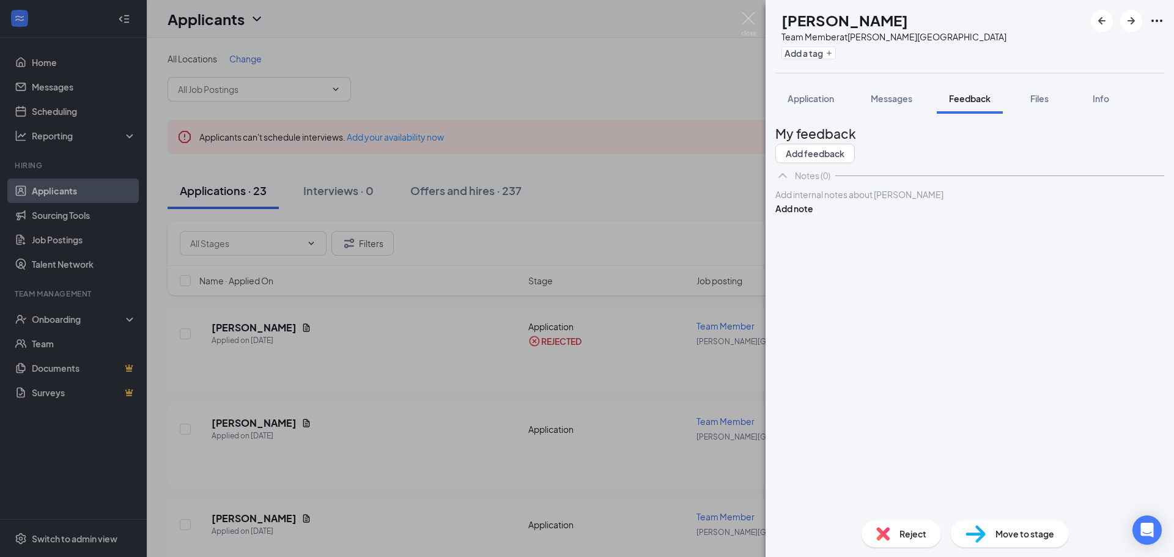
click at [837, 201] on div at bounding box center [970, 194] width 388 height 13
click at [813, 215] on button "Add note" at bounding box center [794, 208] width 38 height 13
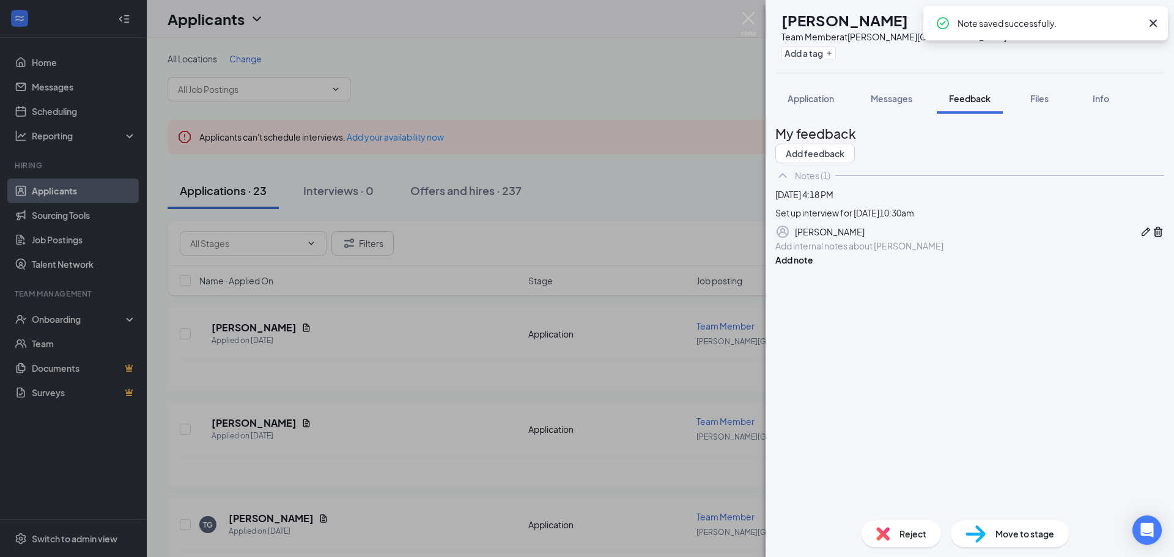
click at [918, 534] on span "Reject" at bounding box center [912, 533] width 27 height 13
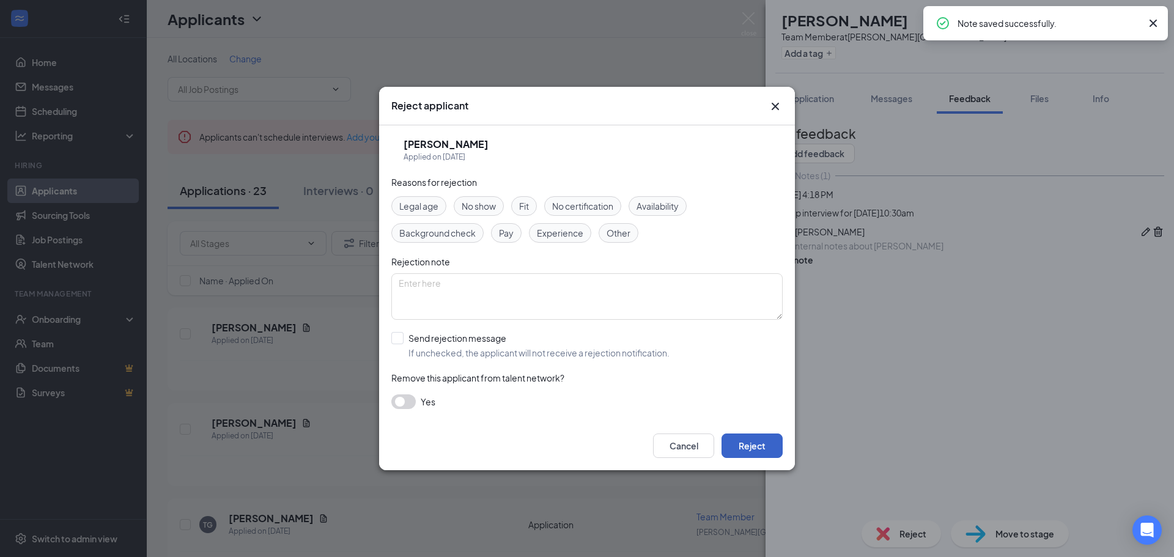
click at [761, 440] on button "Reject" at bounding box center [751, 445] width 61 height 24
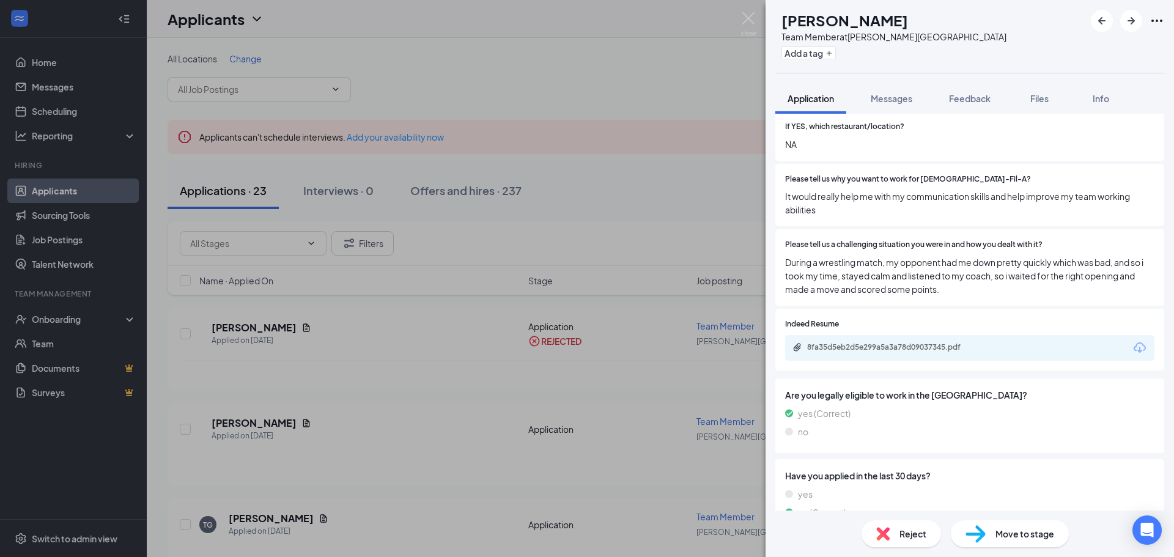
scroll to position [367, 0]
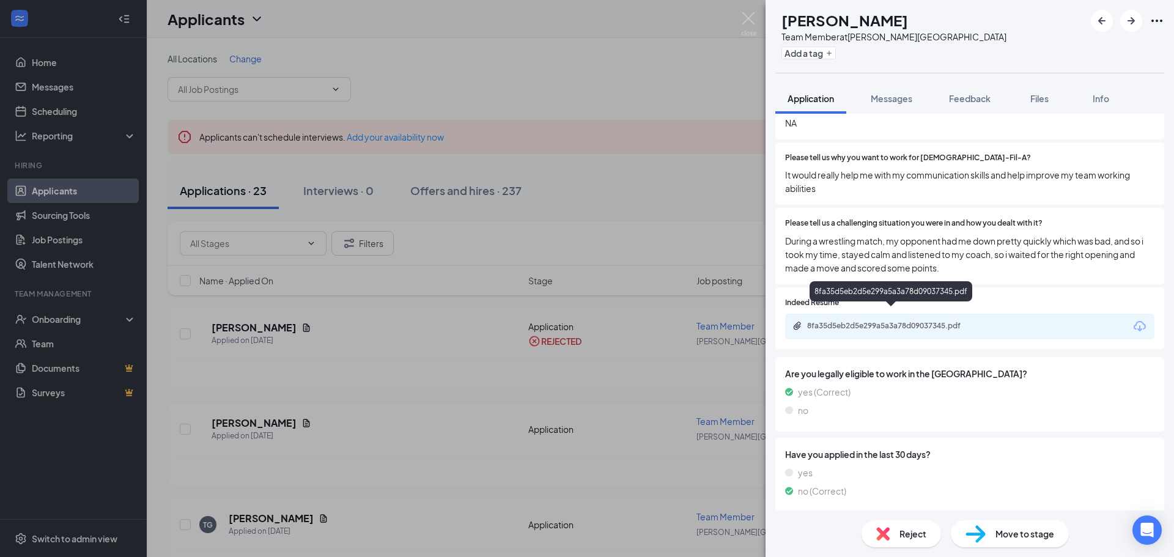
click at [920, 321] on div "8fa35d5eb2d5e299a5a3a78d09037345.pdf" at bounding box center [892, 326] width 171 height 10
click at [966, 100] on span "Feedback" at bounding box center [970, 98] width 42 height 11
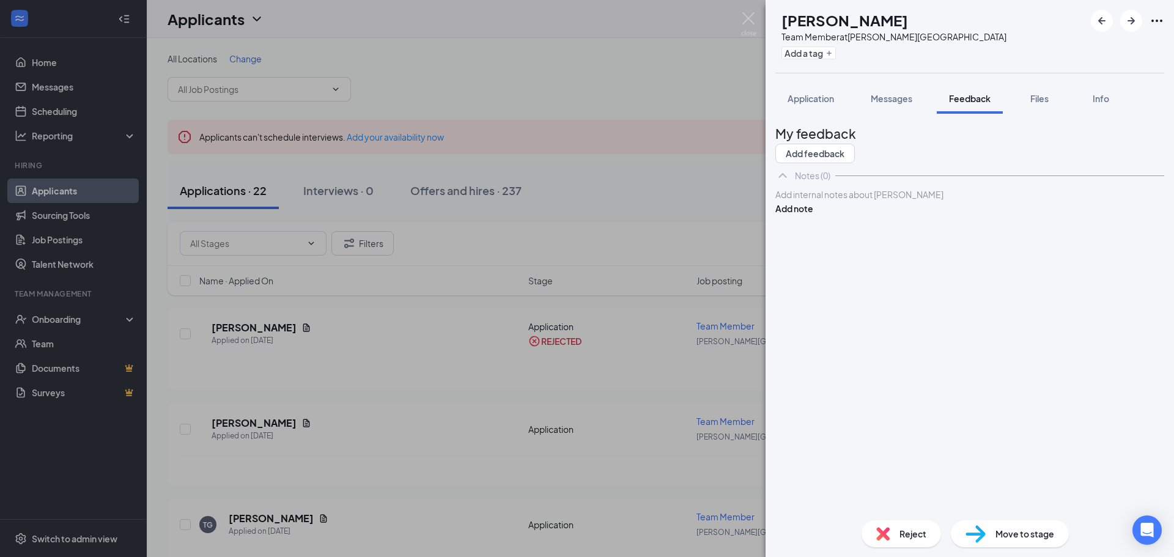
click at [832, 201] on div at bounding box center [970, 194] width 388 height 13
click at [813, 215] on button "Add note" at bounding box center [794, 208] width 38 height 13
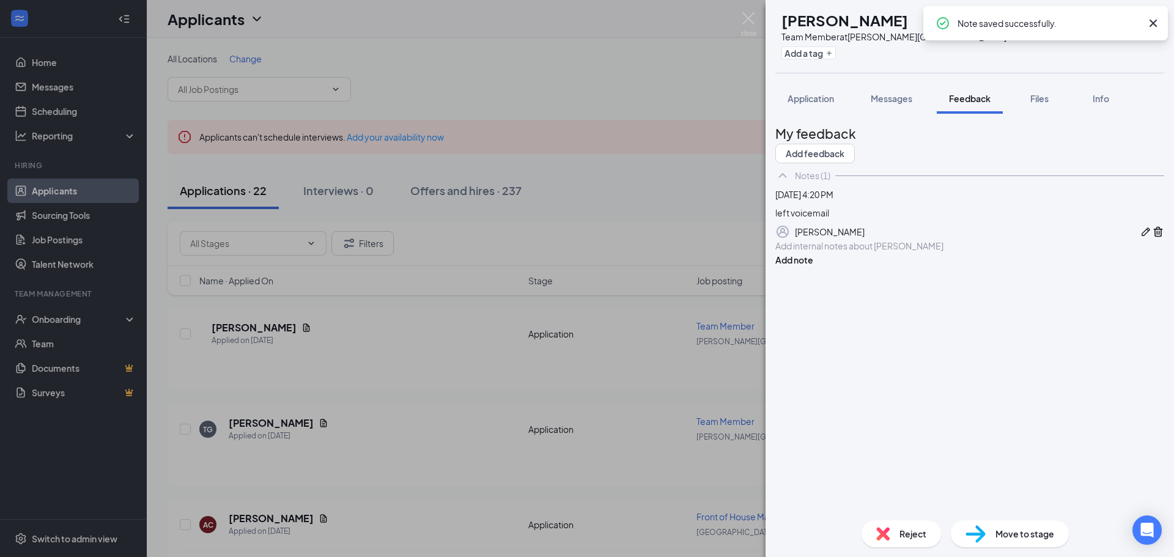
click at [901, 532] on span "Reject" at bounding box center [912, 533] width 27 height 13
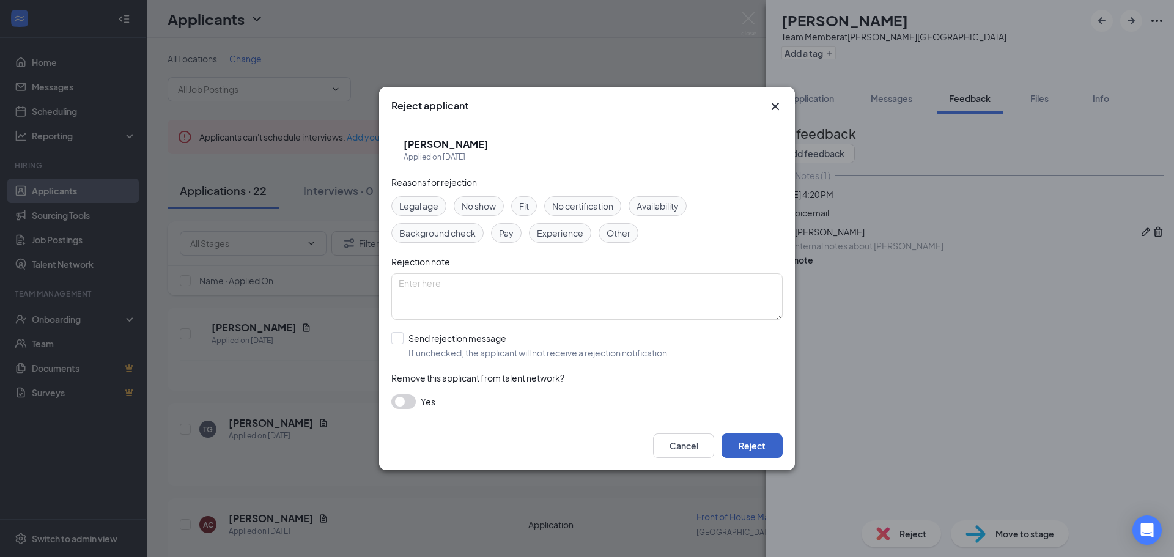
click at [766, 444] on button "Reject" at bounding box center [751, 445] width 61 height 24
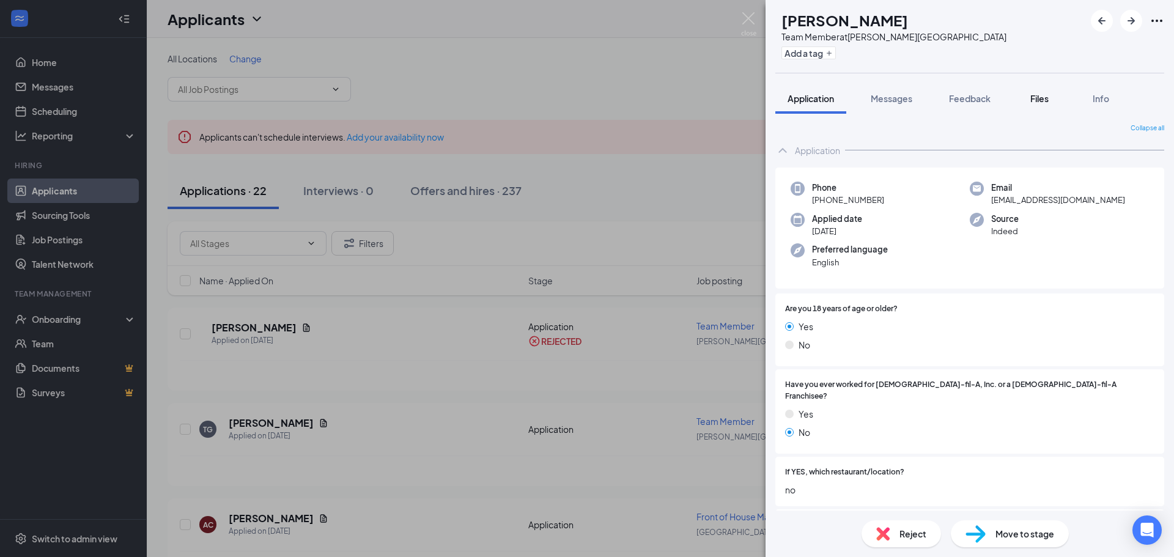
click at [1034, 98] on span "Files" at bounding box center [1039, 98] width 18 height 11
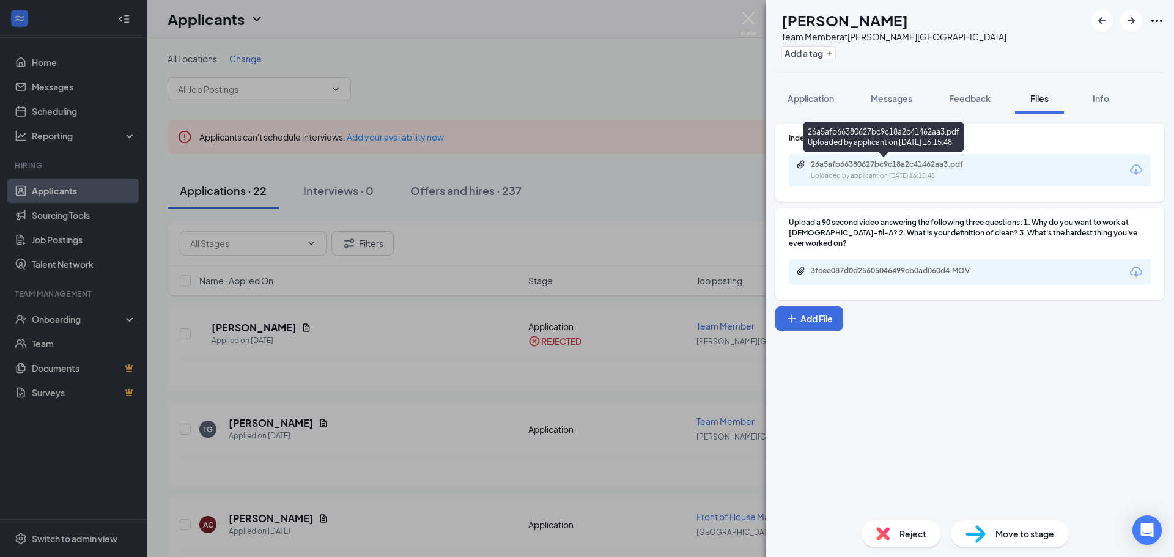
click at [890, 168] on div "26a5afb66380627bc9c18a2c41462aa3.pdf" at bounding box center [896, 165] width 171 height 10
click at [926, 167] on div "26a5afb66380627bc9c18a2c41462aa3.pdf" at bounding box center [896, 165] width 171 height 10
click at [910, 537] on span "Reject" at bounding box center [912, 533] width 27 height 13
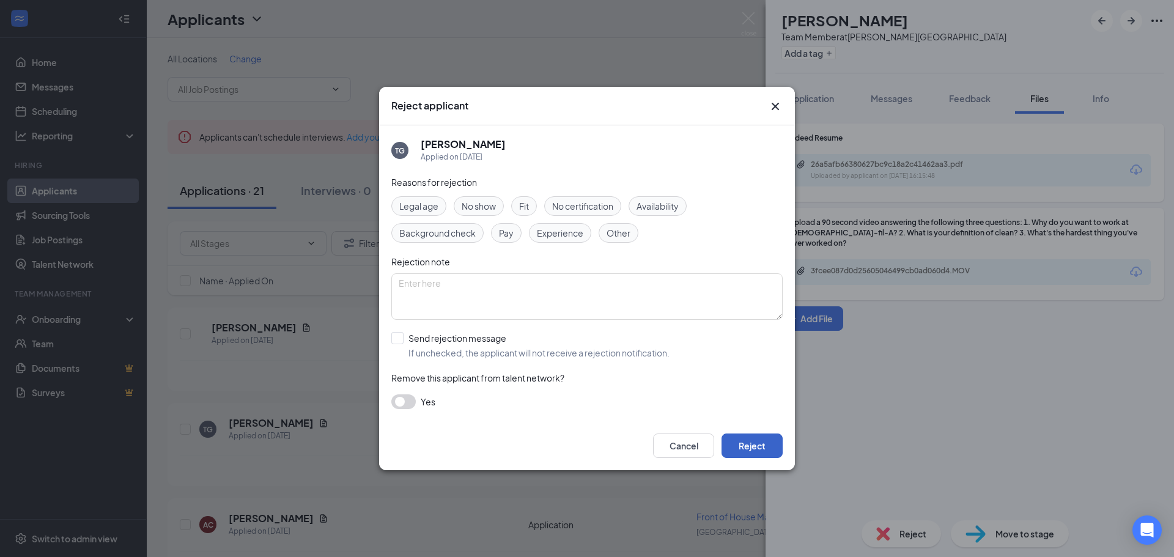
click at [756, 440] on button "Reject" at bounding box center [751, 445] width 61 height 24
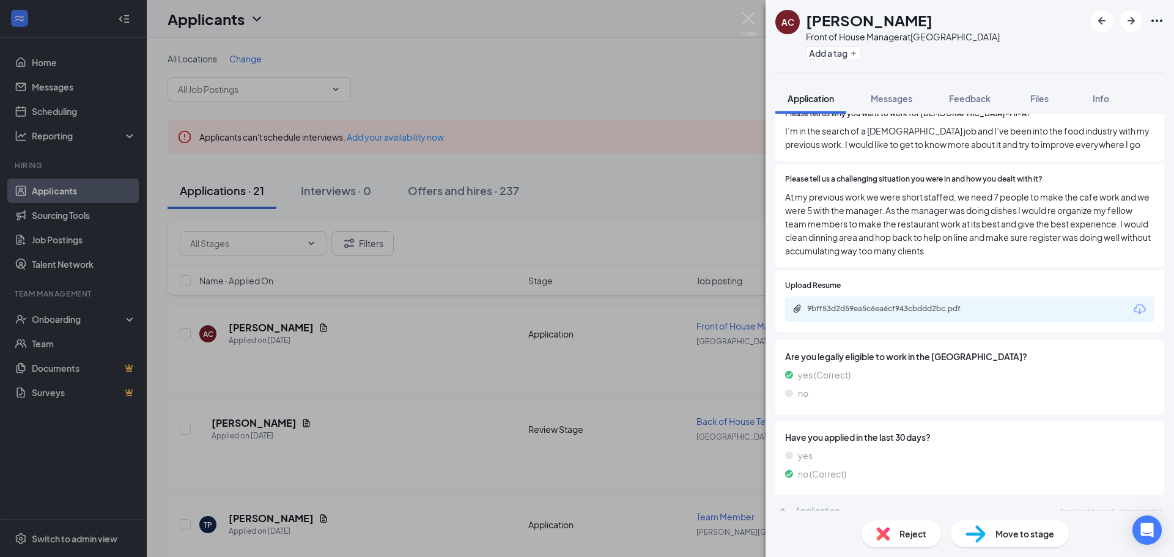
scroll to position [411, 0]
click at [932, 303] on div "9bff53d2d59ea5c6ea6cf943cbddd2bc.pdf" at bounding box center [892, 308] width 171 height 10
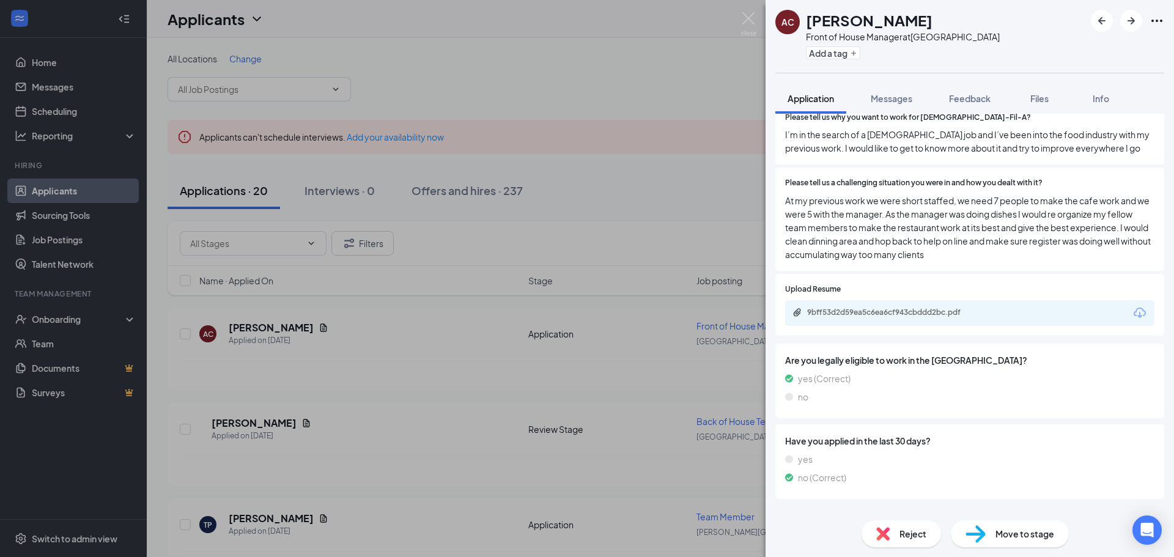
click at [883, 539] on img at bounding box center [882, 533] width 13 height 13
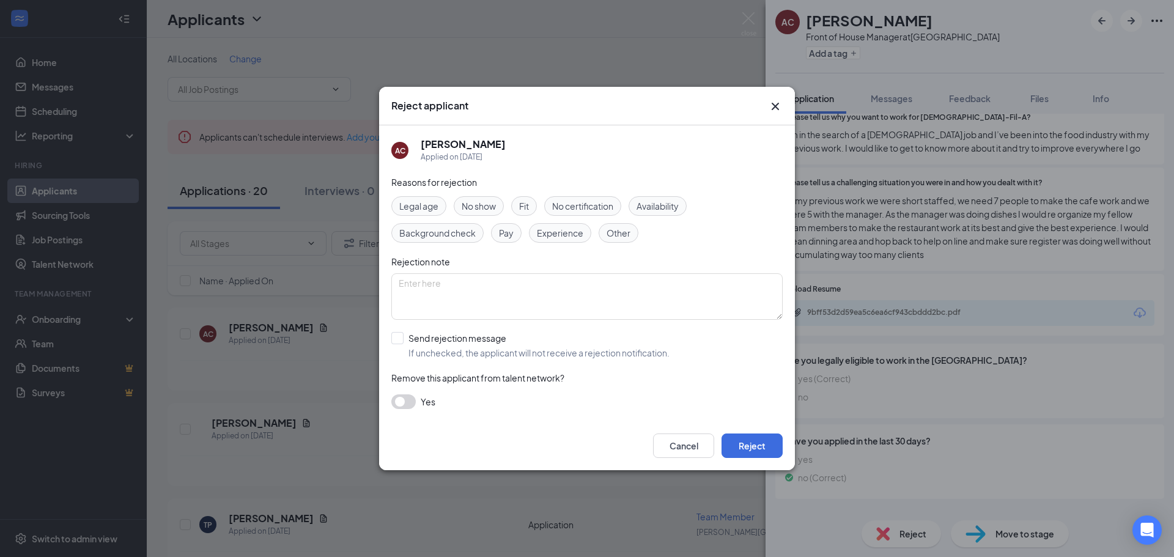
click at [718, 442] on div "Cancel Reject" at bounding box center [718, 445] width 130 height 24
click at [726, 439] on button "Reject" at bounding box center [751, 445] width 61 height 24
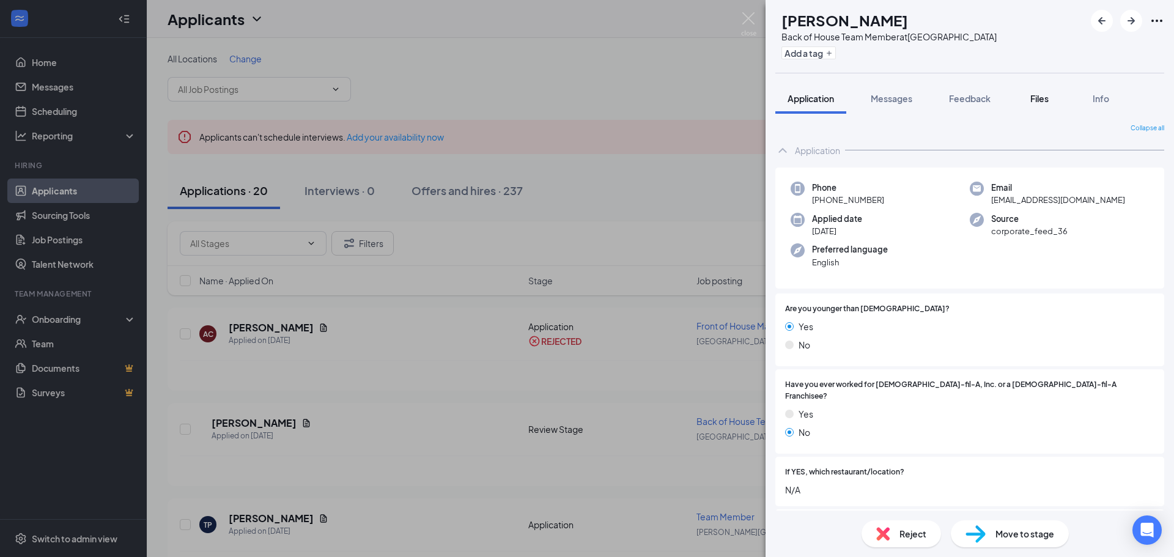
click at [1039, 97] on span "Files" at bounding box center [1039, 98] width 18 height 11
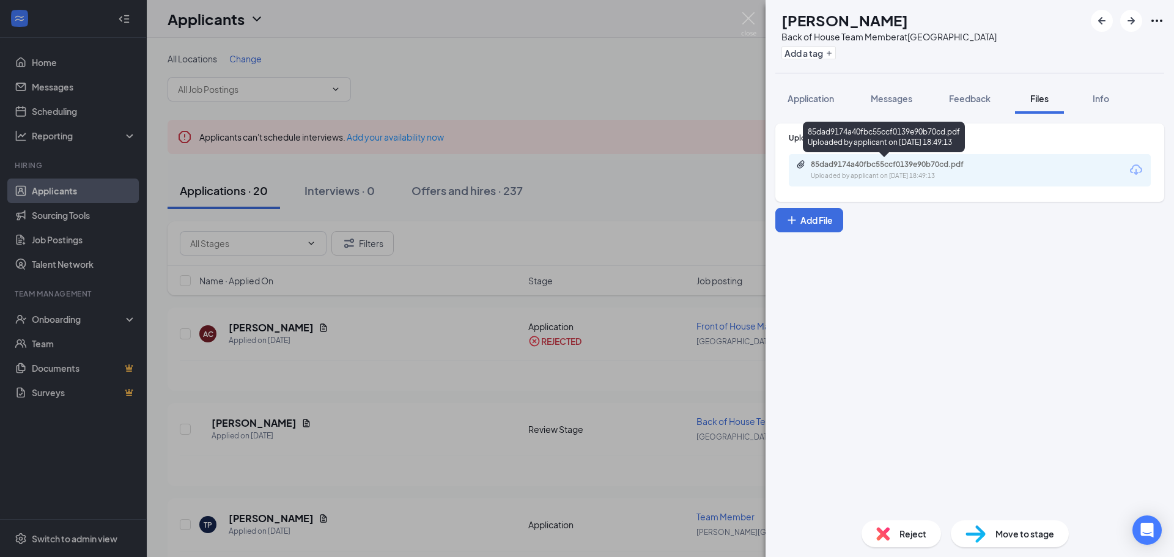
click at [863, 166] on div "85dad9174a40fbc55ccf0139e90b70cd.pdf" at bounding box center [896, 165] width 171 height 10
click at [906, 538] on span "Reject" at bounding box center [912, 533] width 27 height 13
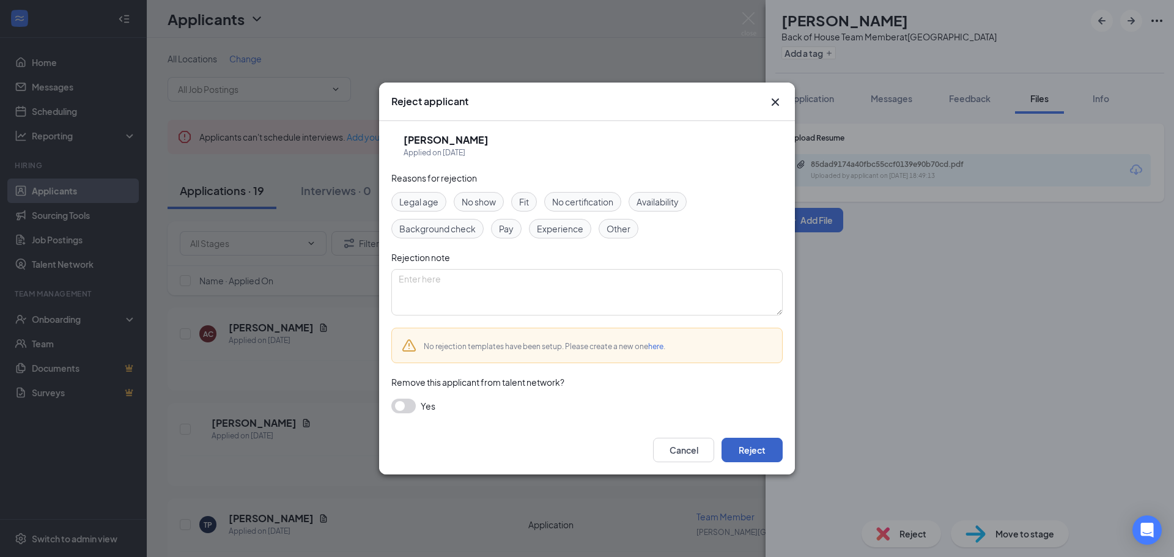
click at [770, 443] on button "Reject" at bounding box center [751, 450] width 61 height 24
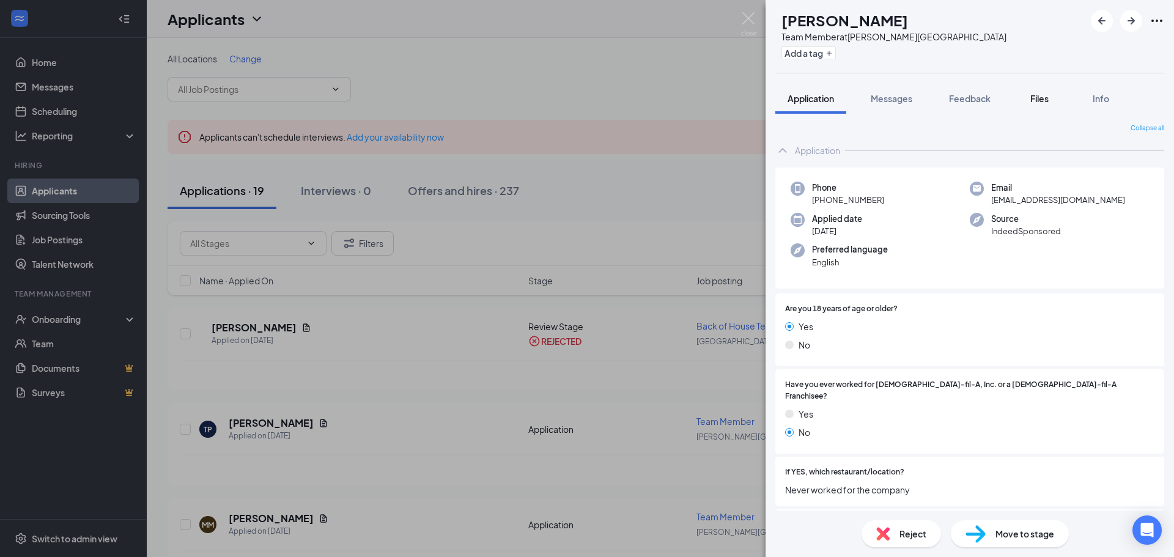
click at [1038, 97] on span "Files" at bounding box center [1039, 98] width 18 height 11
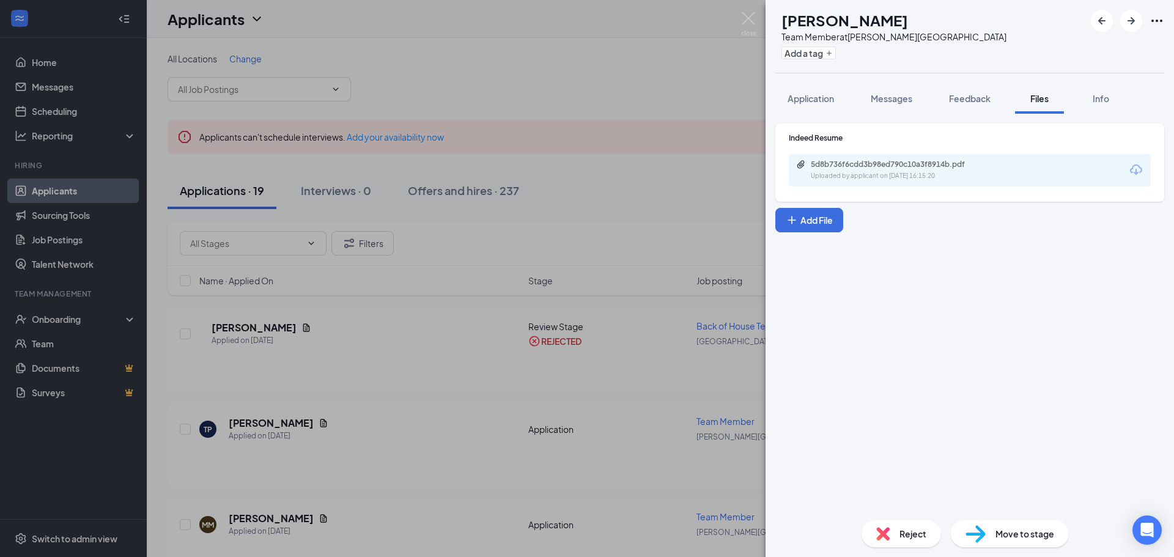
click at [923, 178] on div "Uploaded by applicant on [DATE] 16:15:20" at bounding box center [902, 176] width 183 height 10
click at [895, 520] on div "Reject" at bounding box center [900, 533] width 79 height 27
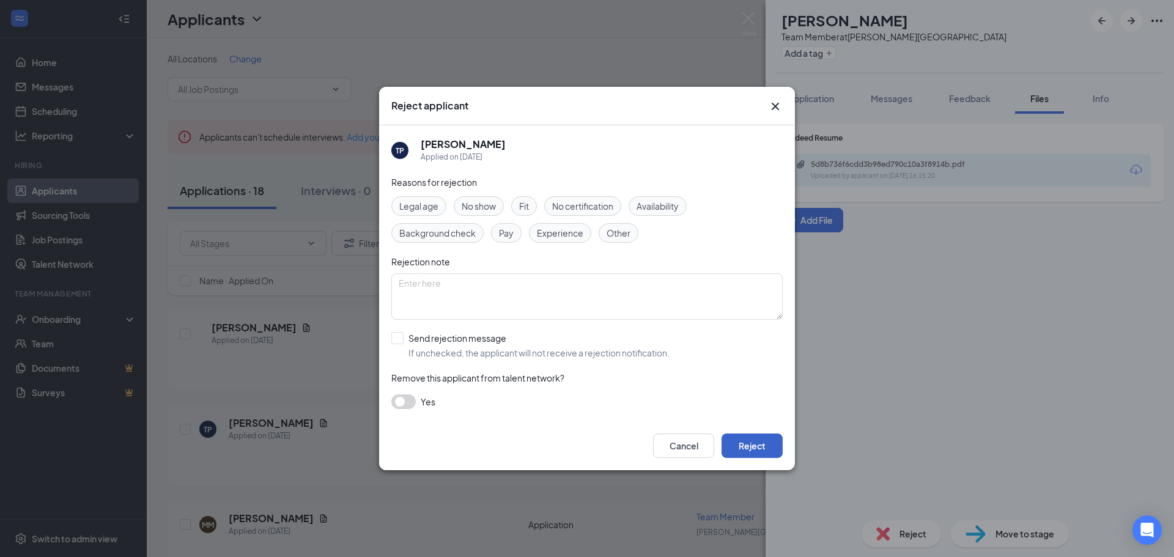
click at [761, 449] on button "Reject" at bounding box center [751, 445] width 61 height 24
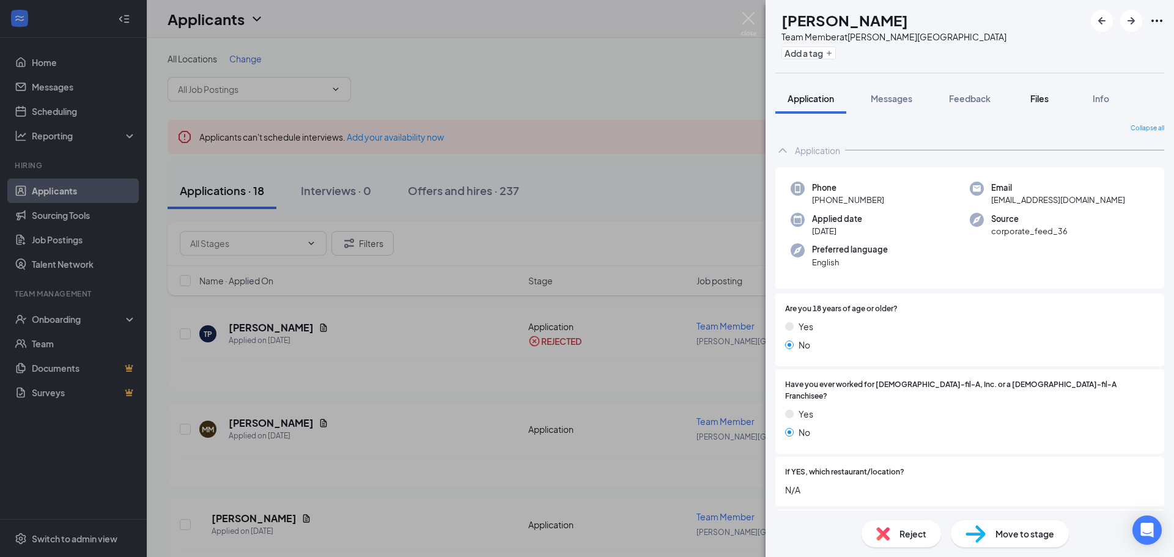
click at [1042, 101] on span "Files" at bounding box center [1039, 98] width 18 height 11
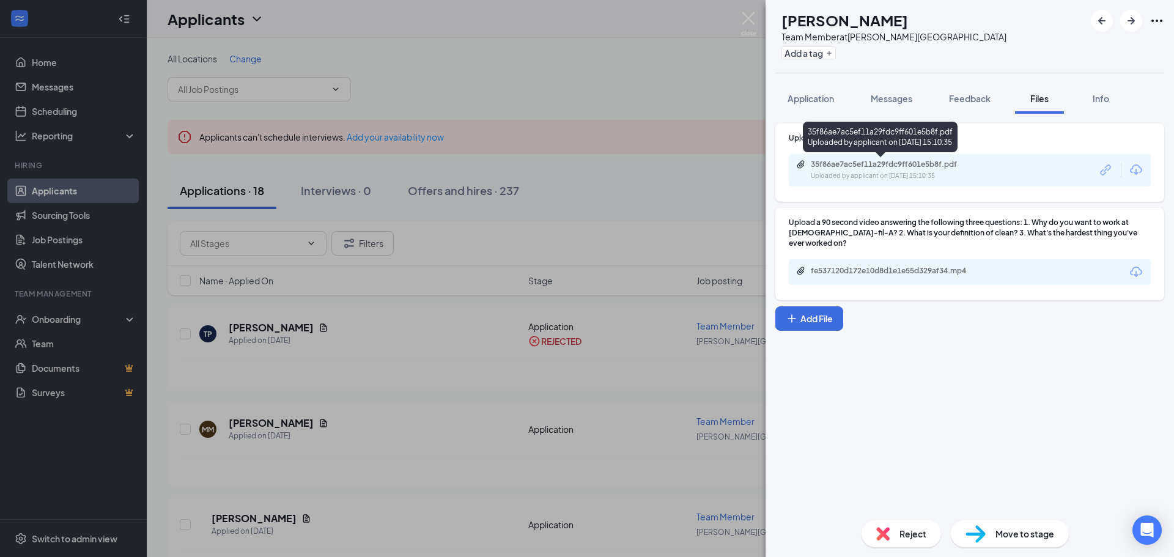
click at [893, 168] on div "35f86ae7ac5ef11a29fdc9ff601e5b8f.pdf" at bounding box center [896, 165] width 171 height 10
click at [658, 210] on div "MM [PERSON_NAME] Team Member at [PERSON_NAME][GEOGRAPHIC_DATA] Tampa Add a tag …" at bounding box center [587, 278] width 1174 height 557
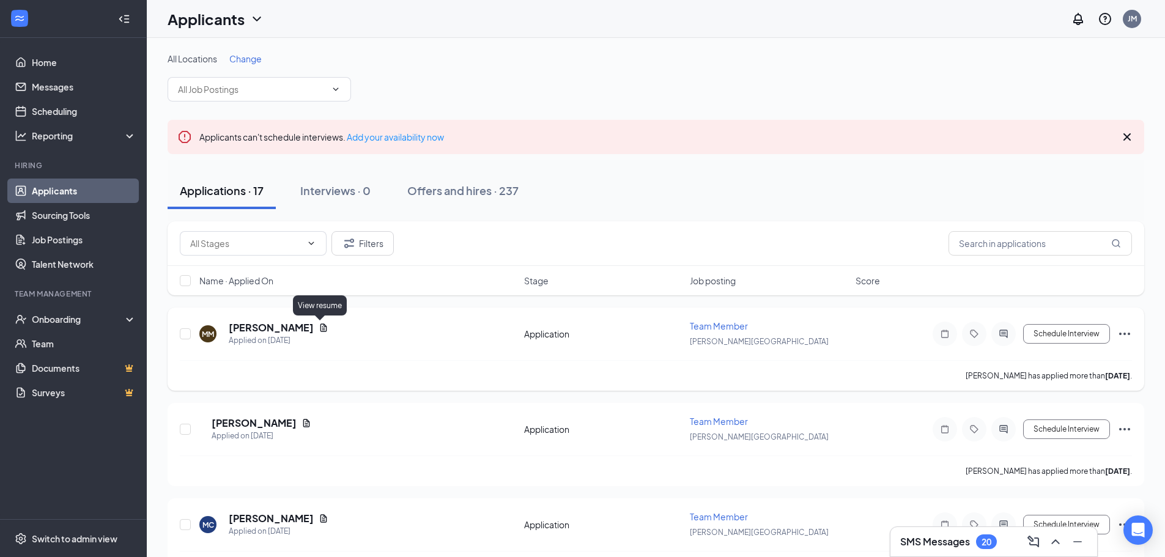
click at [320, 328] on icon "Document" at bounding box center [323, 327] width 7 height 8
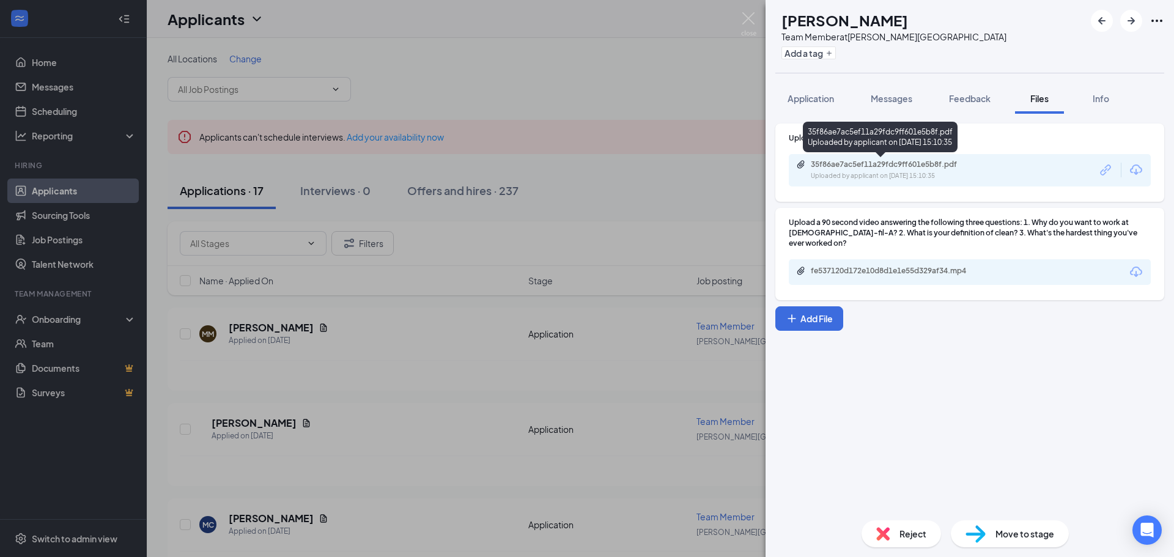
click at [854, 170] on div "35f86ae7ac5ef11a29fdc9ff601e5b8f.pdf Uploaded by applicant on [DATE] 15:10:35" at bounding box center [895, 170] width 198 height 21
click at [917, 540] on span "Reject" at bounding box center [912, 533] width 27 height 13
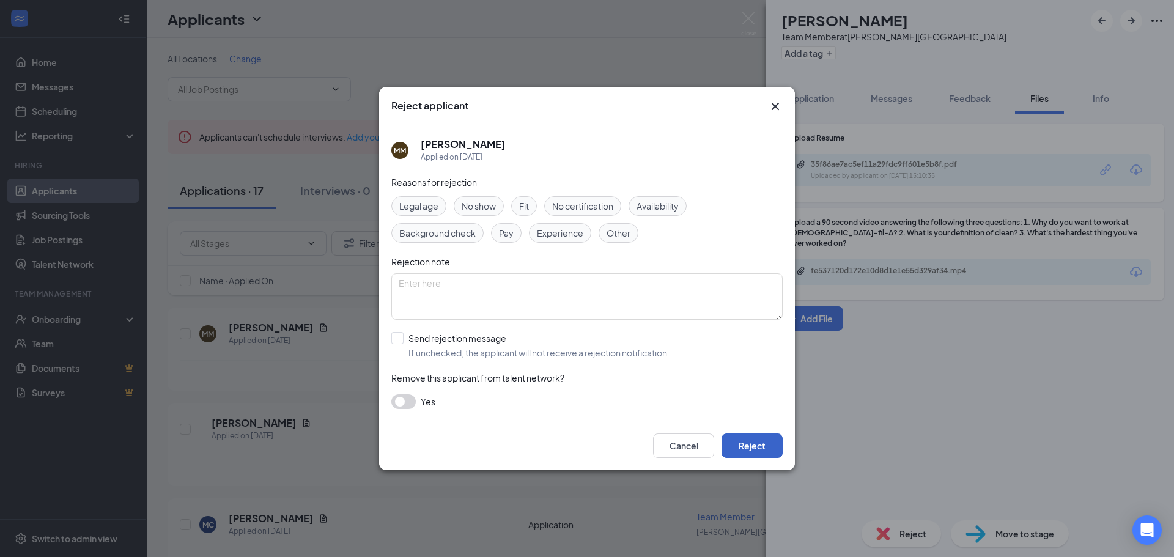
click at [740, 447] on button "Reject" at bounding box center [751, 445] width 61 height 24
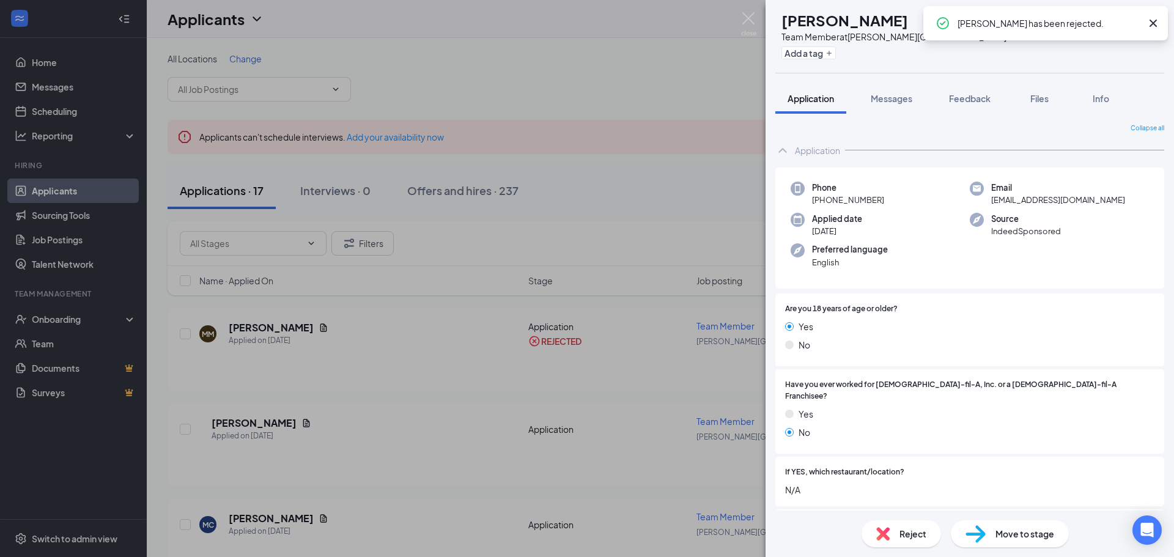
click at [1158, 21] on icon "Cross" at bounding box center [1153, 23] width 15 height 15
